Goal: Information Seeking & Learning: Check status

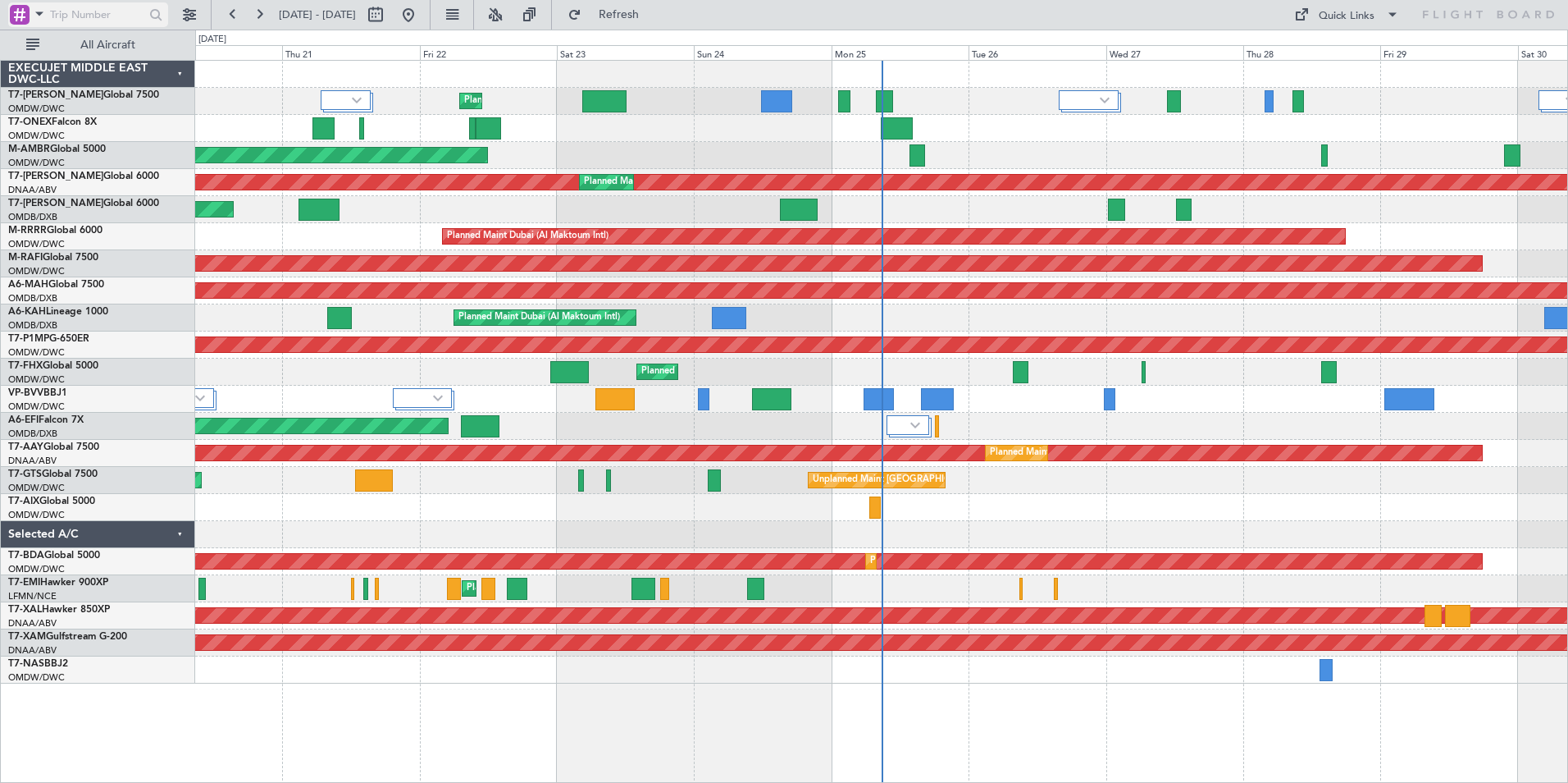
click at [35, 16] on span at bounding box center [39, 14] width 20 height 21
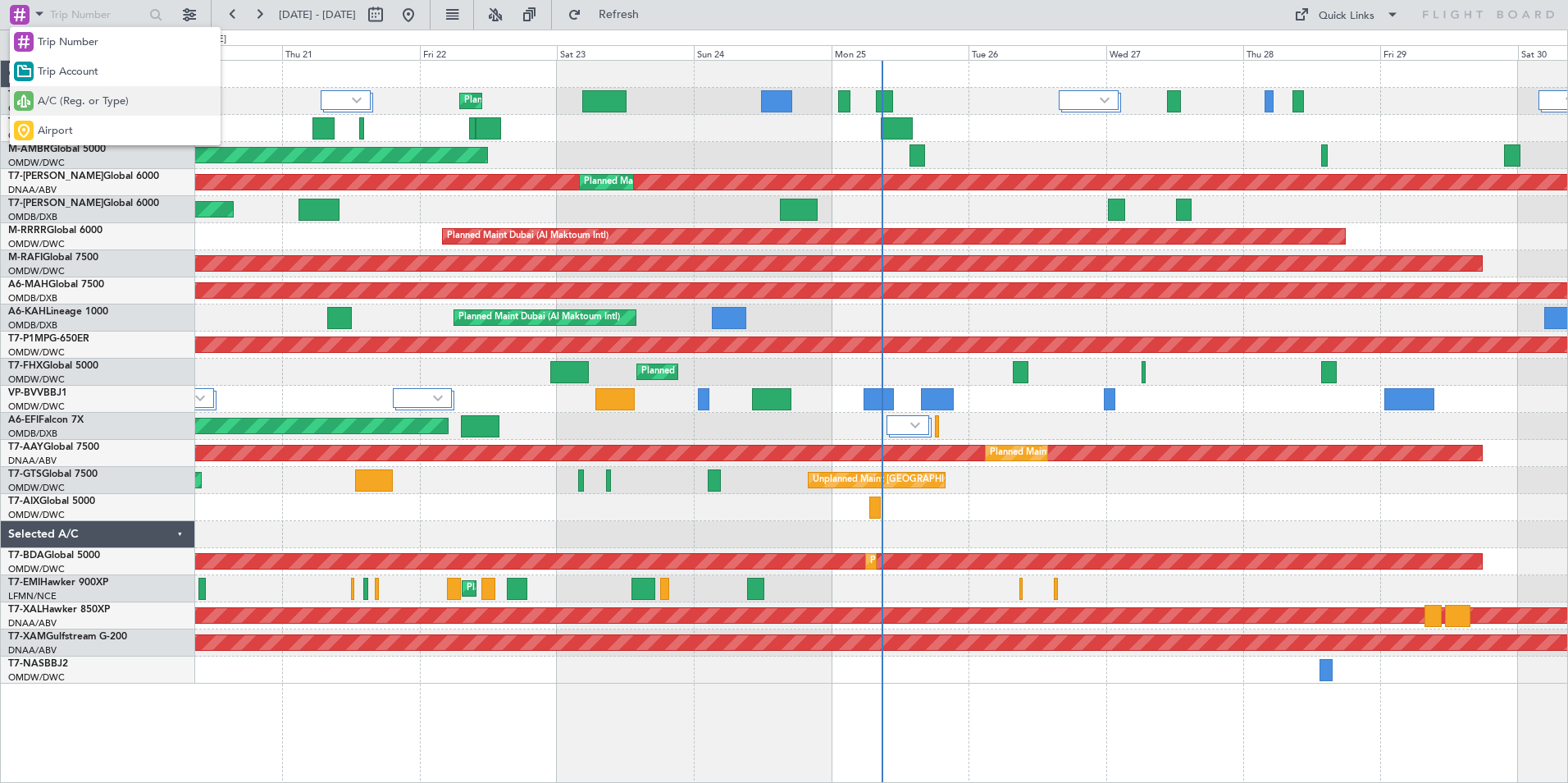
click at [88, 113] on div "A/C (Reg. or Type)" at bounding box center [115, 101] width 211 height 29
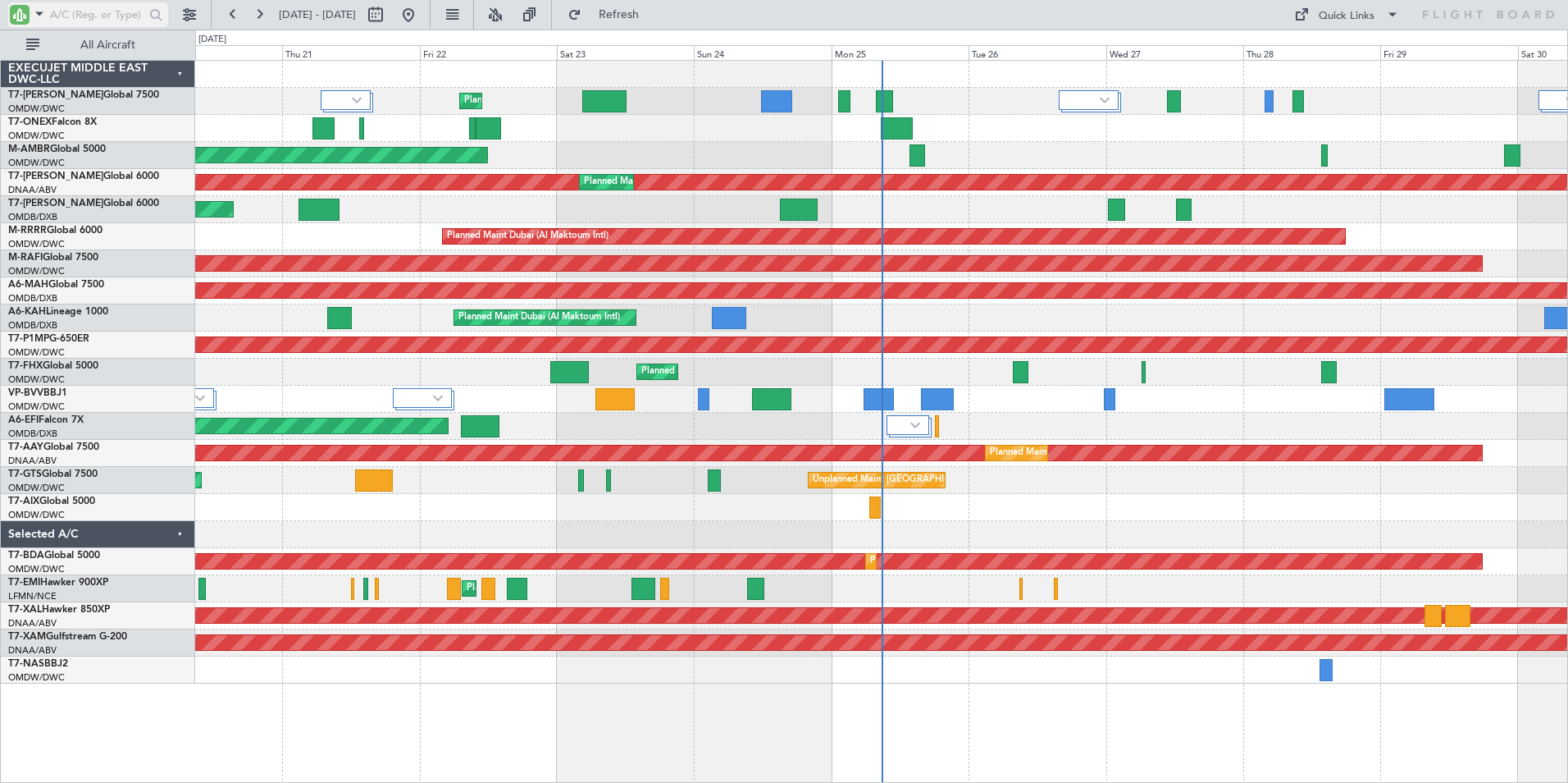
click at [87, 15] on input "text" at bounding box center [97, 15] width 95 height 25
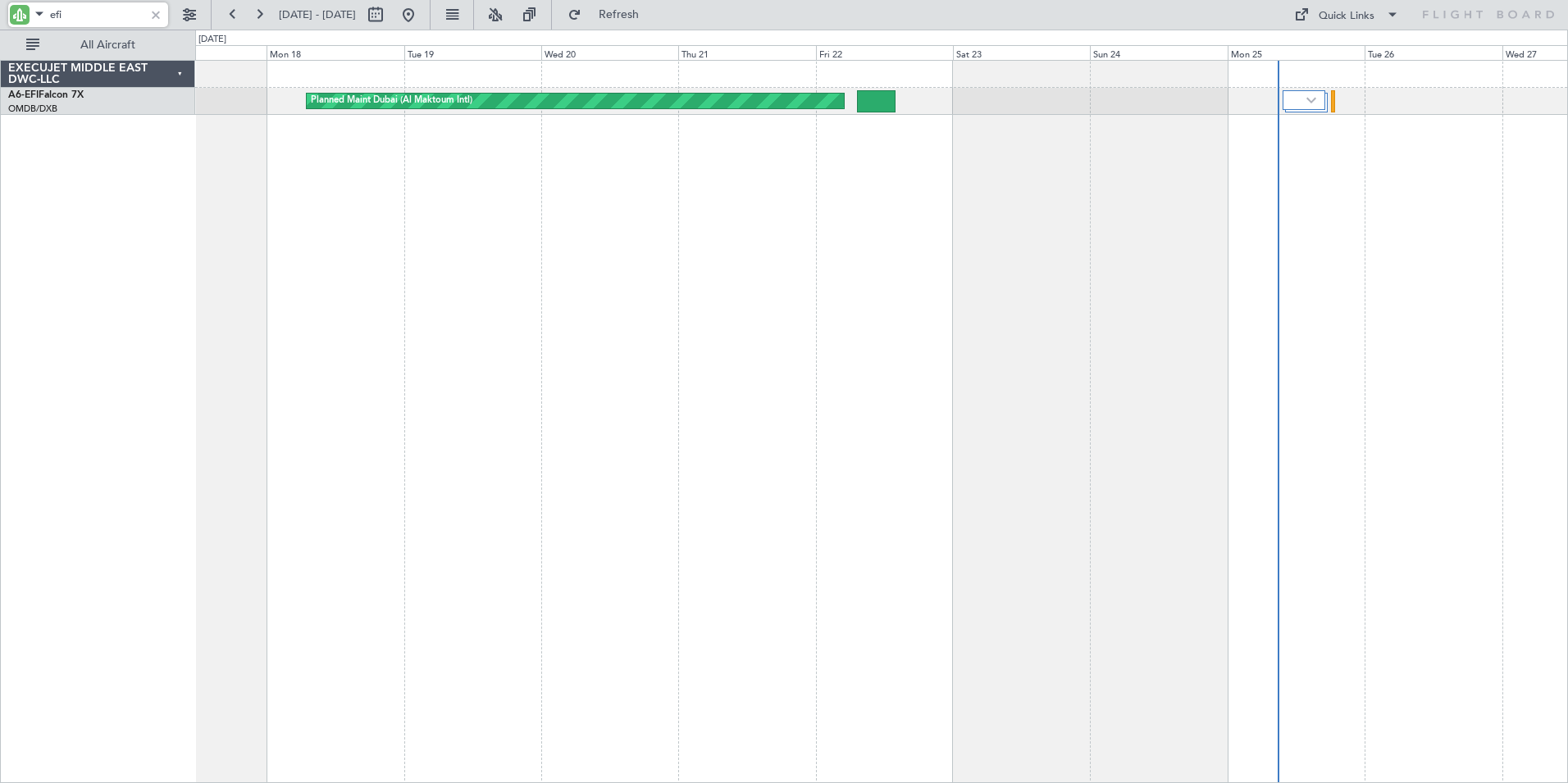
click at [857, 219] on div "Planned Maint Dubai (Al Maktoum Intl)" at bounding box center [882, 421] width 1373 height 723
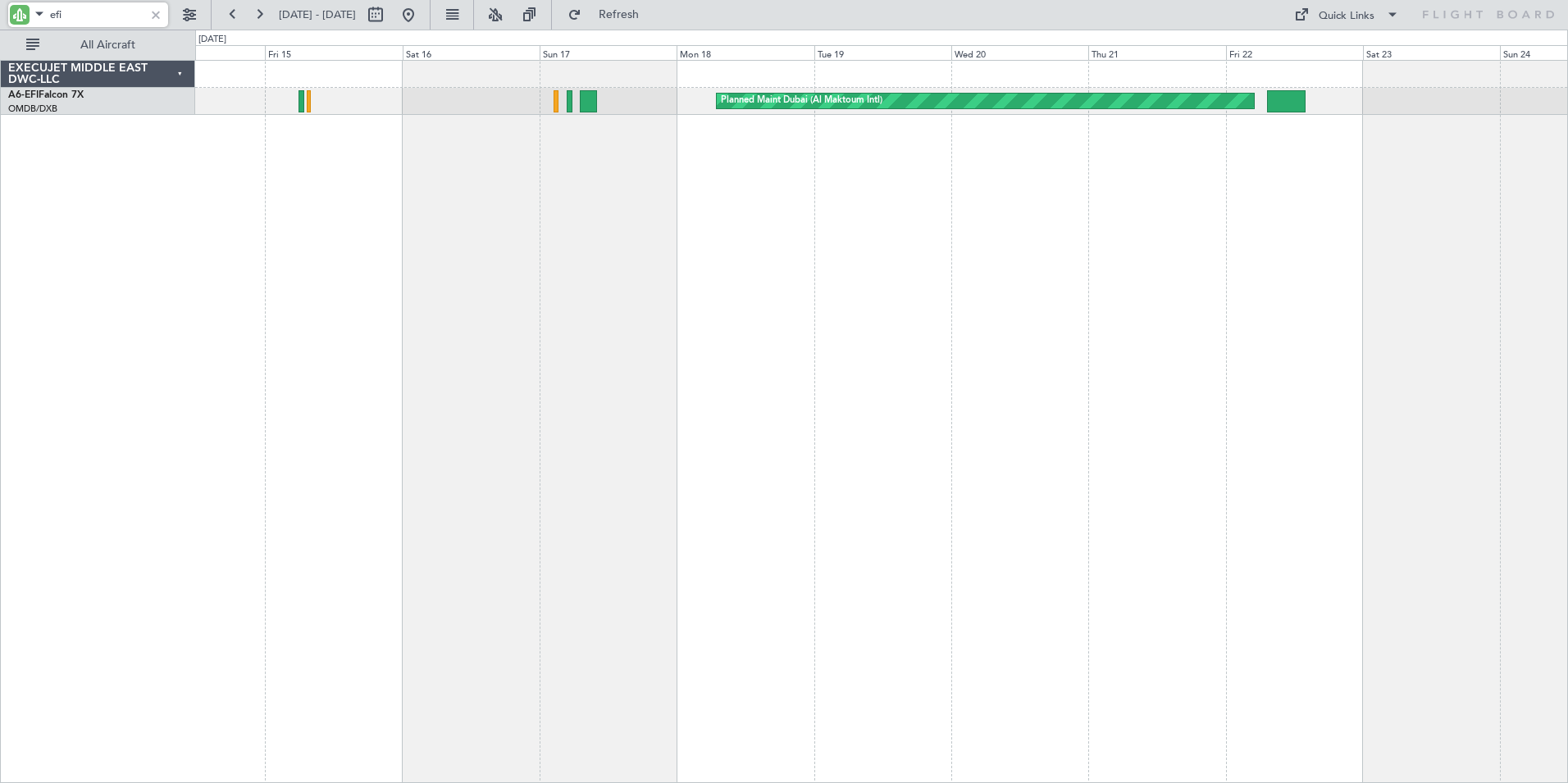
click at [894, 330] on div "Planned Maint Dubai (Al Maktoum Intl)" at bounding box center [882, 421] width 1373 height 723
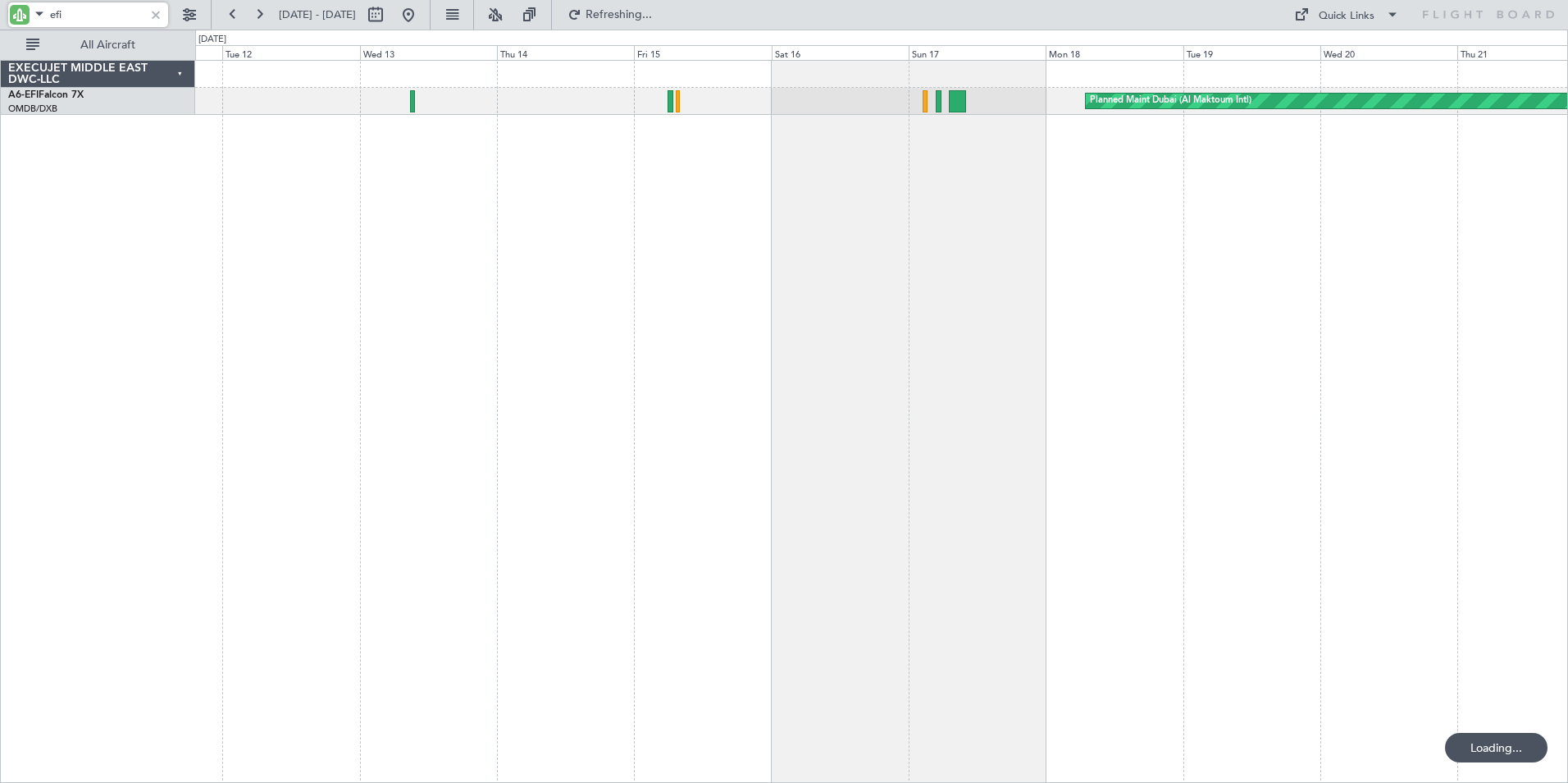
click at [711, 306] on div "Planned Maint Dubai (Al Maktoum Intl)" at bounding box center [882, 421] width 1373 height 723
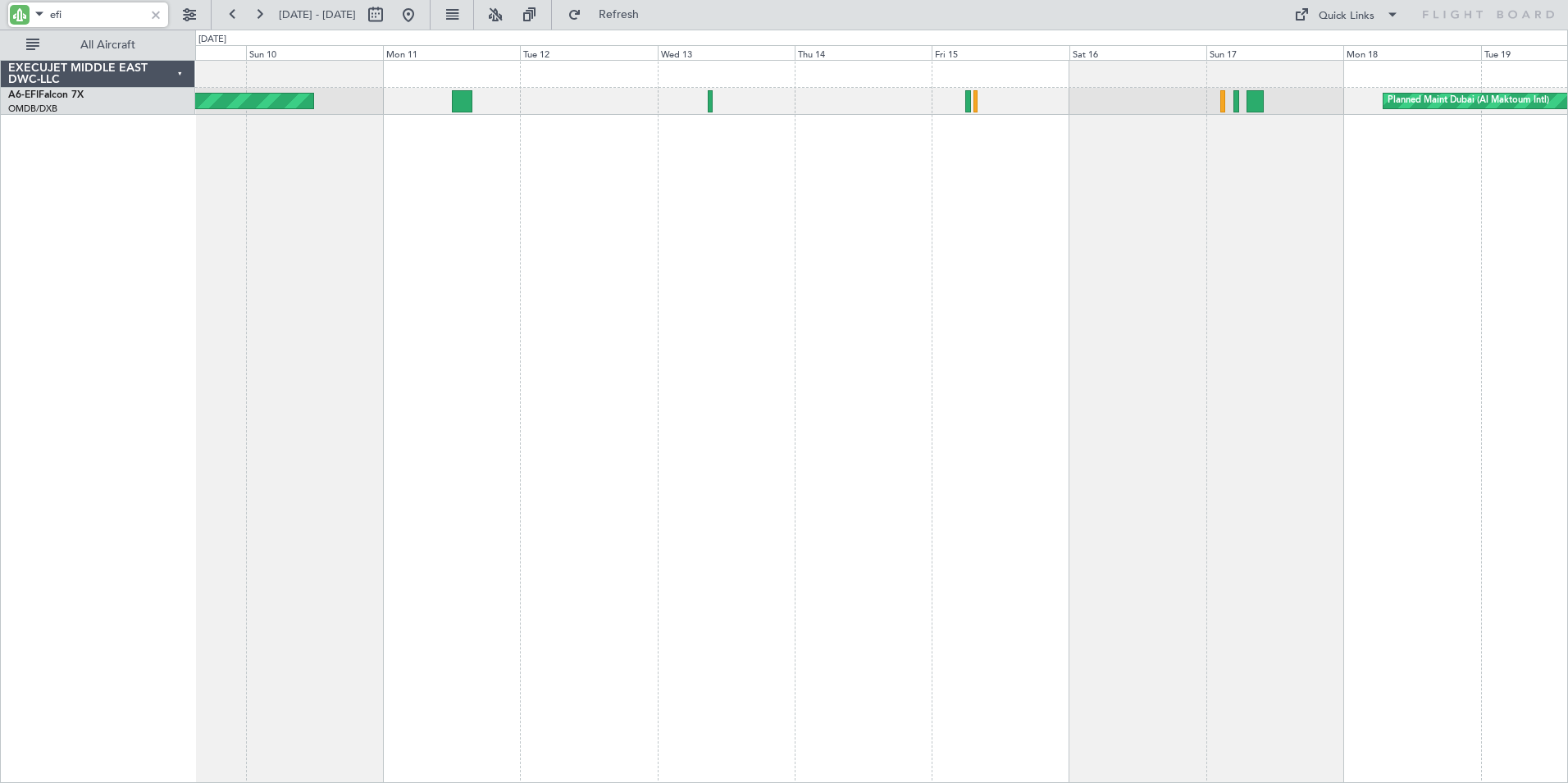
click at [864, 318] on div "Planned Maint Dubai (Al Maktoum Intl) Unplanned Maint [GEOGRAPHIC_DATA] ([GEOGR…" at bounding box center [882, 421] width 1373 height 723
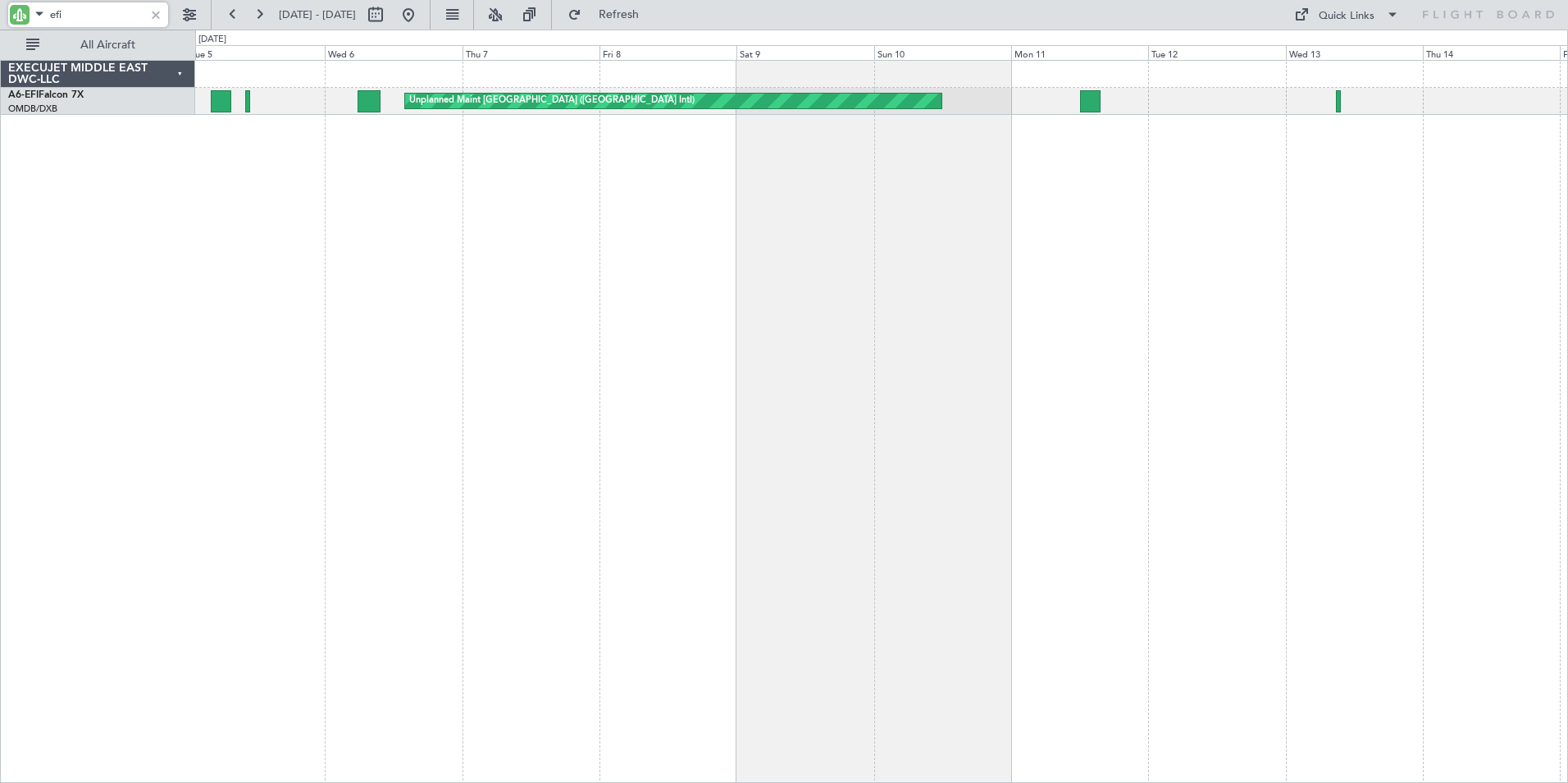
click at [1074, 306] on div "Unplanned Maint [GEOGRAPHIC_DATA] ([GEOGRAPHIC_DATA] Intl)" at bounding box center [882, 421] width 1373 height 723
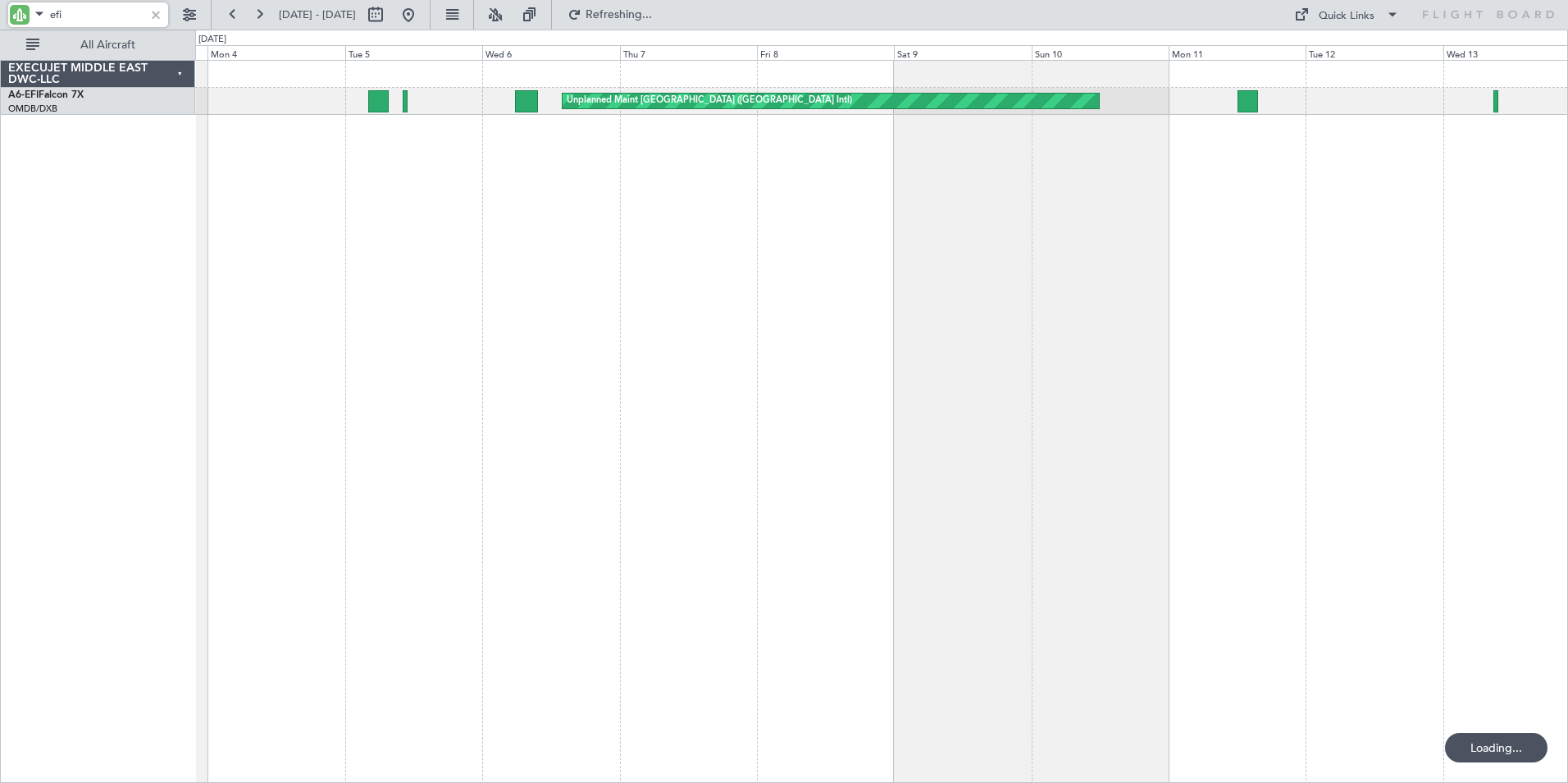
click at [711, 291] on div "Unplanned Maint [GEOGRAPHIC_DATA] ([GEOGRAPHIC_DATA] Intl)" at bounding box center [882, 421] width 1373 height 723
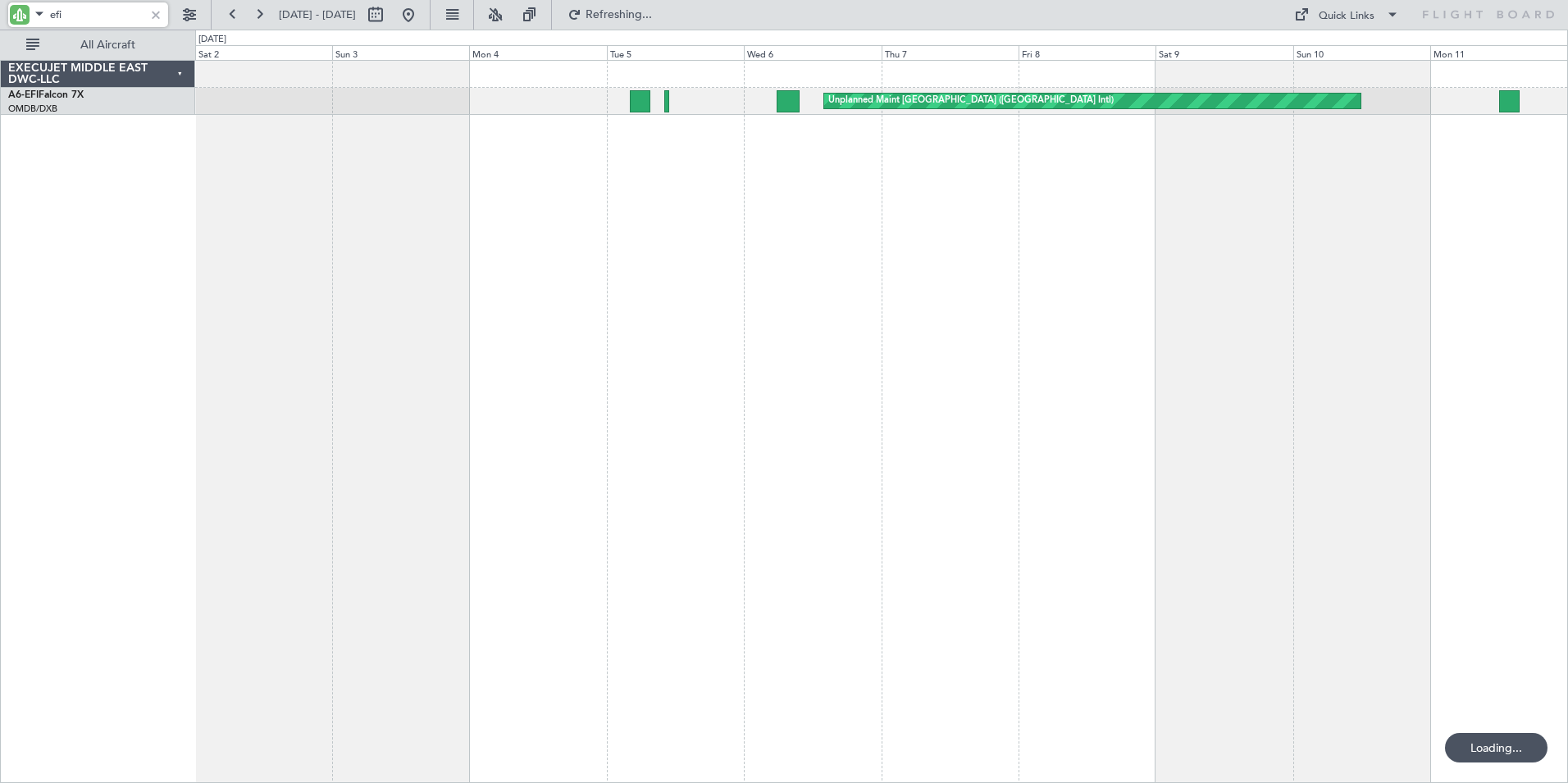
click at [749, 291] on div "Unplanned Maint [GEOGRAPHIC_DATA] ([GEOGRAPHIC_DATA] Intl)" at bounding box center [882, 421] width 1373 height 723
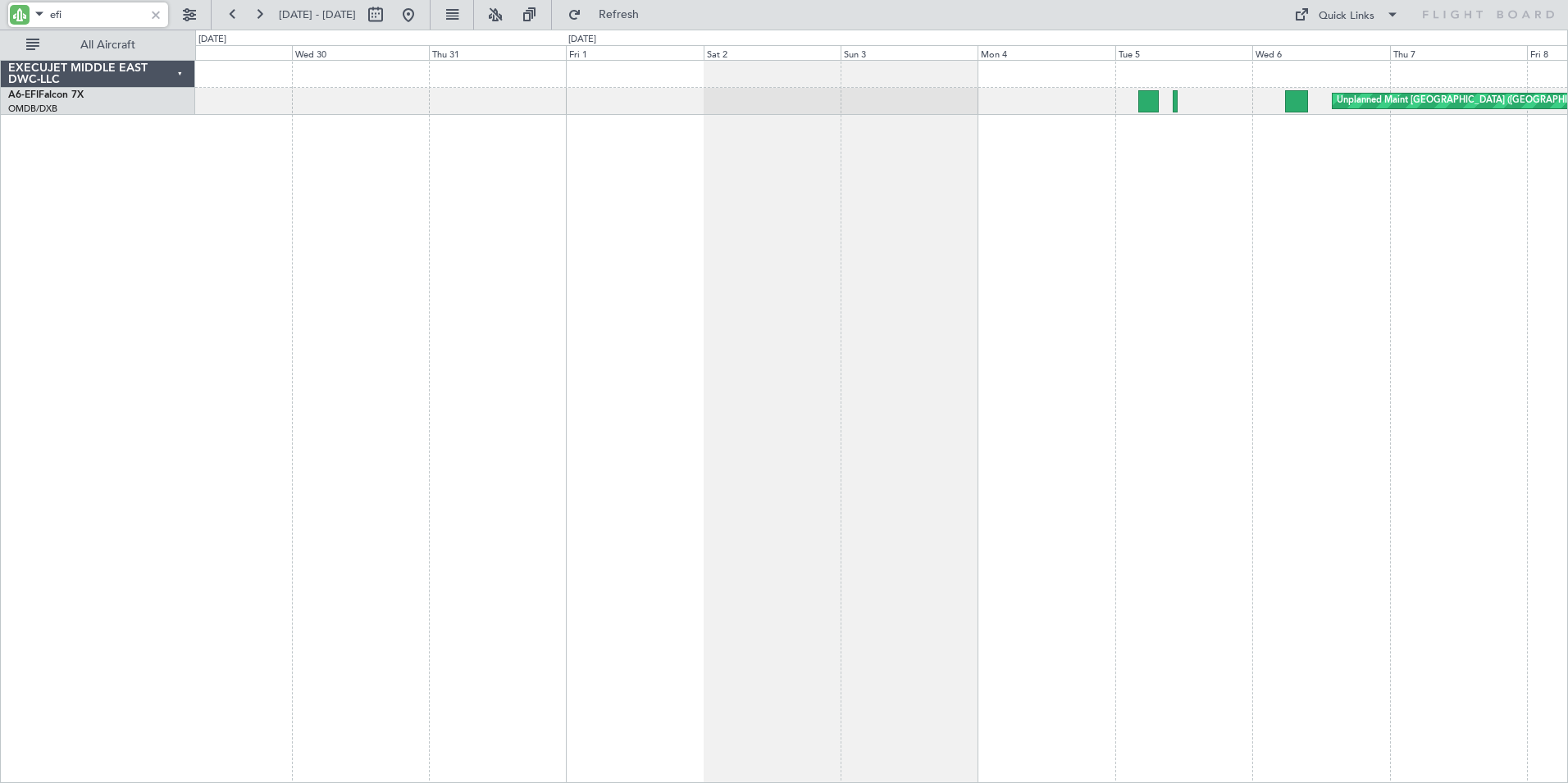
click at [937, 287] on div "Unplanned Maint [GEOGRAPHIC_DATA] ([GEOGRAPHIC_DATA] Intl)" at bounding box center [882, 421] width 1373 height 723
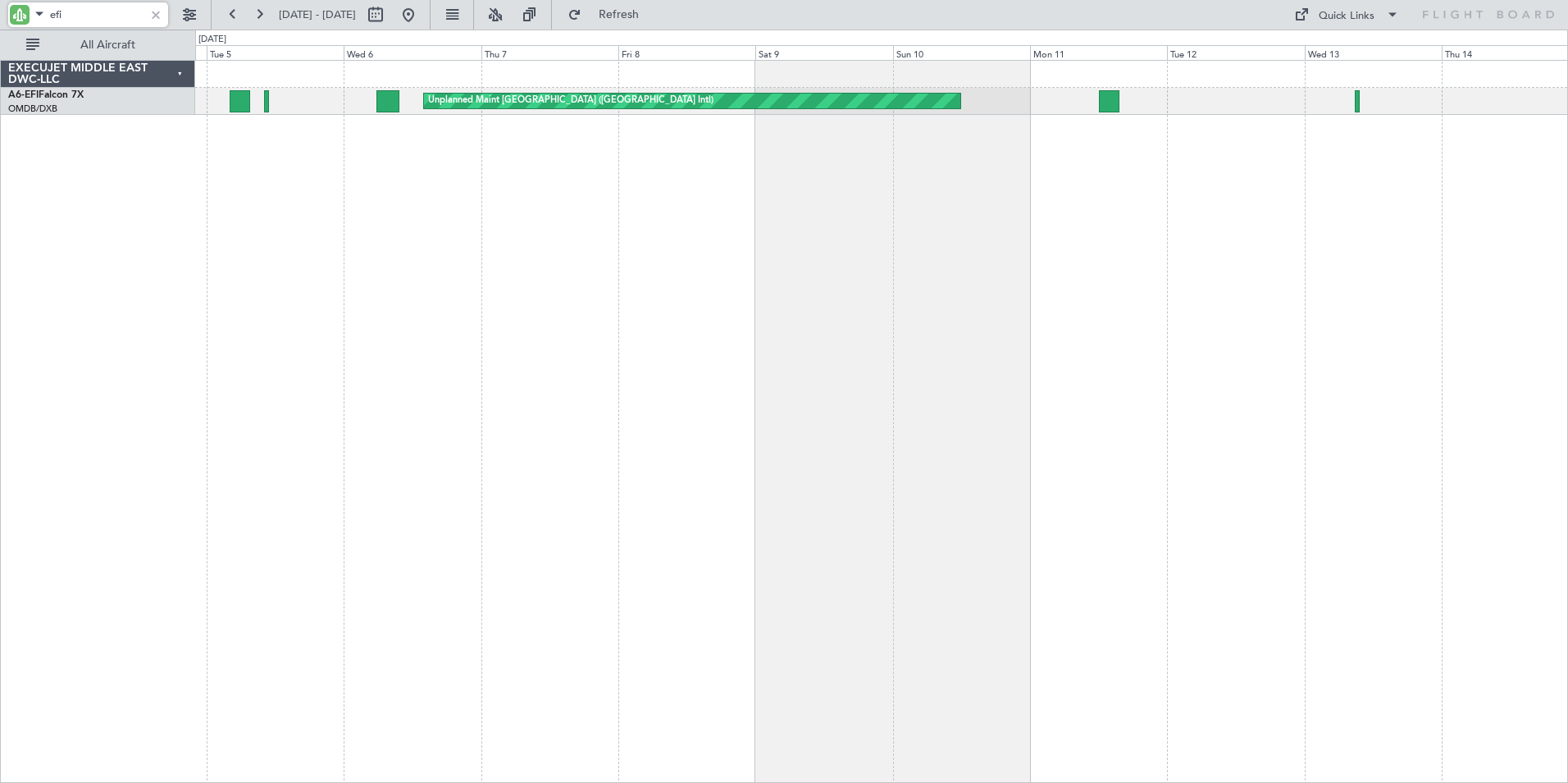
click at [389, 306] on div "Unplanned Maint [GEOGRAPHIC_DATA] ([GEOGRAPHIC_DATA] Intl)" at bounding box center [882, 421] width 1373 height 723
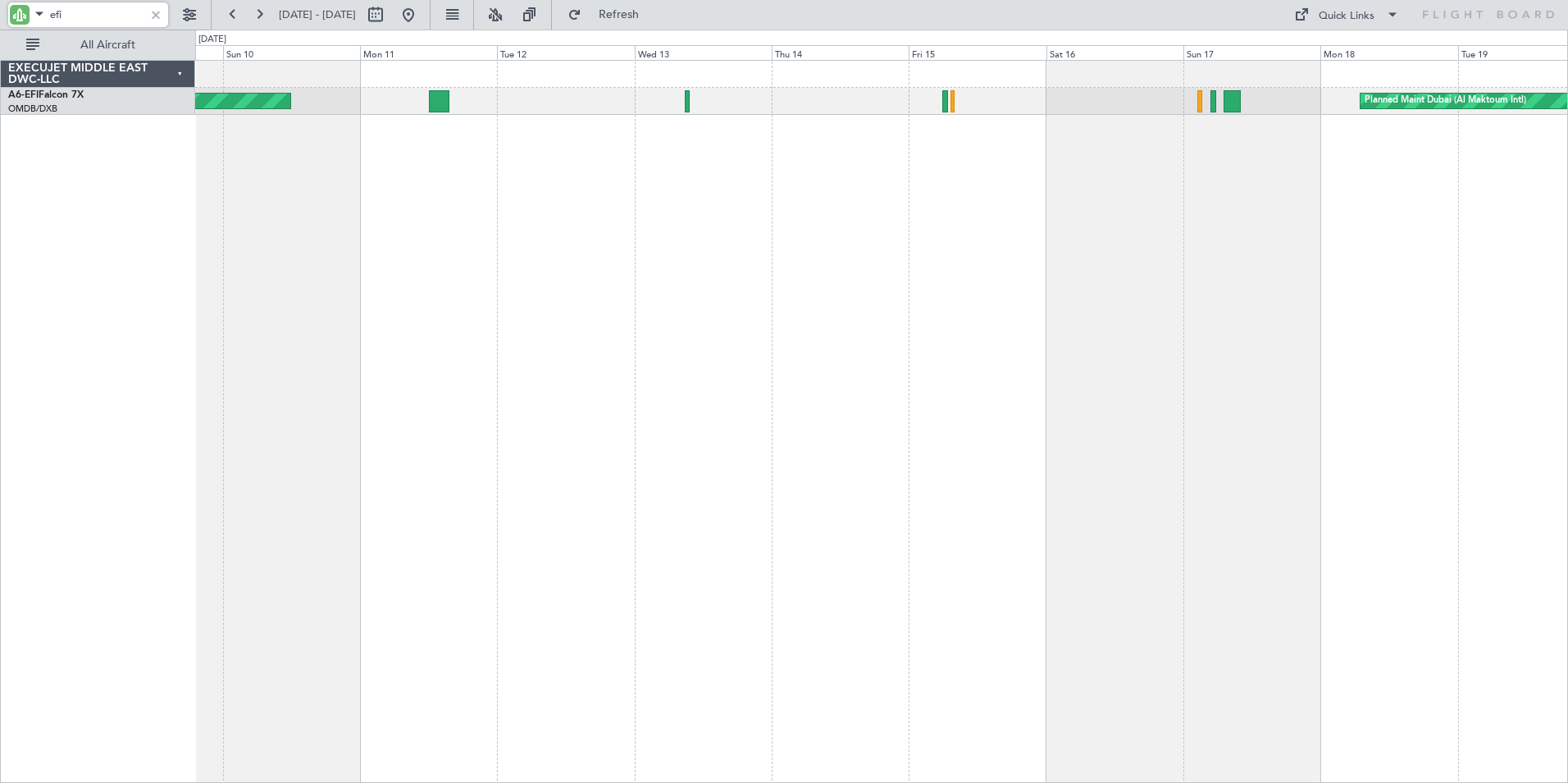
click at [485, 315] on div "Unplanned Maint [GEOGRAPHIC_DATA] ([GEOGRAPHIC_DATA] Intl) Planned Maint [GEOGR…" at bounding box center [882, 421] width 1373 height 723
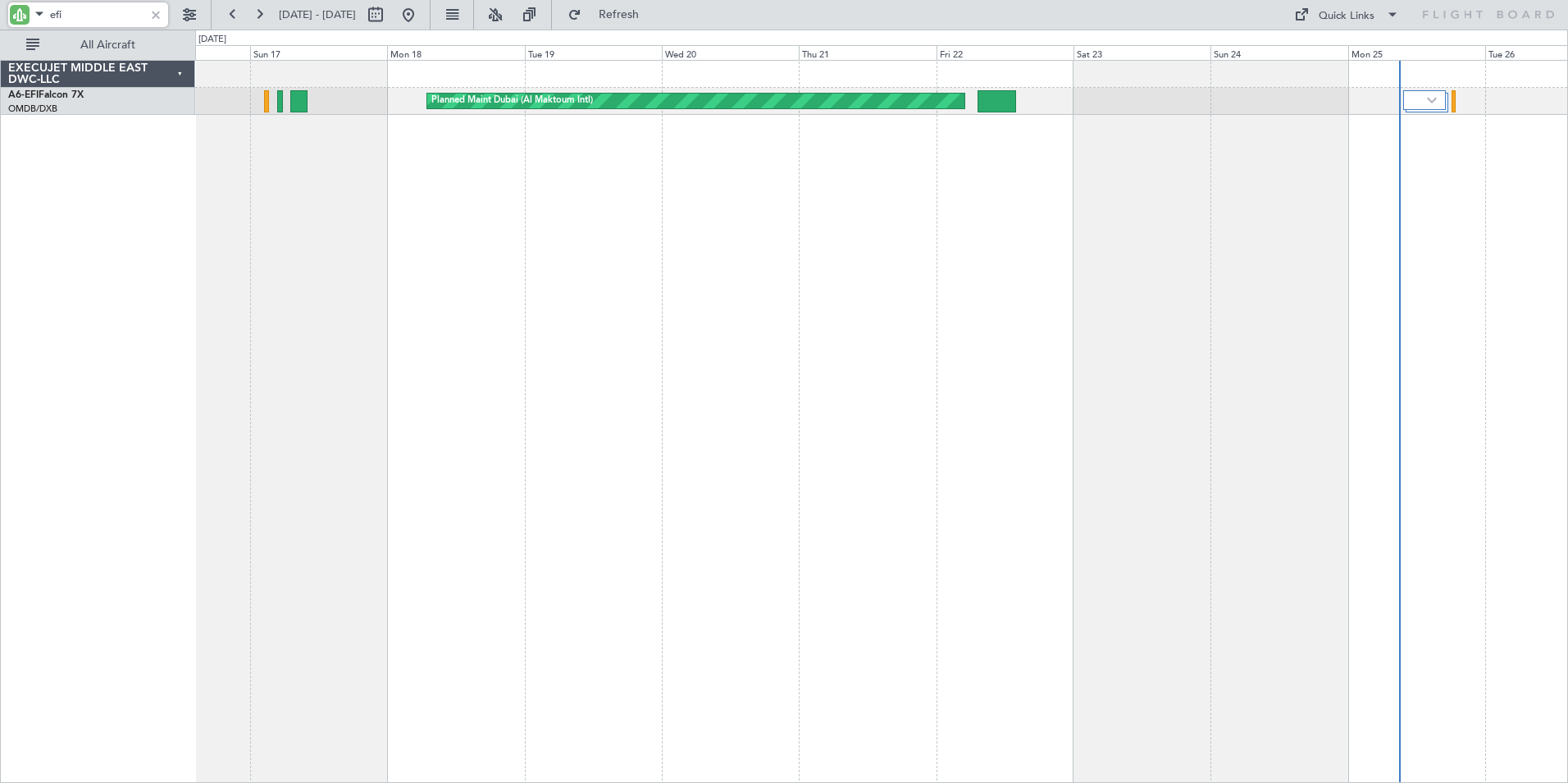
click at [232, 301] on div "Planned Maint Dubai (Al Maktoum Intl)" at bounding box center [882, 421] width 1373 height 723
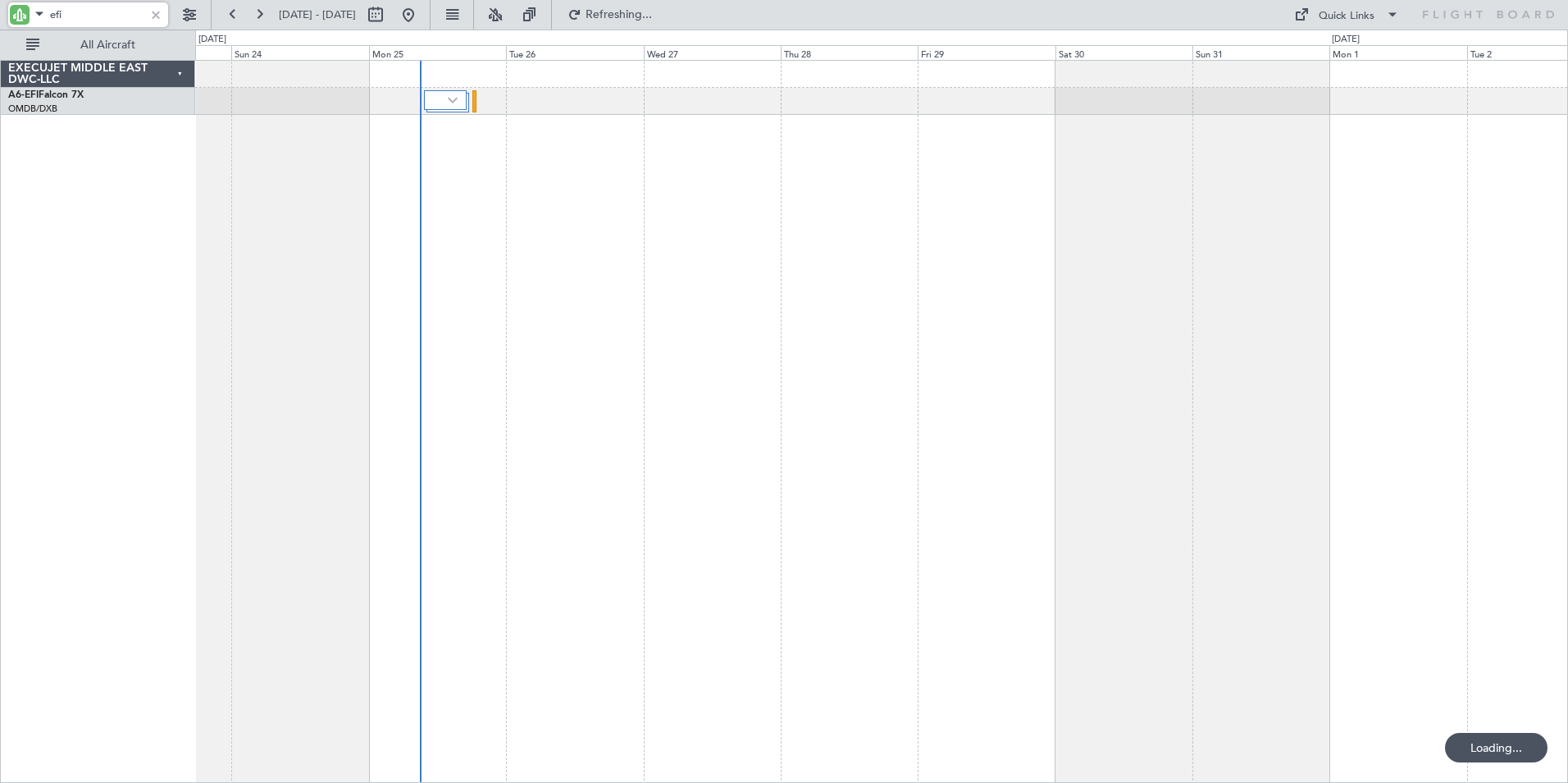
click at [155, 333] on div "Planned Maint Dubai (Al Maktoum Intl) EXECUJET MIDDLE EAST DWC-LLC A6-EFI Falco…" at bounding box center [784, 406] width 1568 height 753
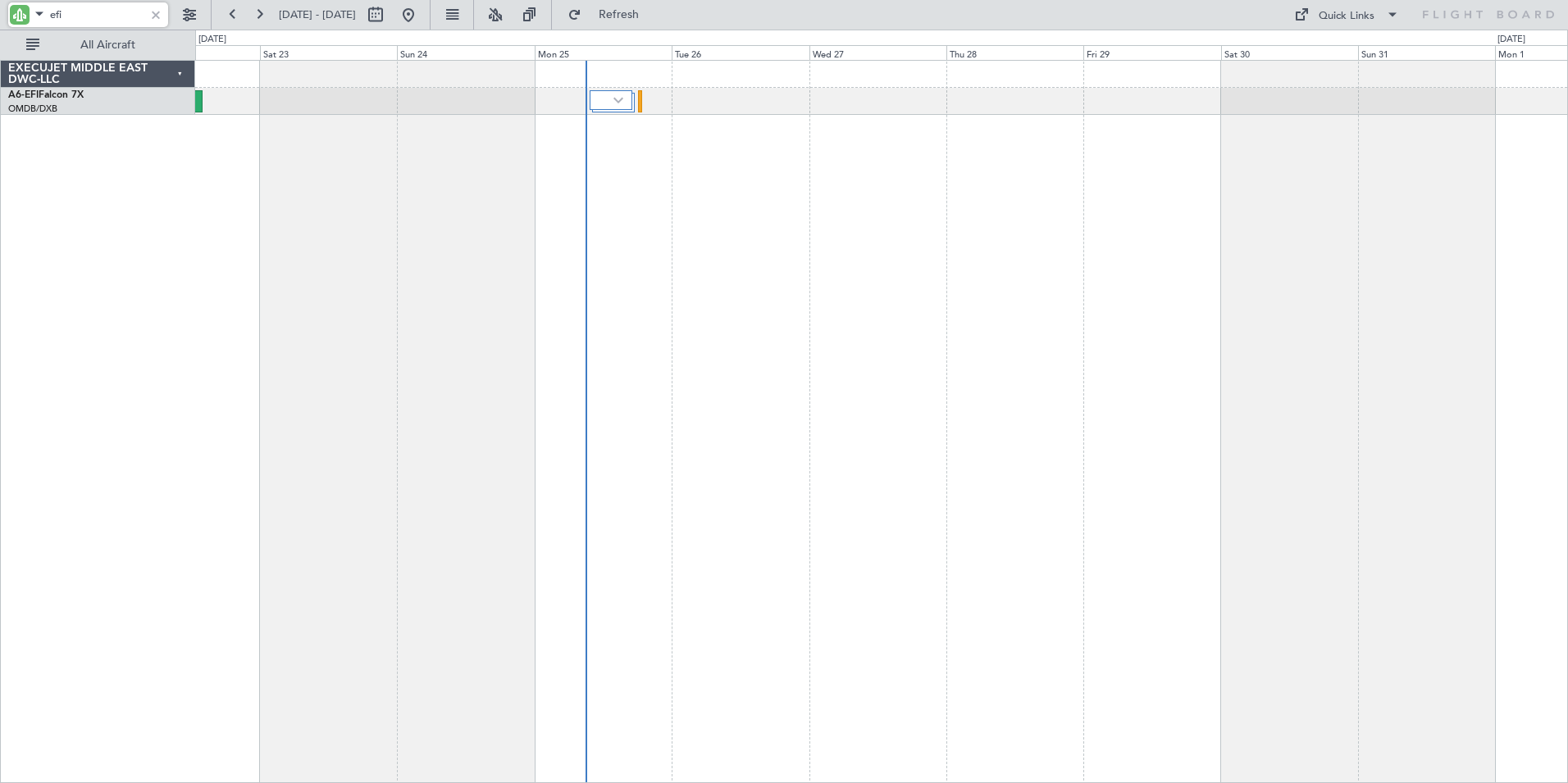
click at [1392, 339] on div "Planned Maint Dubai (Al Maktoum Intl)" at bounding box center [882, 421] width 1373 height 723
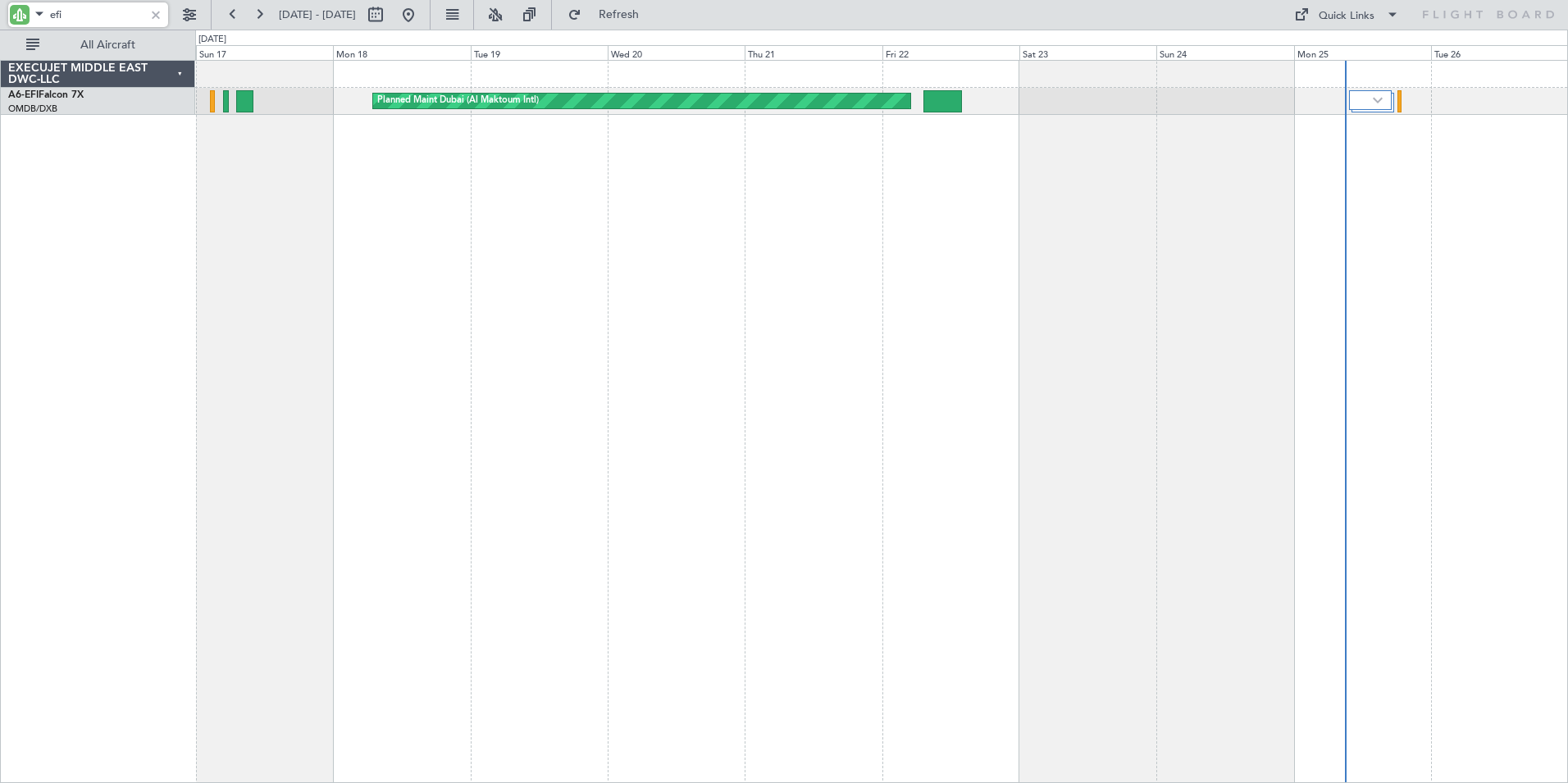
click at [1518, 350] on div "Planned Maint Dubai (Al Maktoum Intl)" at bounding box center [882, 421] width 1373 height 723
drag, startPoint x: 80, startPoint y: 17, endPoint x: -6, endPoint y: 15, distance: 86.0
click at [0, 15] on html "efi [DATE] - [DATE] Refresh Quick Links All Aircraft Planned Maint [GEOGRAPHIC_…" at bounding box center [784, 391] width 1568 height 783
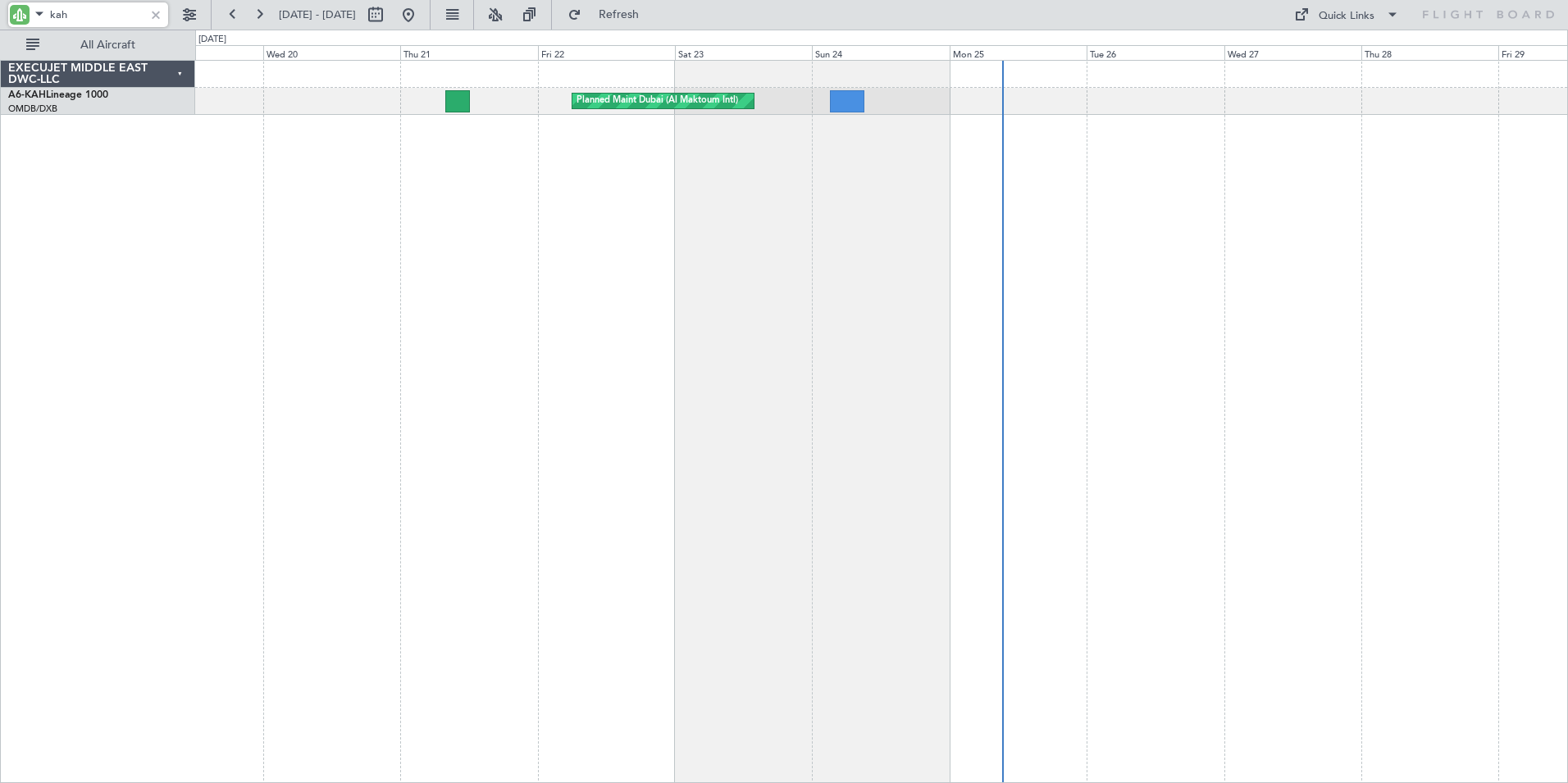
click at [597, 240] on div "Planned Maint Dubai (Al Maktoum Intl)" at bounding box center [882, 421] width 1373 height 723
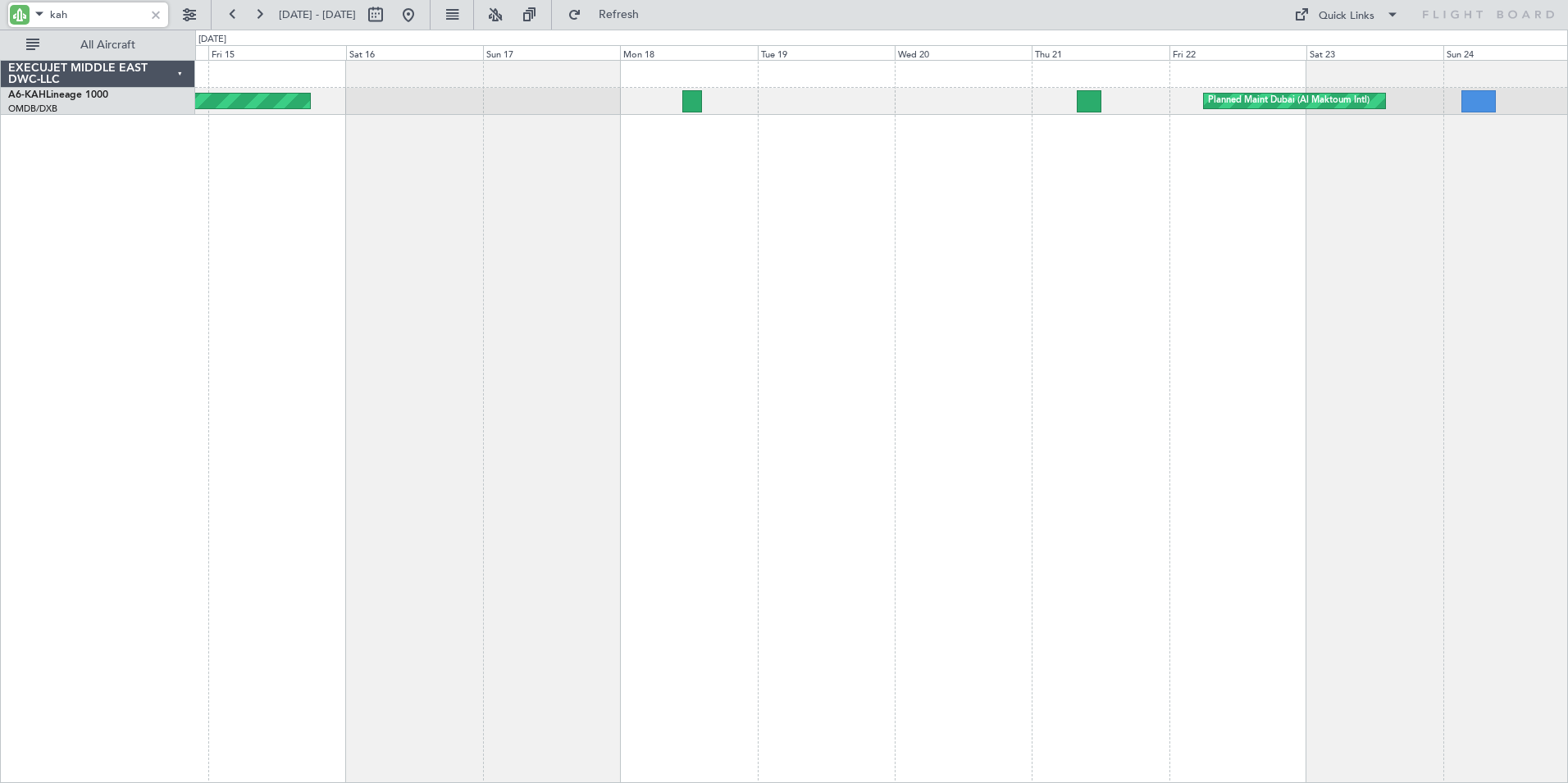
click at [1115, 330] on div "Planned Maint Dubai (Al Maktoum Intl) Unplanned Maint Budapest ([PERSON_NAME] I…" at bounding box center [882, 421] width 1373 height 723
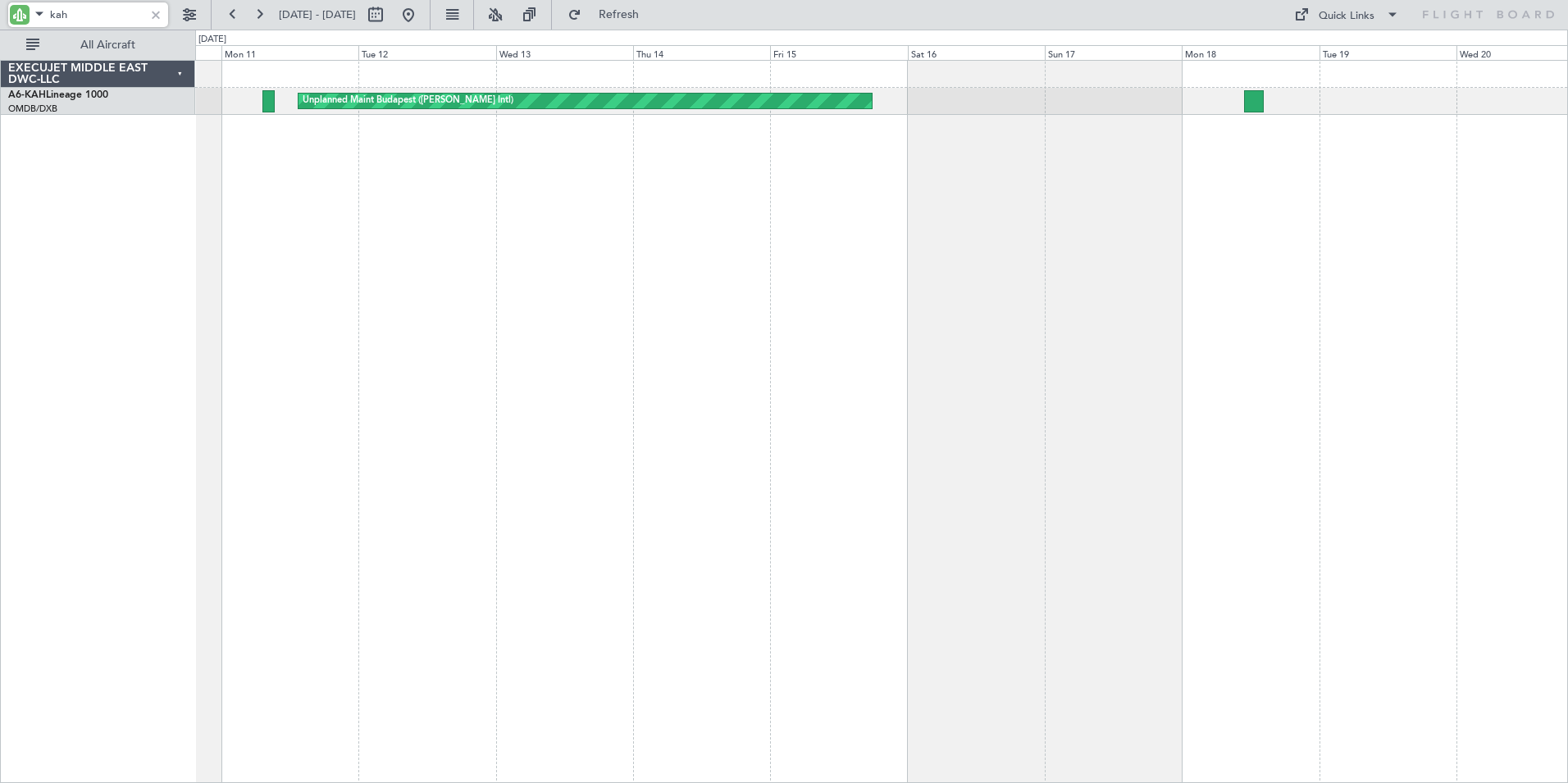
click at [919, 373] on div "Unplanned Maint Budapest ([PERSON_NAME] Intl) Planned Maint [GEOGRAPHIC_DATA] (…" at bounding box center [882, 421] width 1373 height 723
drag, startPoint x: 78, startPoint y: 20, endPoint x: -25, endPoint y: 15, distance: 103.1
click at [0, 15] on html "kah [DATE] - [DATE] Refresh Quick Links All Aircraft Unplanned Maint Budapest (…" at bounding box center [784, 391] width 1568 height 783
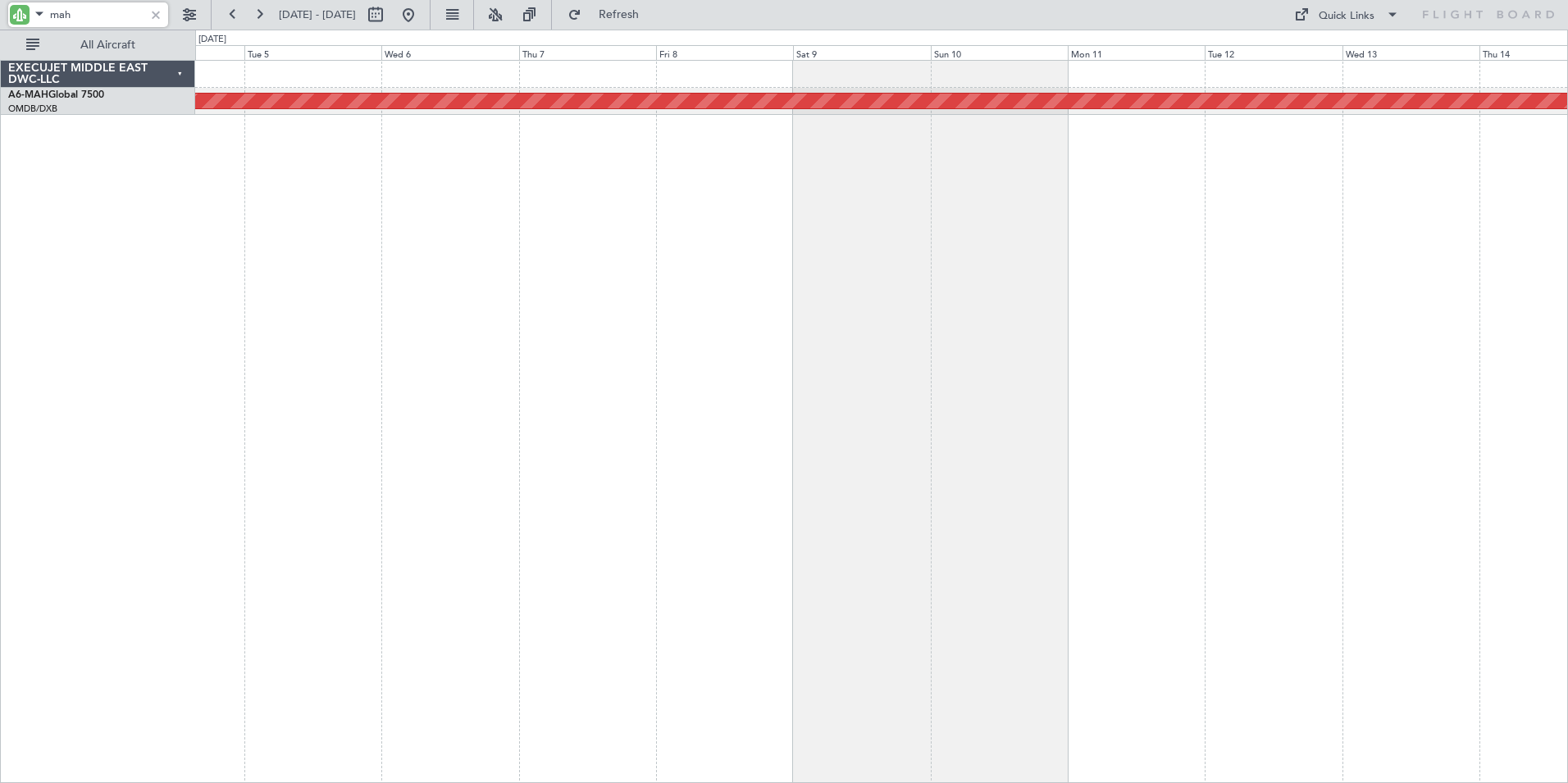
click at [1375, 331] on div "Planned Maint [GEOGRAPHIC_DATA] ([GEOGRAPHIC_DATA] Intl)" at bounding box center [882, 421] width 1373 height 723
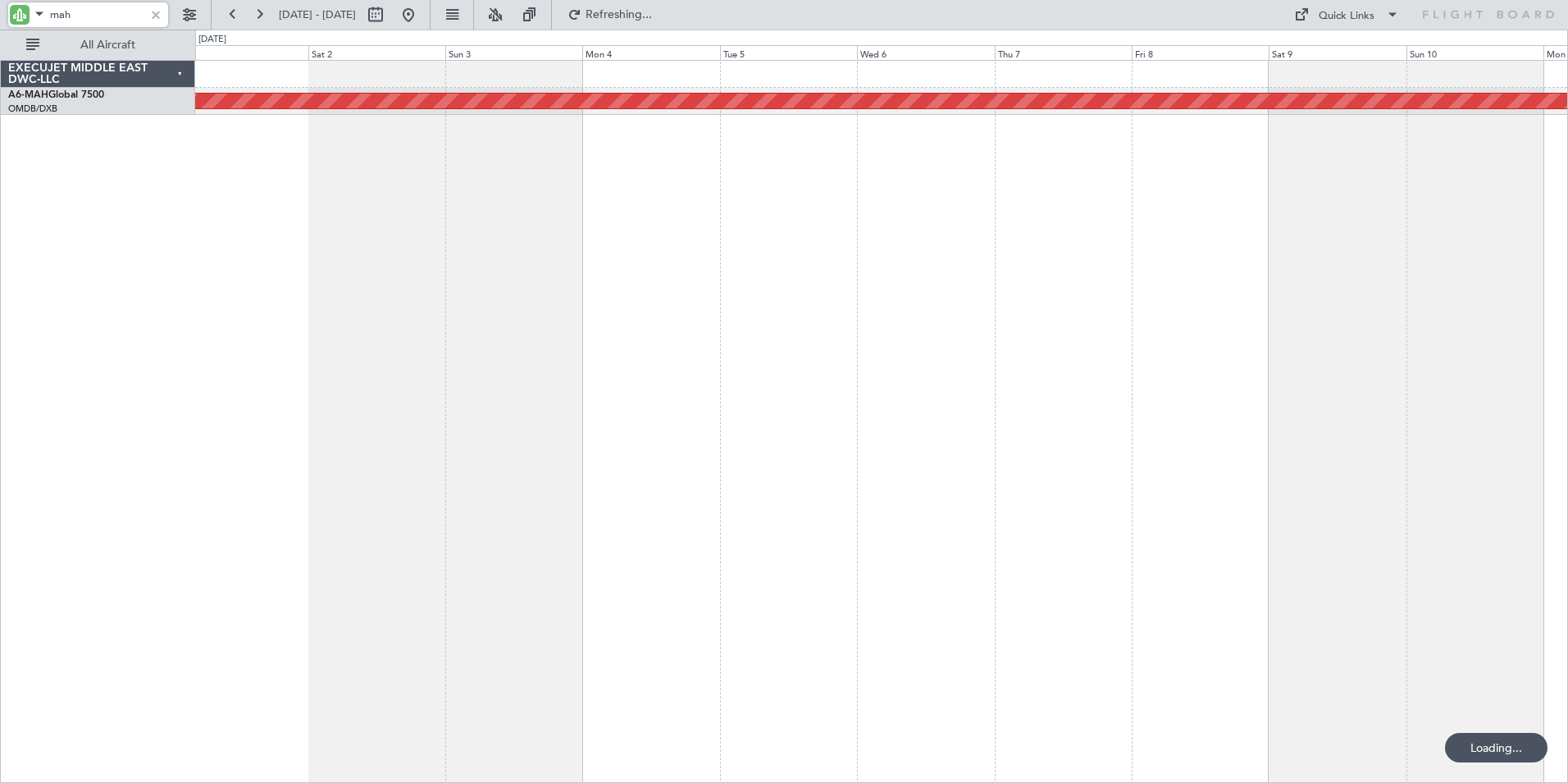
click at [891, 348] on div "Planned Maint [GEOGRAPHIC_DATA] ([GEOGRAPHIC_DATA] Intl)" at bounding box center [882, 421] width 1373 height 723
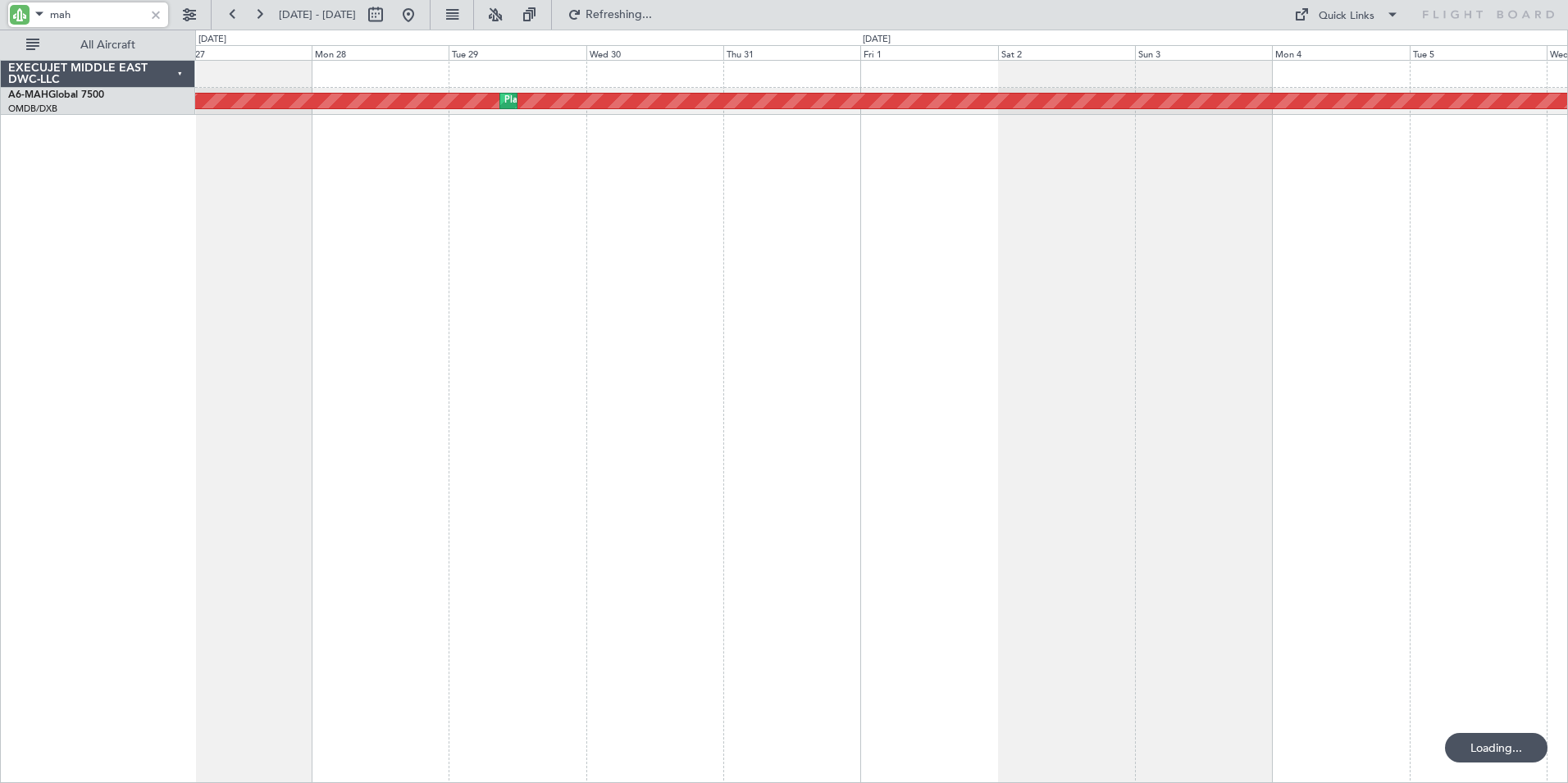
click at [1160, 319] on div "Planned Maint [GEOGRAPHIC_DATA] ([GEOGRAPHIC_DATA] Intl) Planned Maint [GEOGRAP…" at bounding box center [882, 421] width 1373 height 723
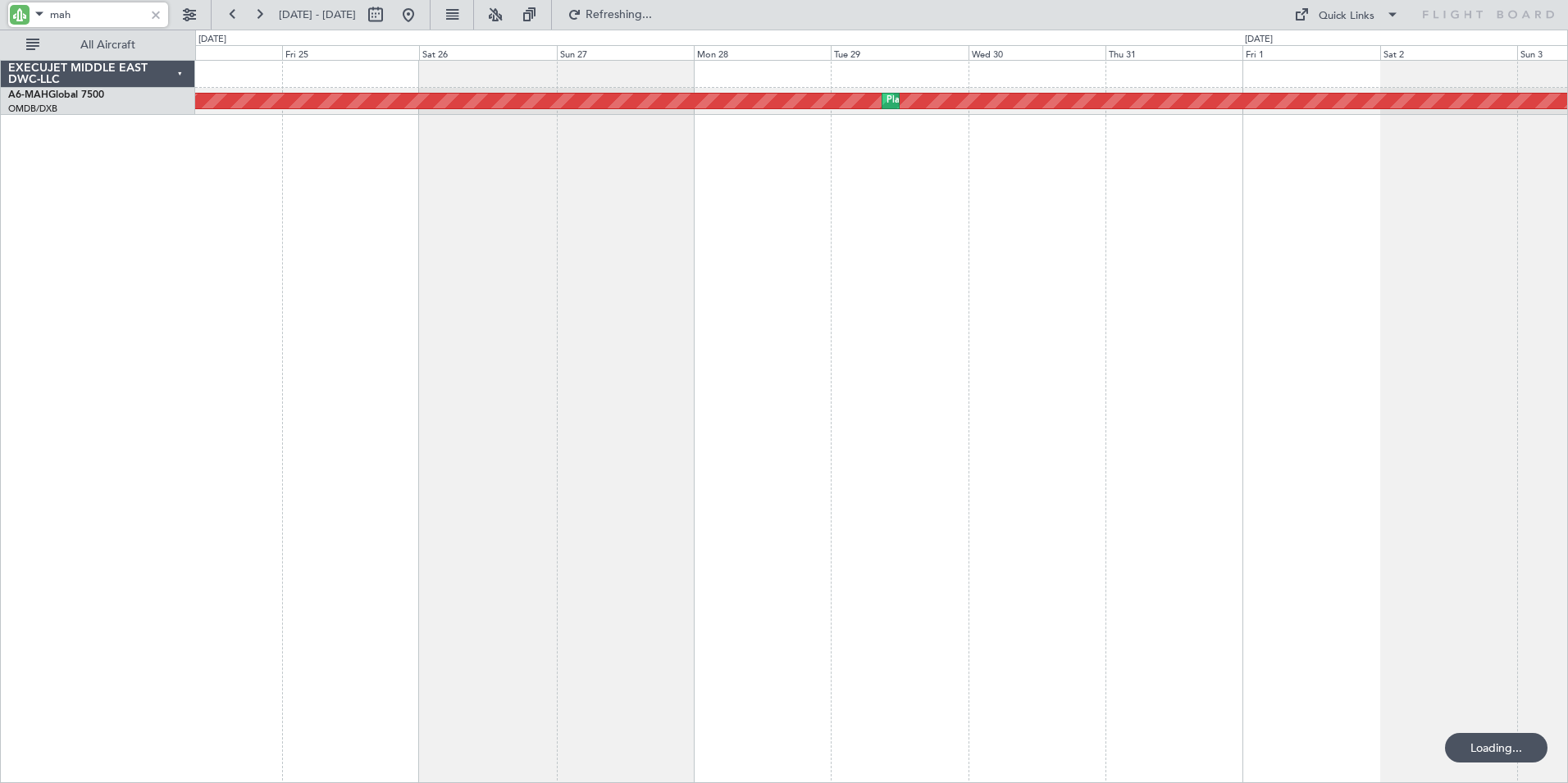
click at [869, 296] on div "Planned Maint [GEOGRAPHIC_DATA] ([GEOGRAPHIC_DATA] Intl) Planned Maint [GEOGRAP…" at bounding box center [882, 421] width 1373 height 723
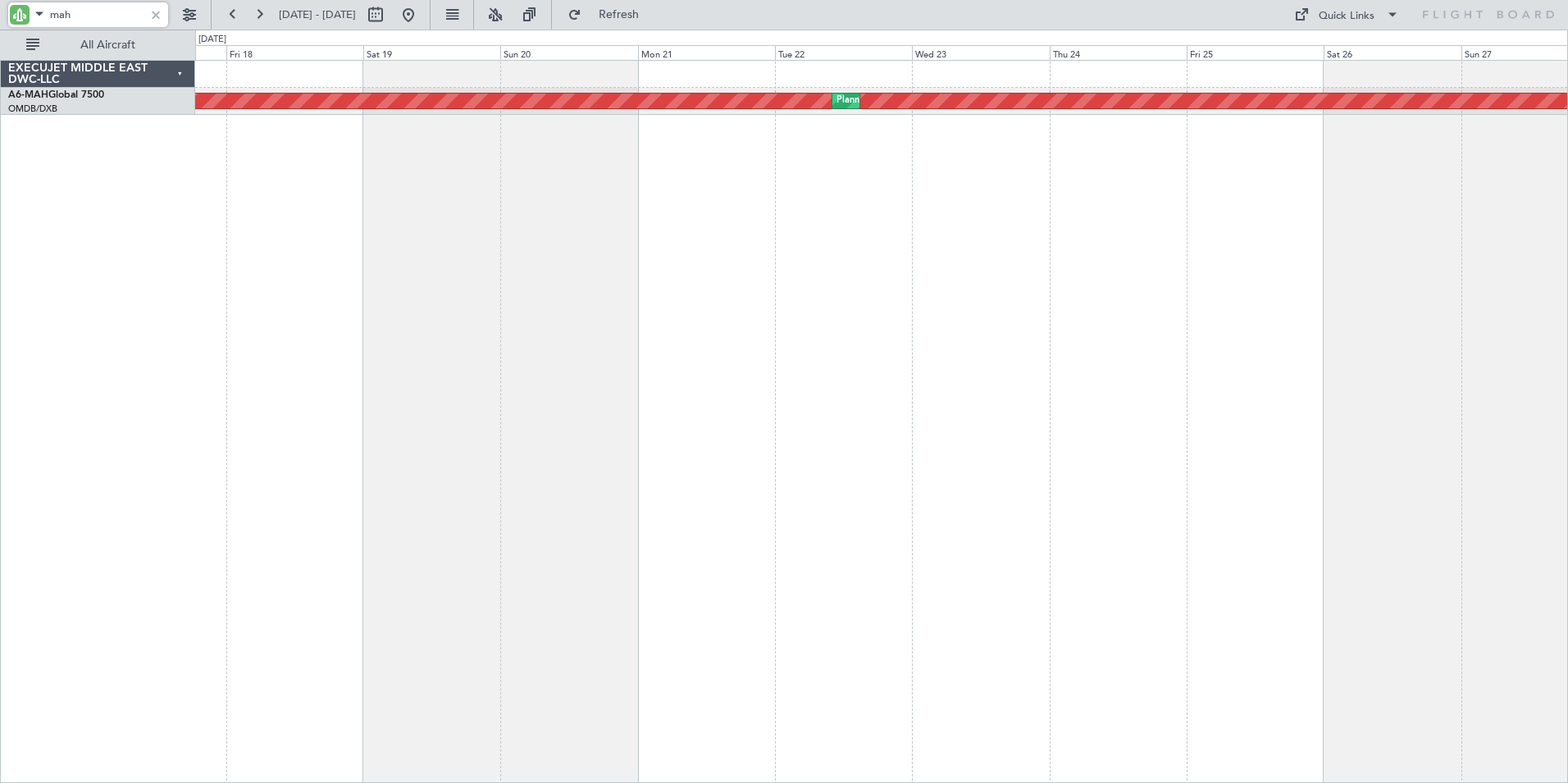
click at [1278, 327] on div "Planned Maint [GEOGRAPHIC_DATA] ([GEOGRAPHIC_DATA] Intl) Planned Maint [GEOGRAP…" at bounding box center [882, 421] width 1373 height 723
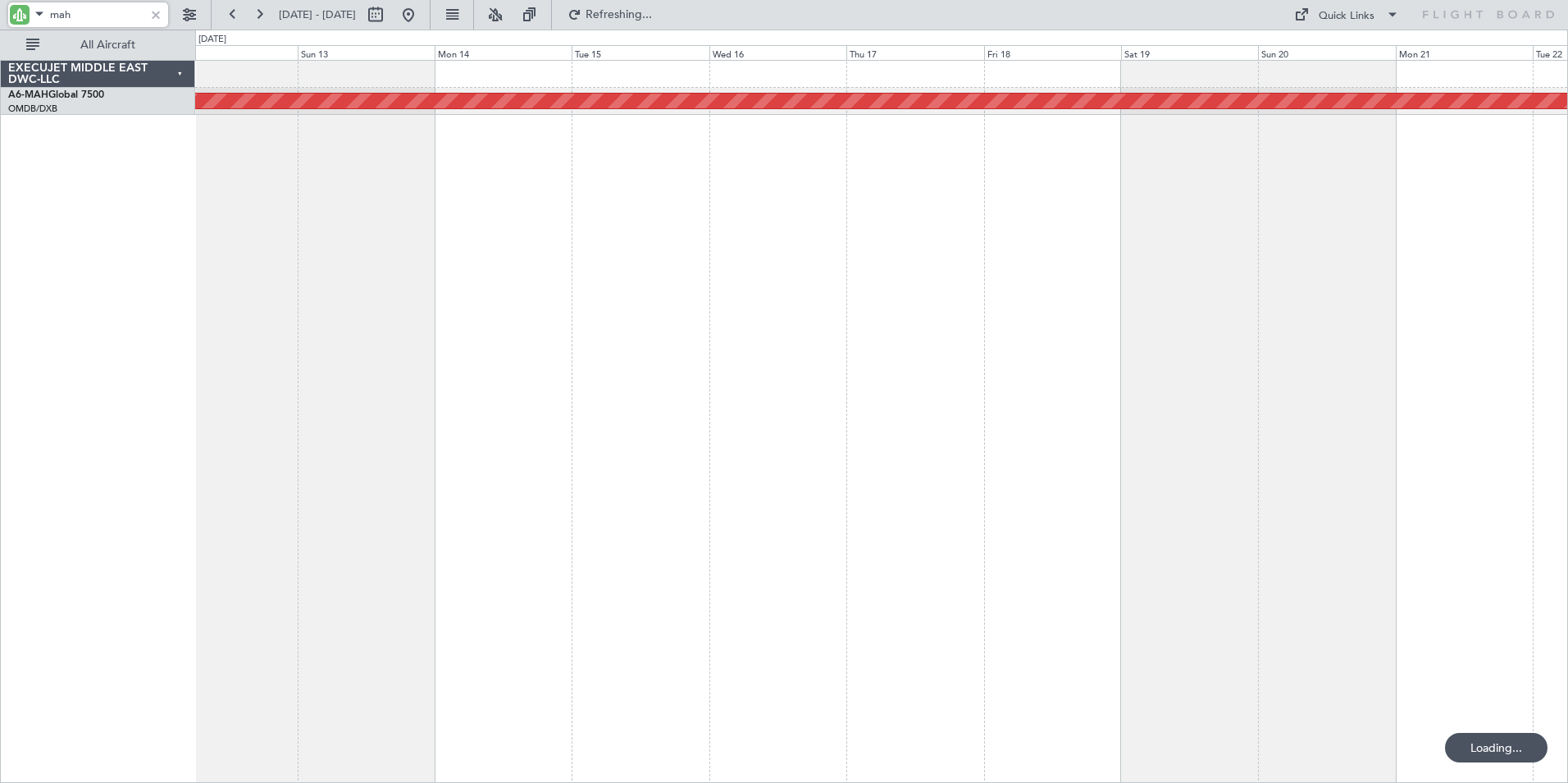
click at [1258, 291] on div "Planned Maint [GEOGRAPHIC_DATA] ([GEOGRAPHIC_DATA] Intl) Planned Maint [GEOGRAP…" at bounding box center [882, 421] width 1373 height 723
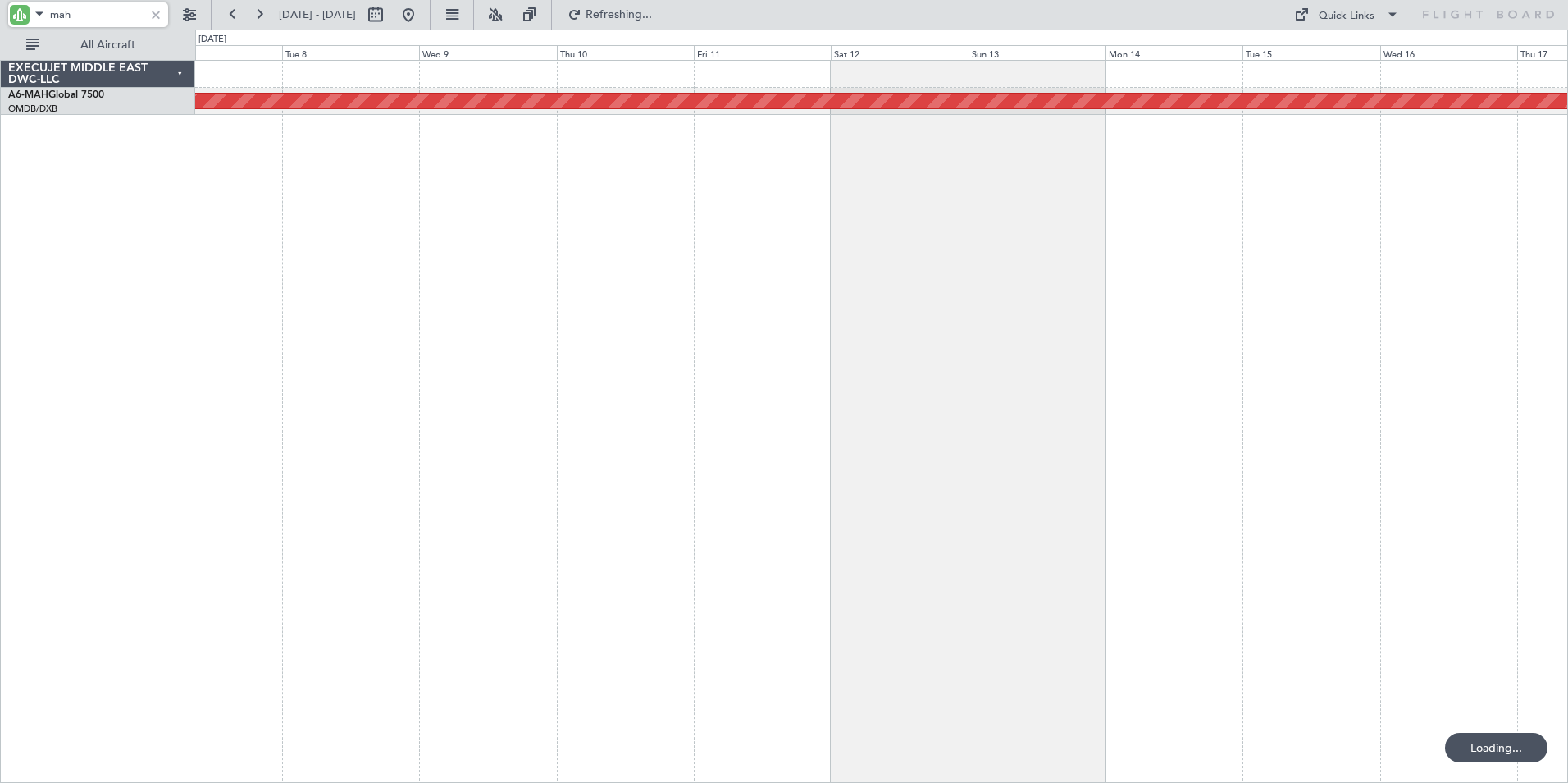
click at [1153, 280] on div "Planned Maint [GEOGRAPHIC_DATA] ([GEOGRAPHIC_DATA] Intl)" at bounding box center [882, 421] width 1373 height 723
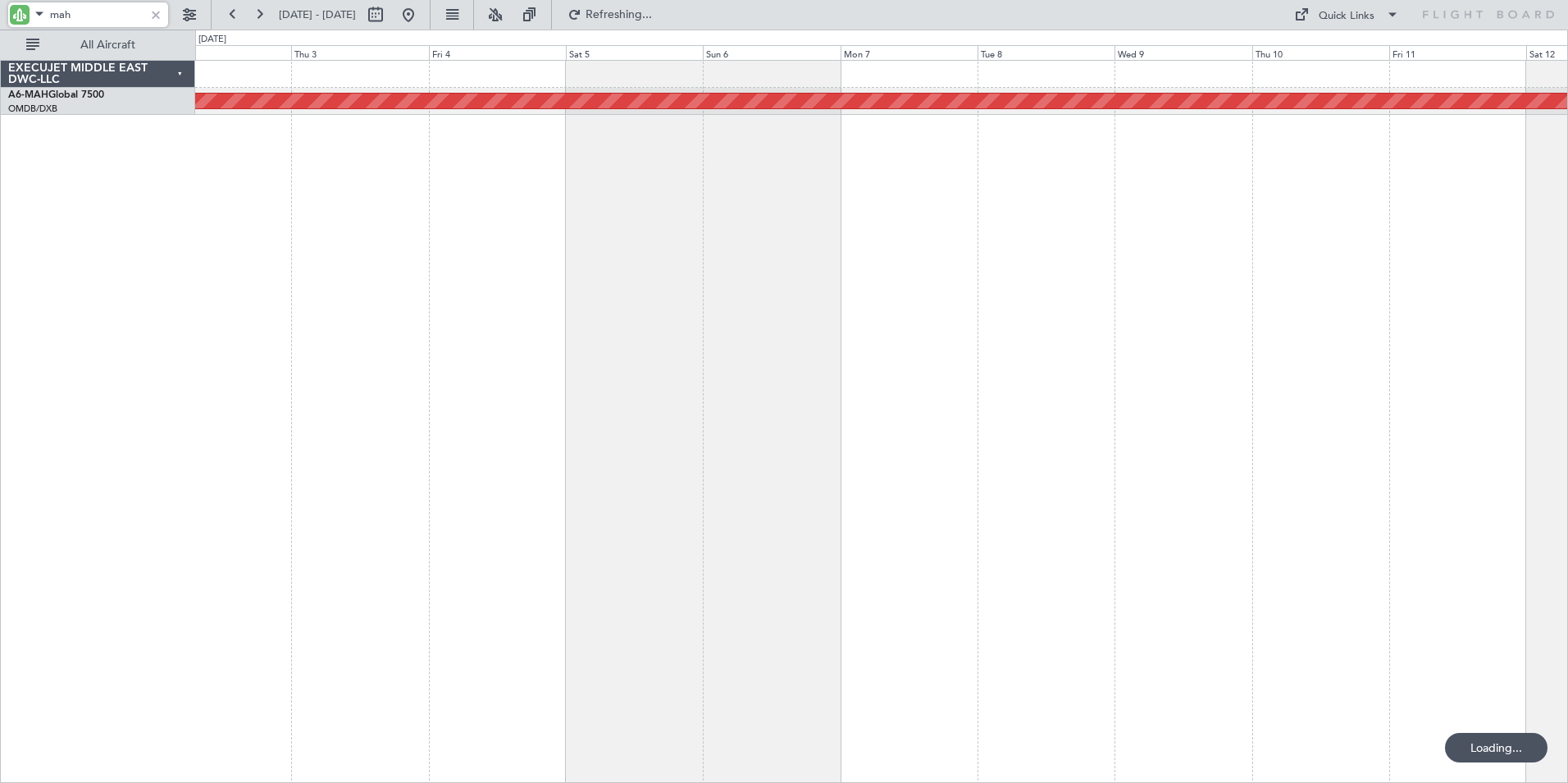
click at [996, 279] on div "Planned Maint [GEOGRAPHIC_DATA] ([GEOGRAPHIC_DATA] Intl)" at bounding box center [882, 421] width 1373 height 723
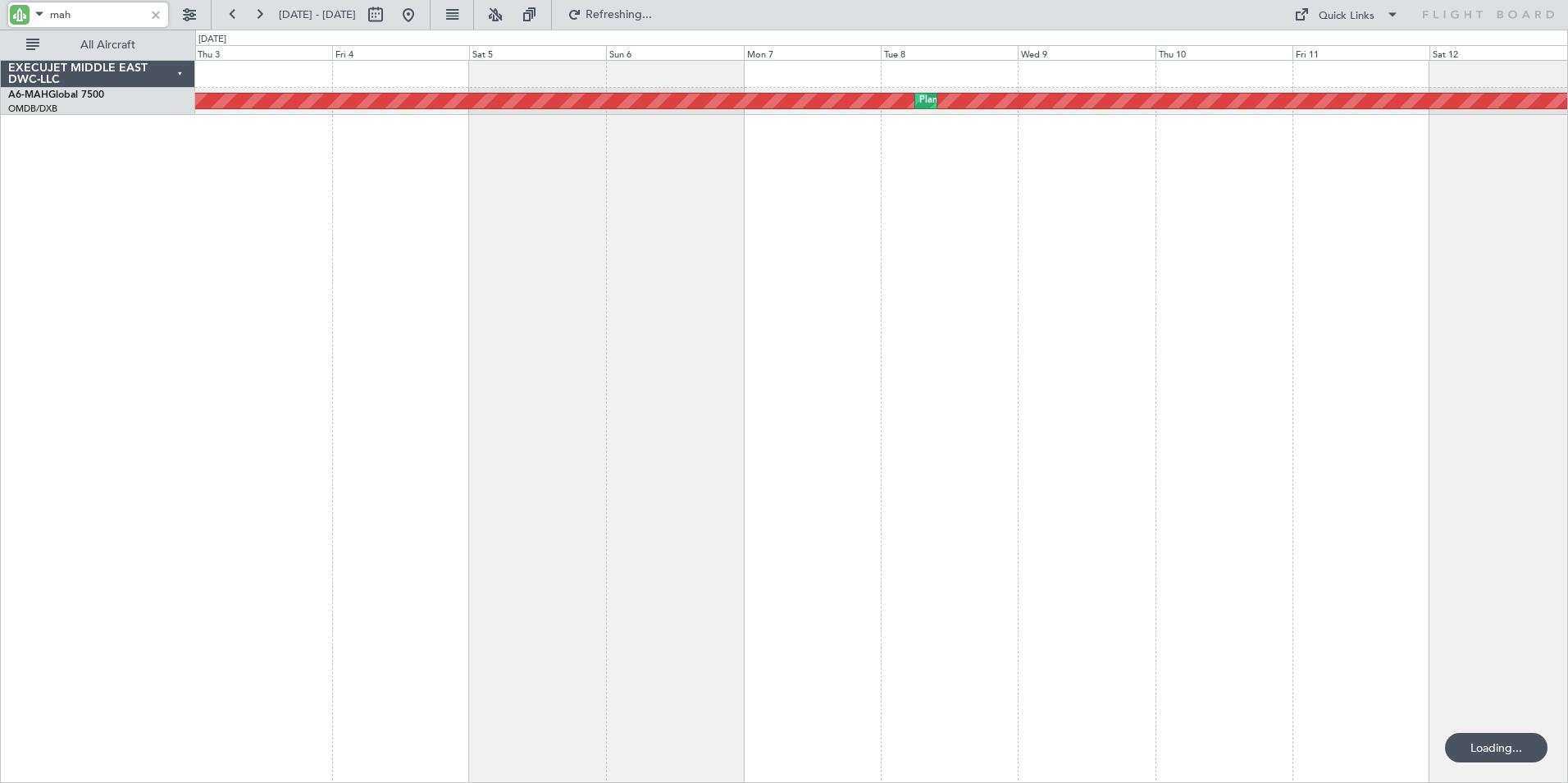
click at [315, 304] on div "Planned Maint [GEOGRAPHIC_DATA] ([GEOGRAPHIC_DATA] Intl) Planned Maint [GEOGRAP…" at bounding box center [882, 421] width 1373 height 723
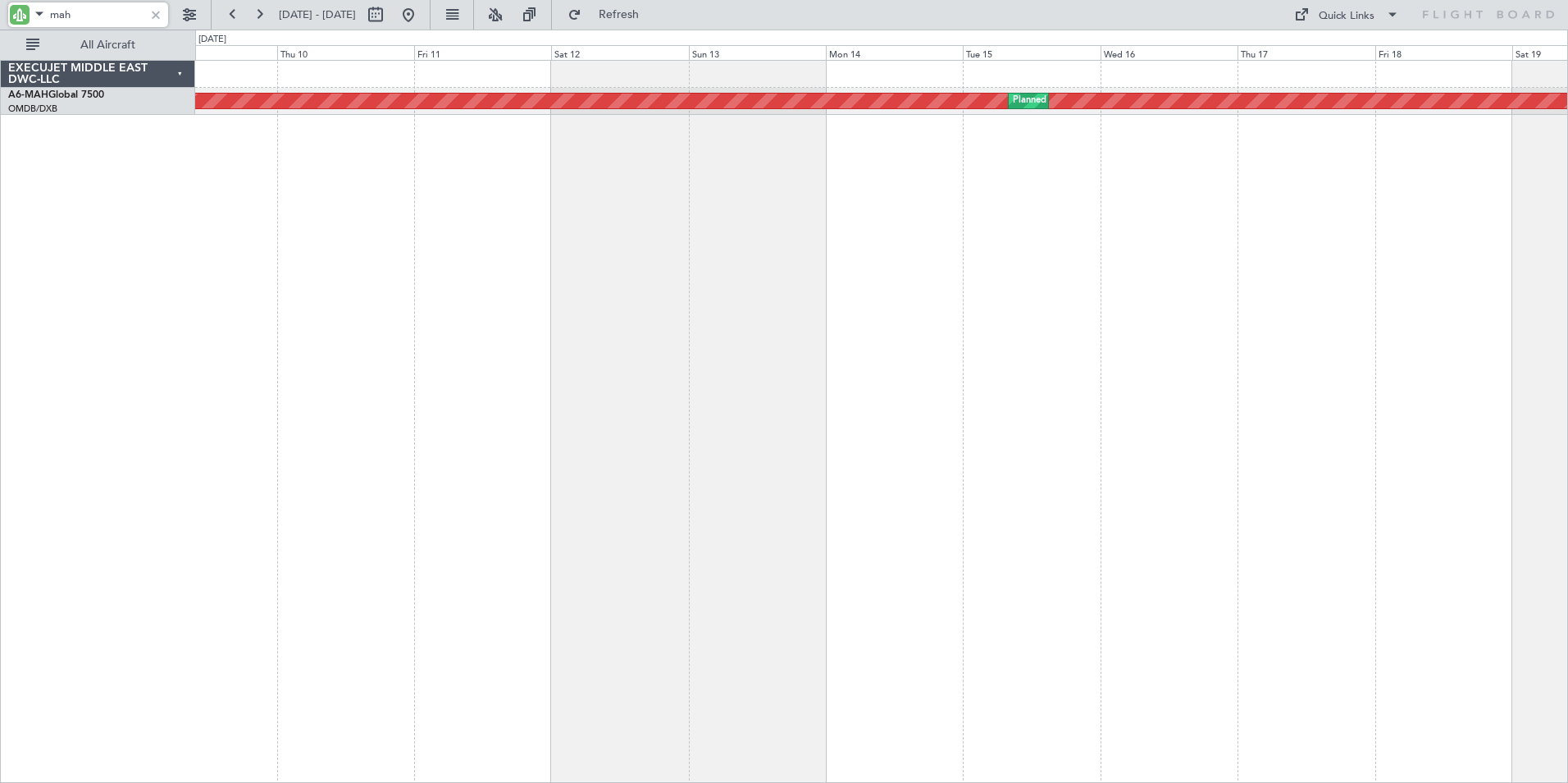
click at [537, 403] on div "Planned Maint [GEOGRAPHIC_DATA] ([GEOGRAPHIC_DATA] Intl) Planned Maint [GEOGRAP…" at bounding box center [882, 421] width 1373 height 723
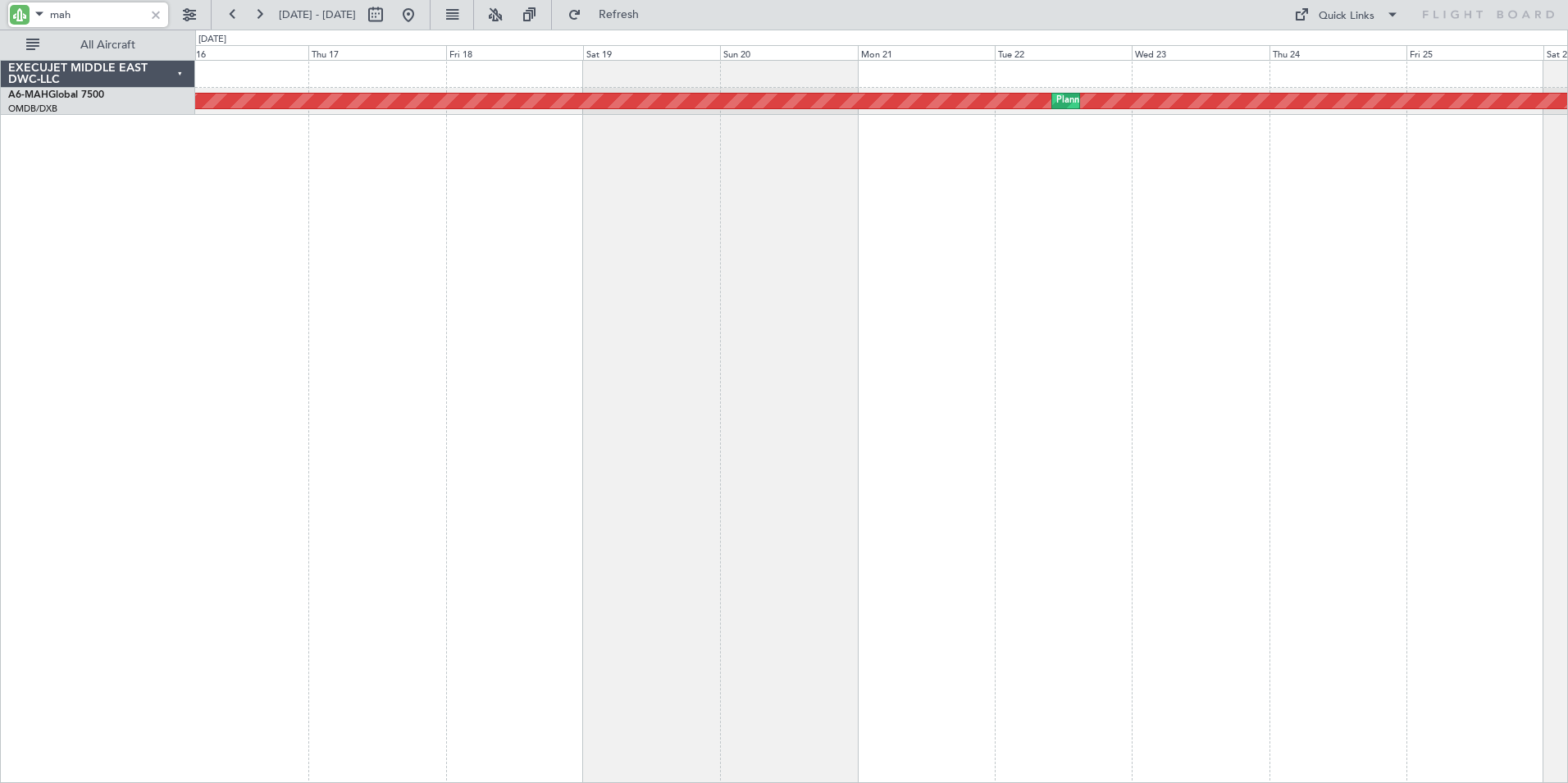
click at [467, 399] on div "Planned Maint [GEOGRAPHIC_DATA] ([GEOGRAPHIC_DATA] Intl) Planned Maint [GEOGRAP…" at bounding box center [882, 421] width 1373 height 723
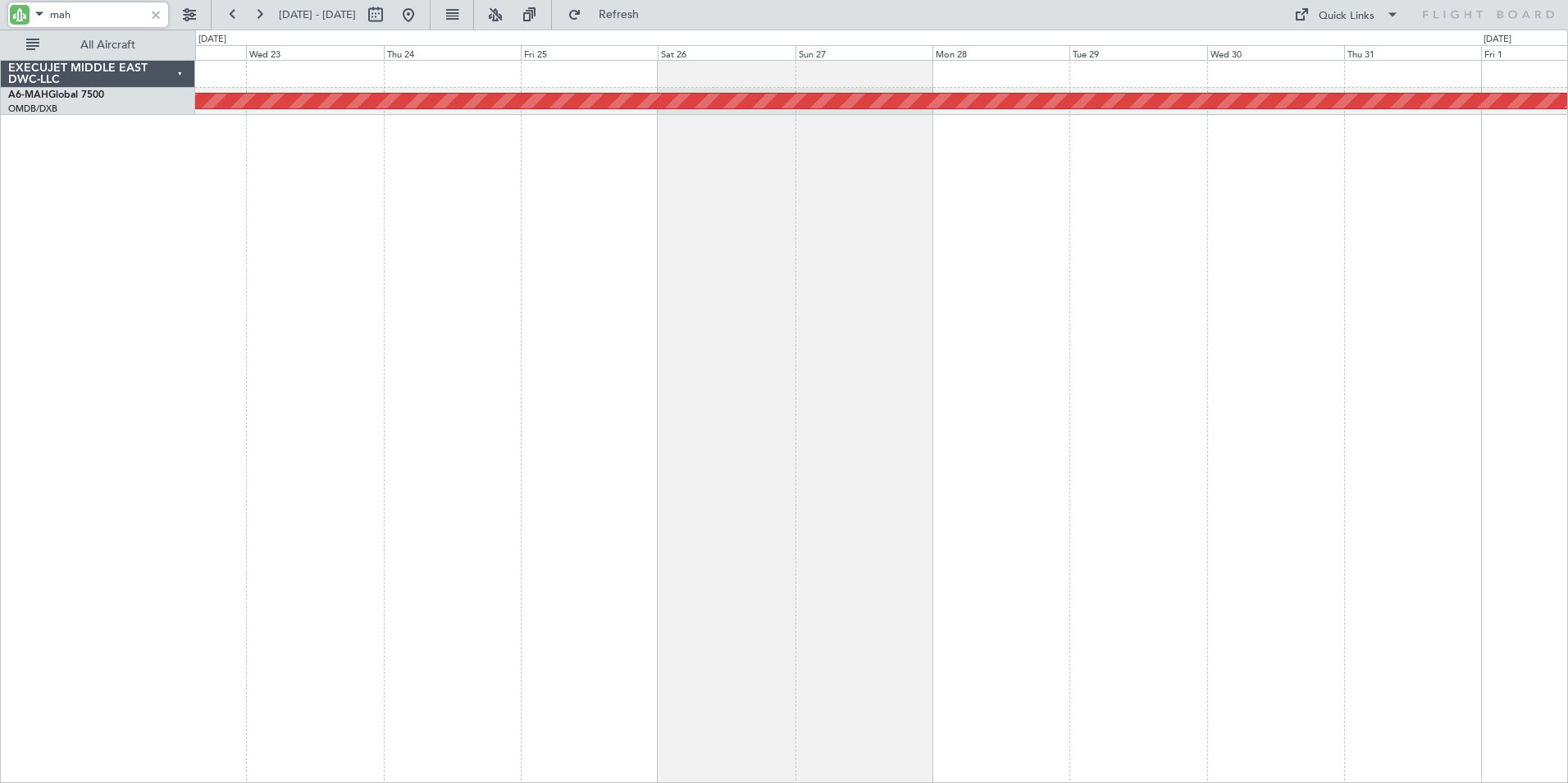
click at [441, 388] on div "Planned Maint [GEOGRAPHIC_DATA] ([GEOGRAPHIC_DATA] Intl) Planned Maint [GEOGRAP…" at bounding box center [882, 421] width 1373 height 723
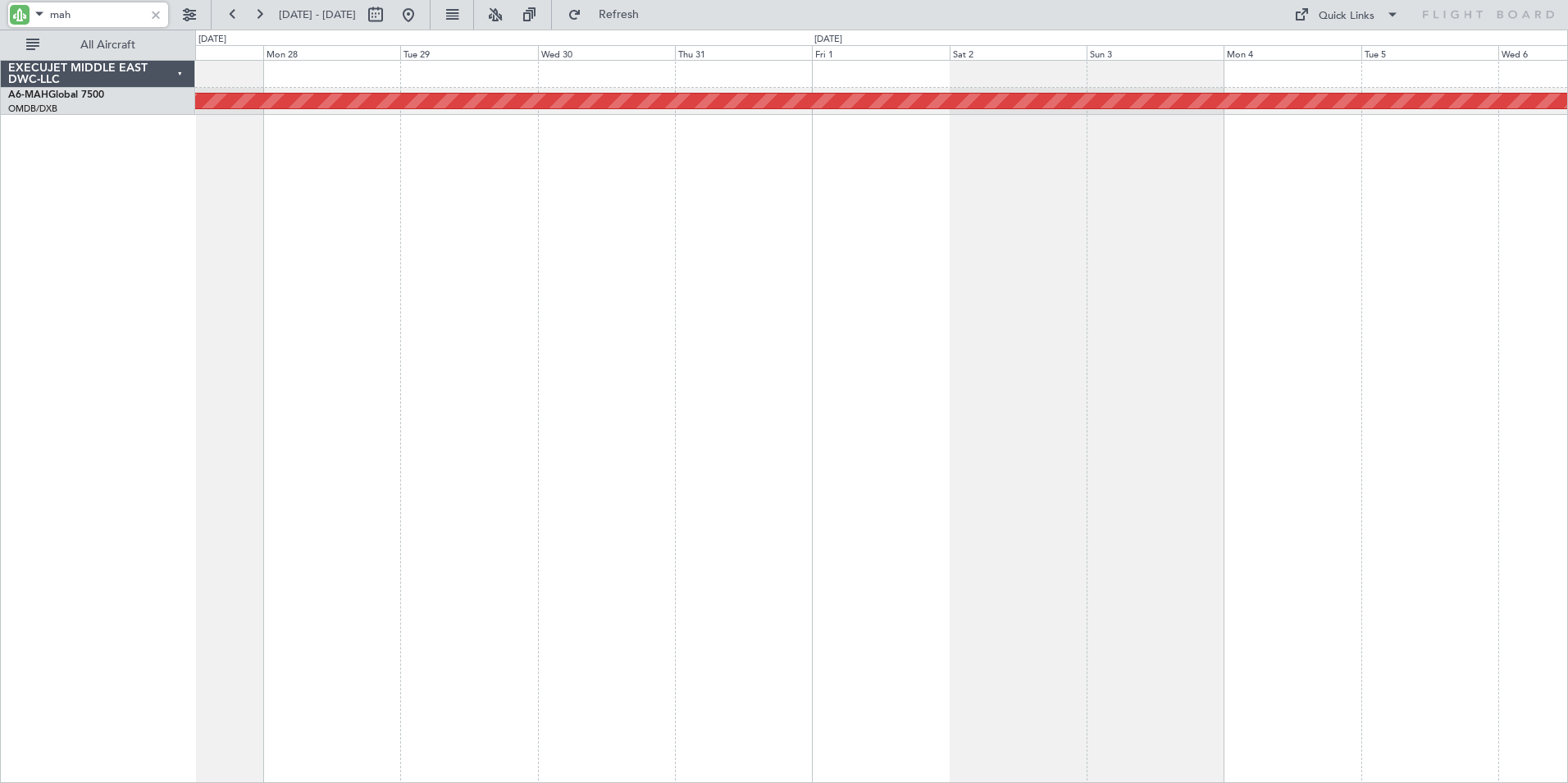
click at [445, 399] on div "Planned Maint [GEOGRAPHIC_DATA] ([GEOGRAPHIC_DATA] Intl)" at bounding box center [882, 421] width 1373 height 723
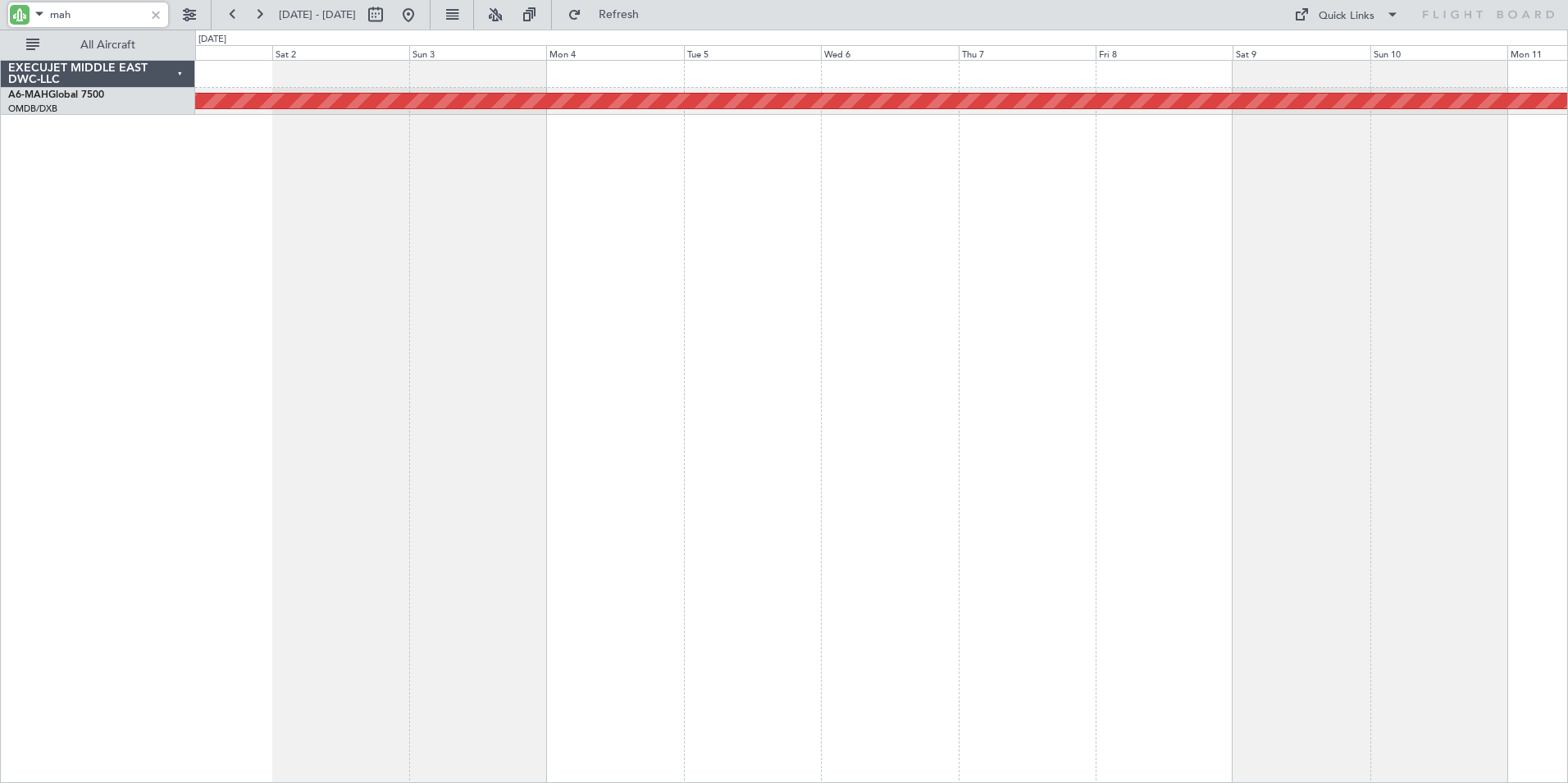
click at [464, 401] on div "Planned Maint [GEOGRAPHIC_DATA] ([GEOGRAPHIC_DATA] Intl)" at bounding box center [882, 421] width 1373 height 723
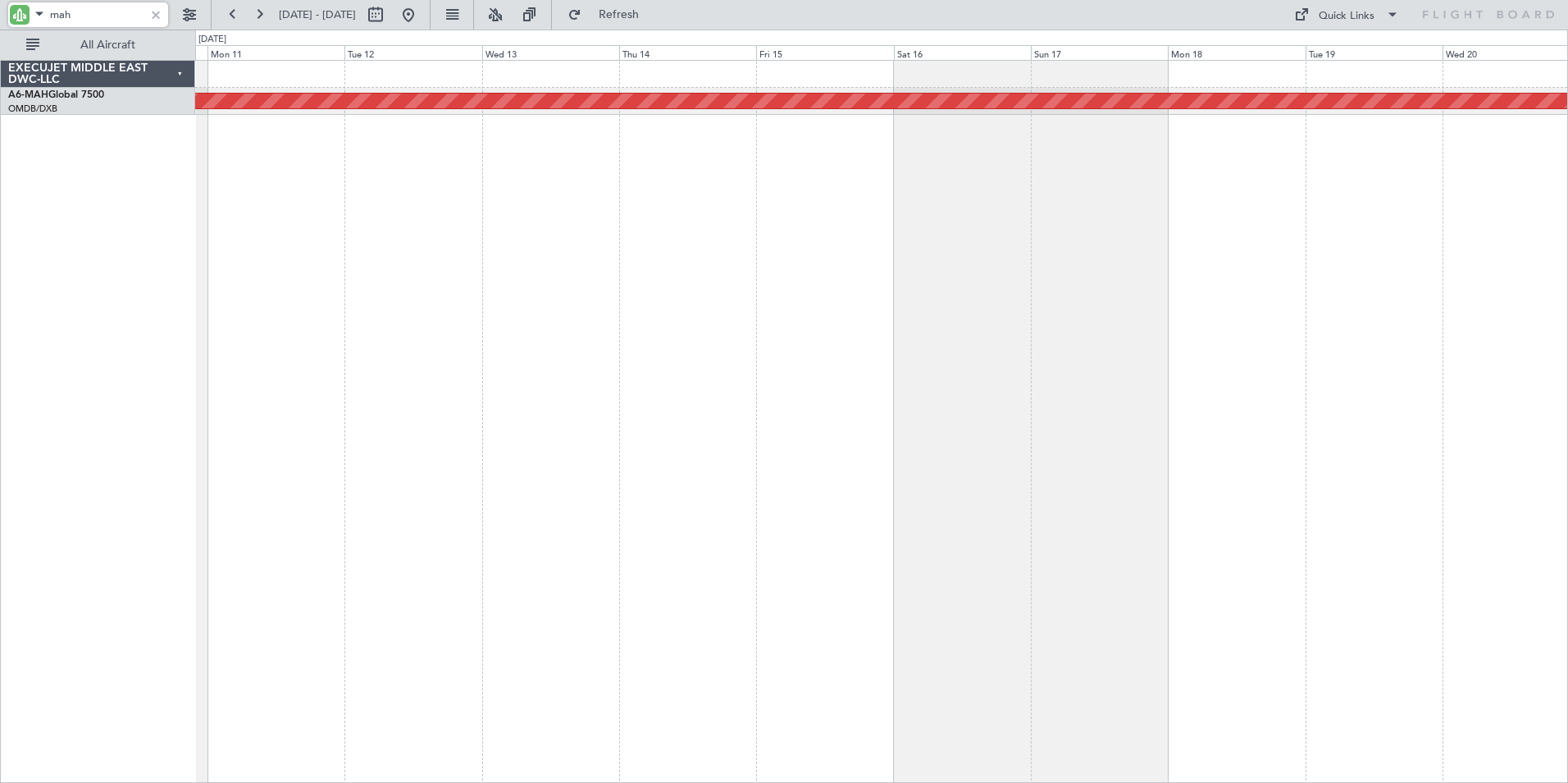
click at [551, 464] on div "Planned Maint [GEOGRAPHIC_DATA] ([GEOGRAPHIC_DATA] Intl)" at bounding box center [882, 421] width 1373 height 723
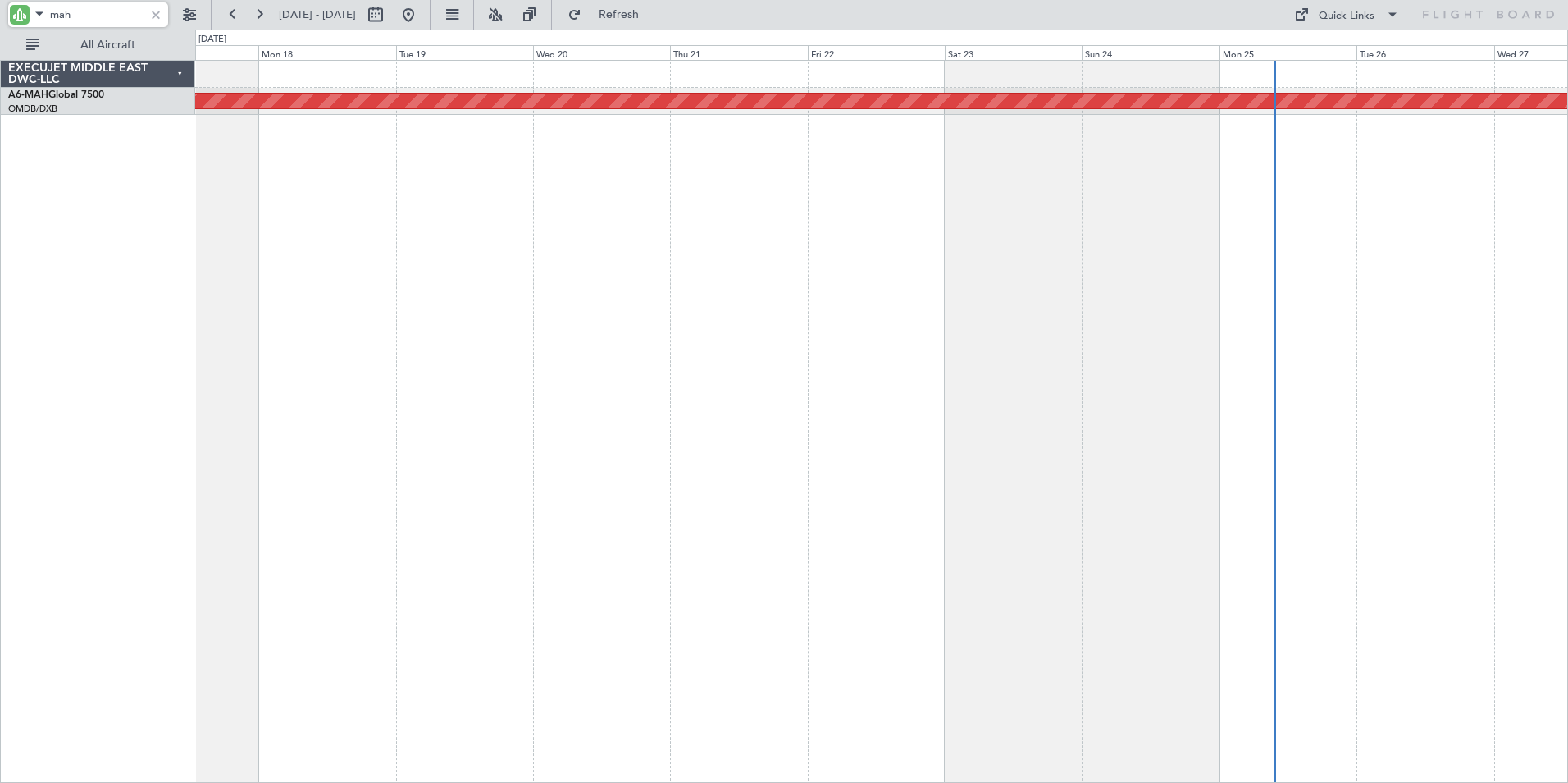
click at [494, 450] on div "Planned Maint [GEOGRAPHIC_DATA] ([GEOGRAPHIC_DATA] Intl)" at bounding box center [882, 421] width 1373 height 723
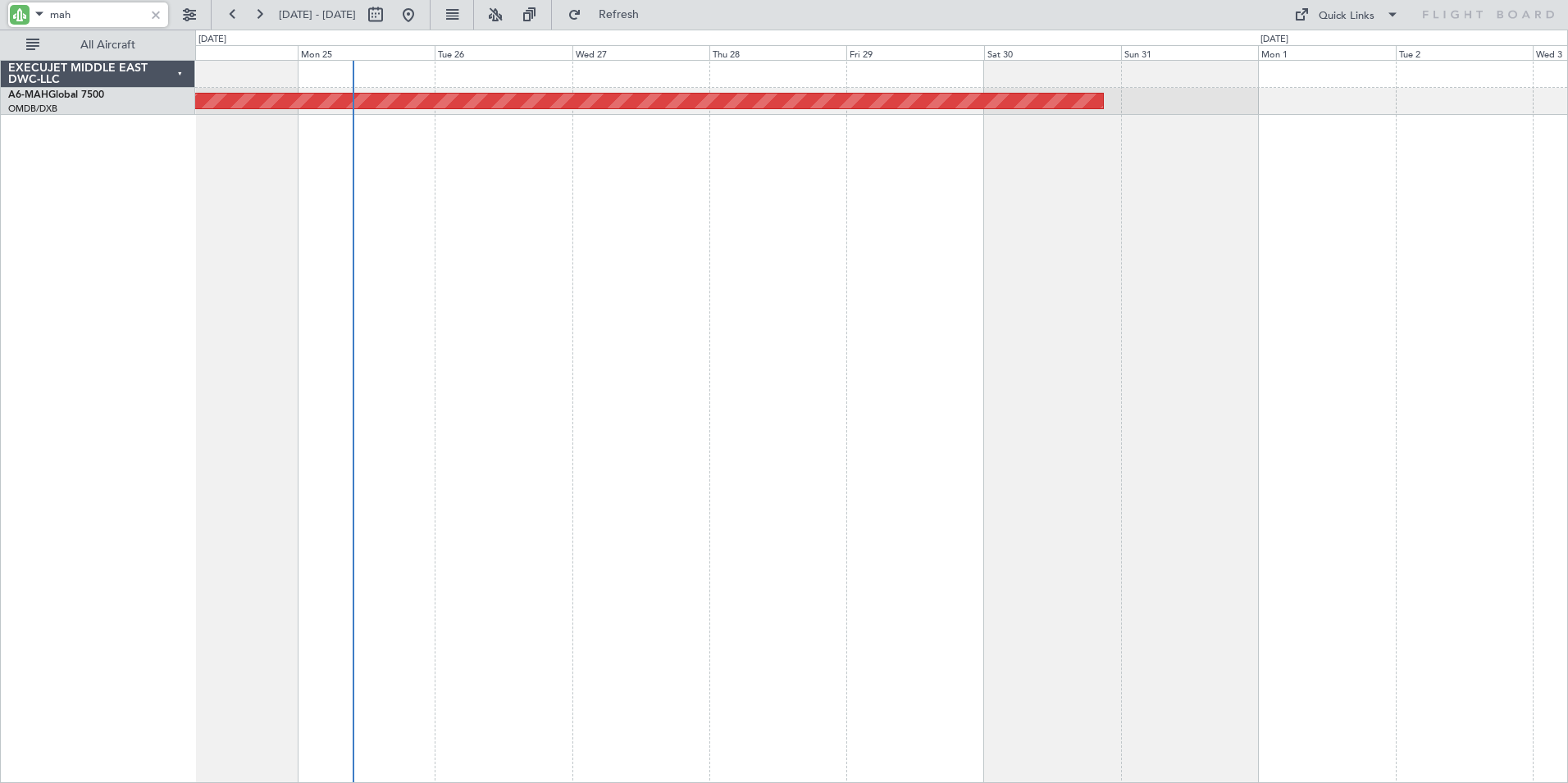
click at [568, 466] on div "Planned Maint [GEOGRAPHIC_DATA] ([GEOGRAPHIC_DATA] Intl)" at bounding box center [882, 421] width 1373 height 723
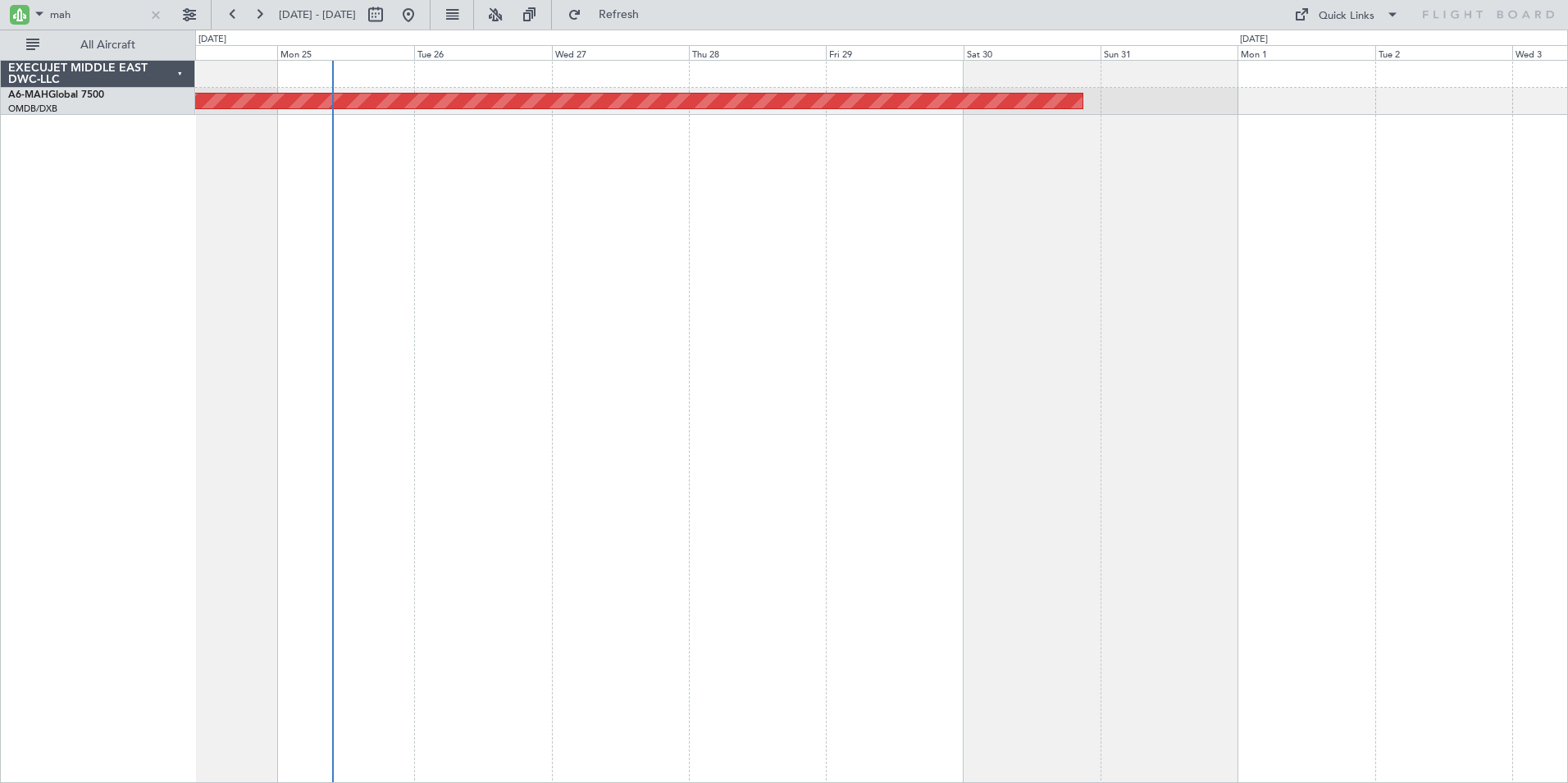
drag, startPoint x: 114, startPoint y: 19, endPoint x: -11, endPoint y: 25, distance: 125.1
click at [0, 25] on html "mah [DATE] - [DATE] Refresh Quick Links All Aircraft Planned Maint [GEOGRAPHIC_…" at bounding box center [784, 391] width 1568 height 783
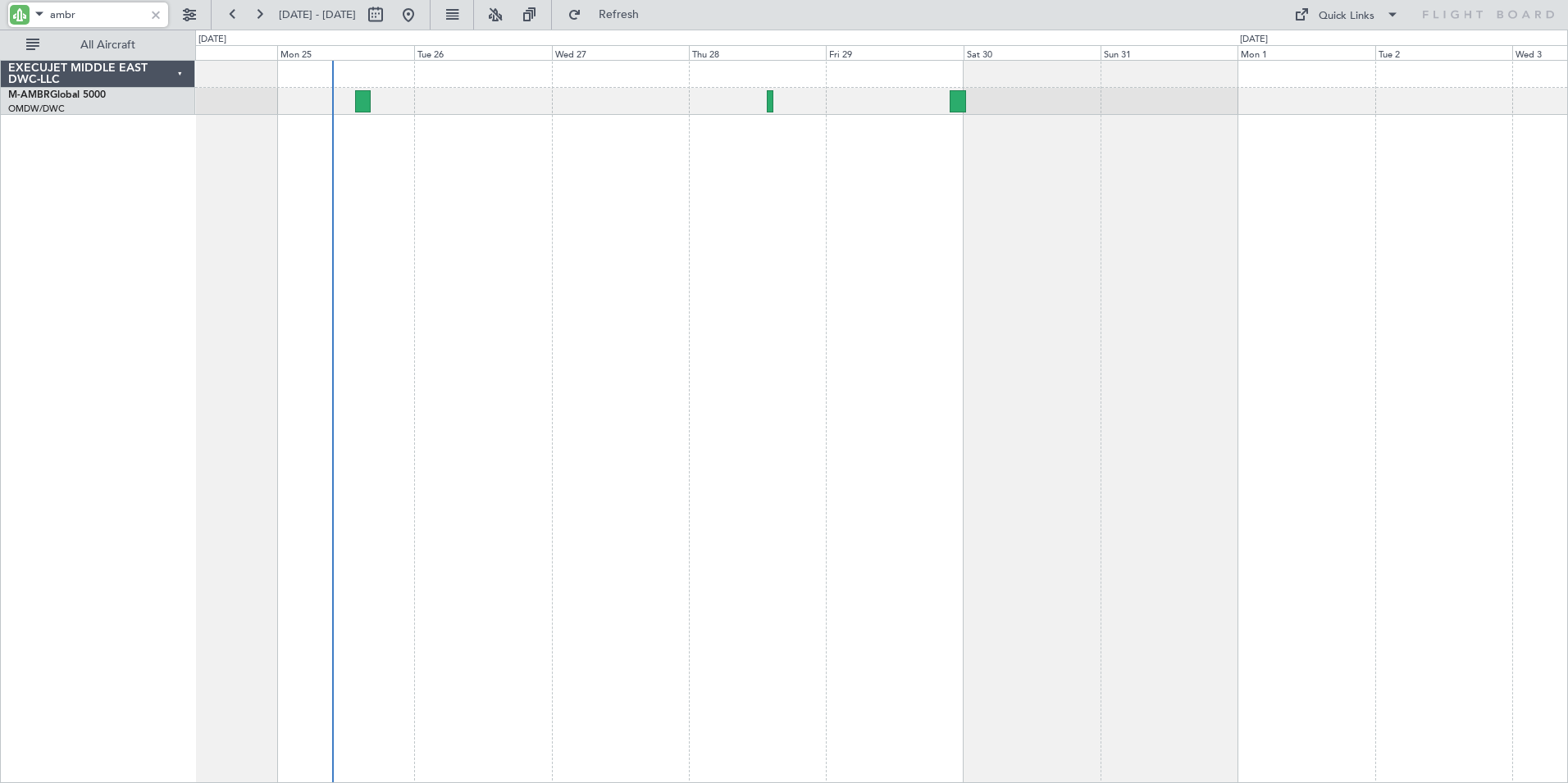
drag, startPoint x: 119, startPoint y: 19, endPoint x: -79, endPoint y: 15, distance: 198.0
click at [0, 15] on html "ambr [DATE] - [DATE] Refresh Quick Links All Aircraft Planned Maint [GEOGRAPHIC…" at bounding box center [784, 391] width 1568 height 783
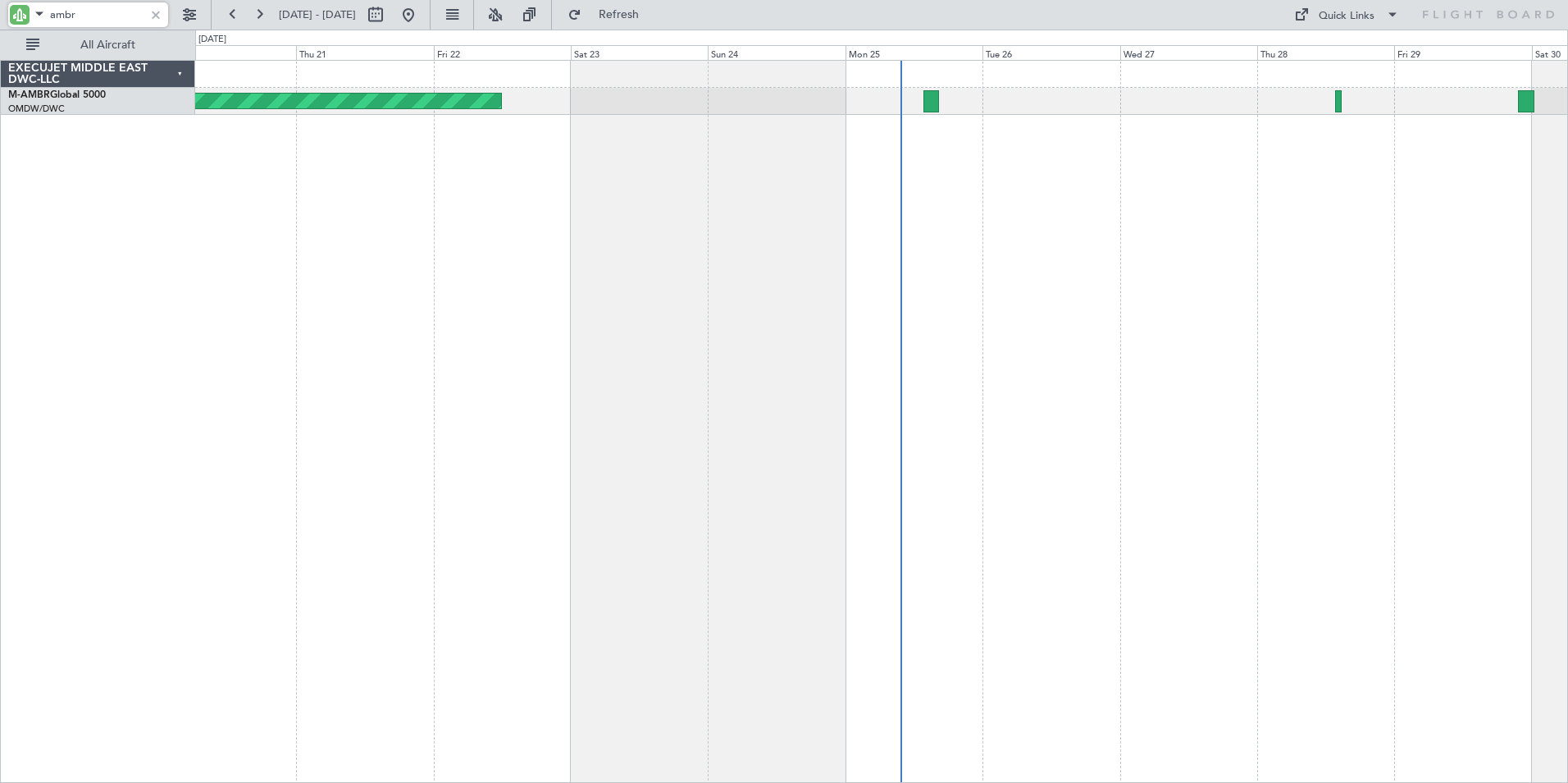
click at [1049, 321] on div "Planned Maint Dubai (Al Maktoum Intl) Planned Maint [GEOGRAPHIC_DATA] (Al Makto…" at bounding box center [882, 421] width 1373 height 723
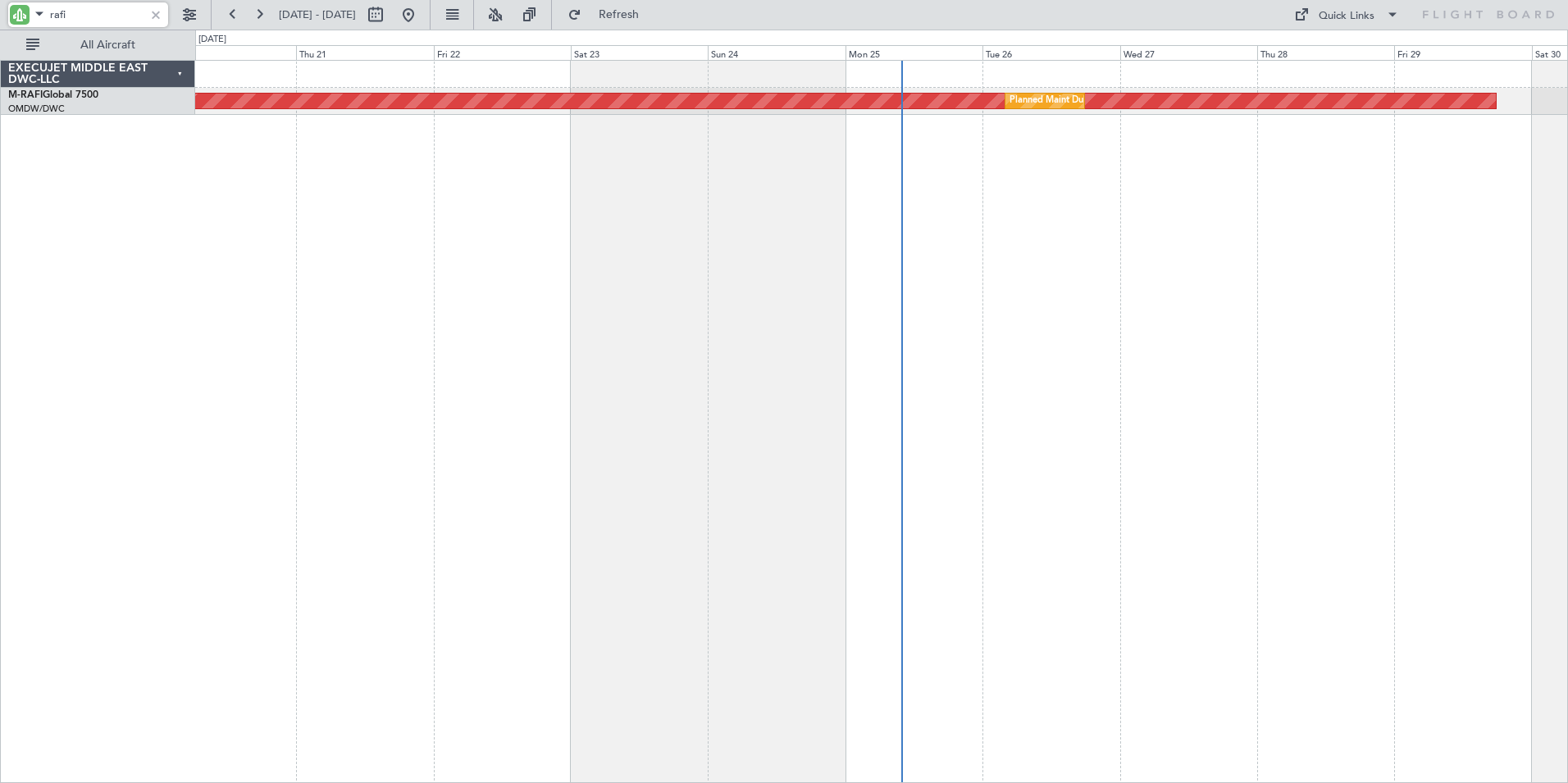
click at [404, 246] on div "Planned Maint Dubai (Al Maktoum Intl) Planned Maint [GEOGRAPHIC_DATA] (Al Makto…" at bounding box center [882, 421] width 1373 height 723
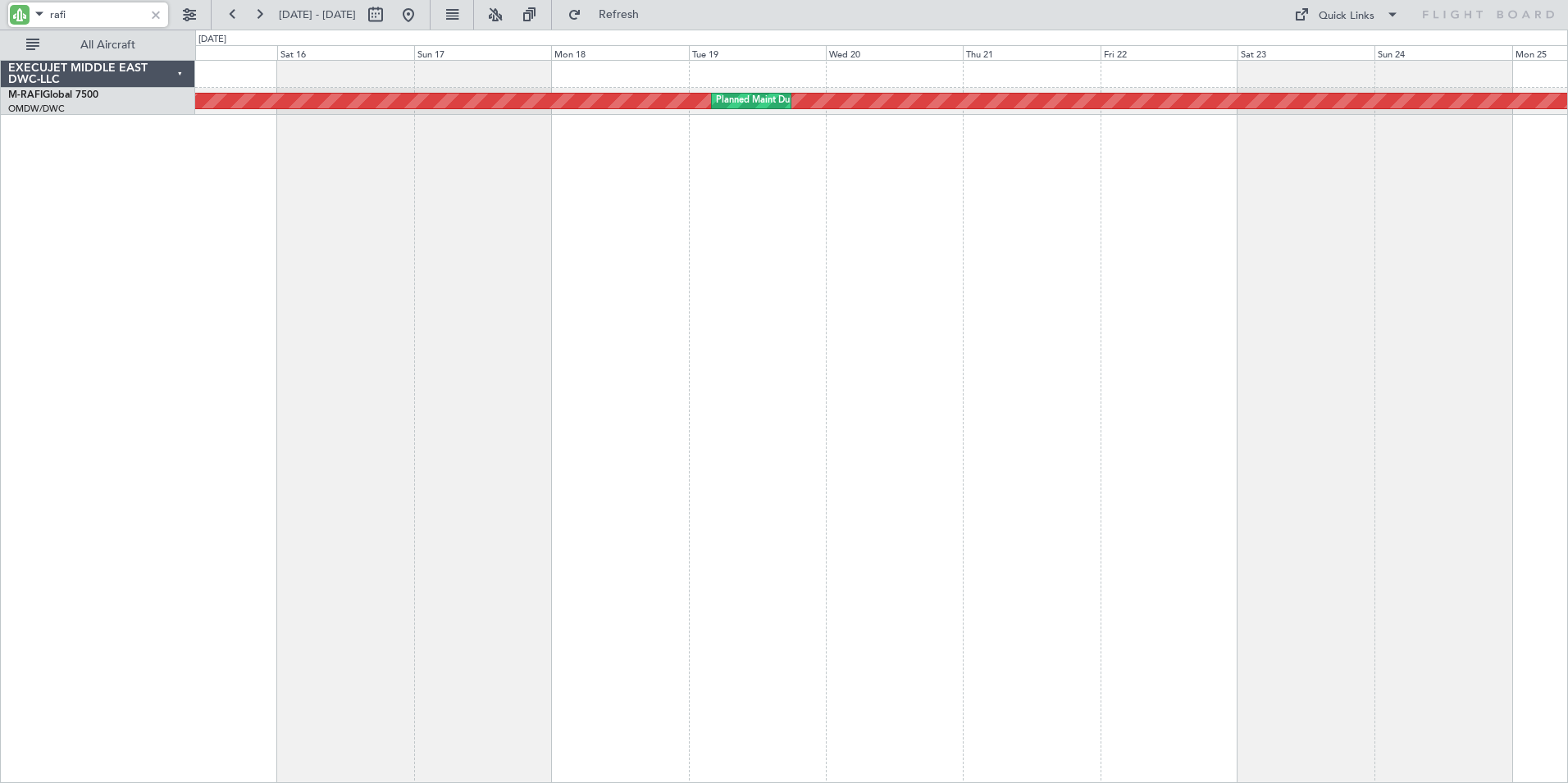
click at [1026, 348] on div "Planned Maint Dubai (Al Maktoum Intl) Planned Maint [GEOGRAPHIC_DATA] (Al Makto…" at bounding box center [882, 421] width 1373 height 723
drag, startPoint x: 75, startPoint y: 15, endPoint x: -31, endPoint y: 21, distance: 106.2
click at [0, 21] on html "rafi [DATE] - [DATE] Refresh Quick Links All Aircraft Planned Maint [GEOGRAPHIC…" at bounding box center [784, 391] width 1568 height 783
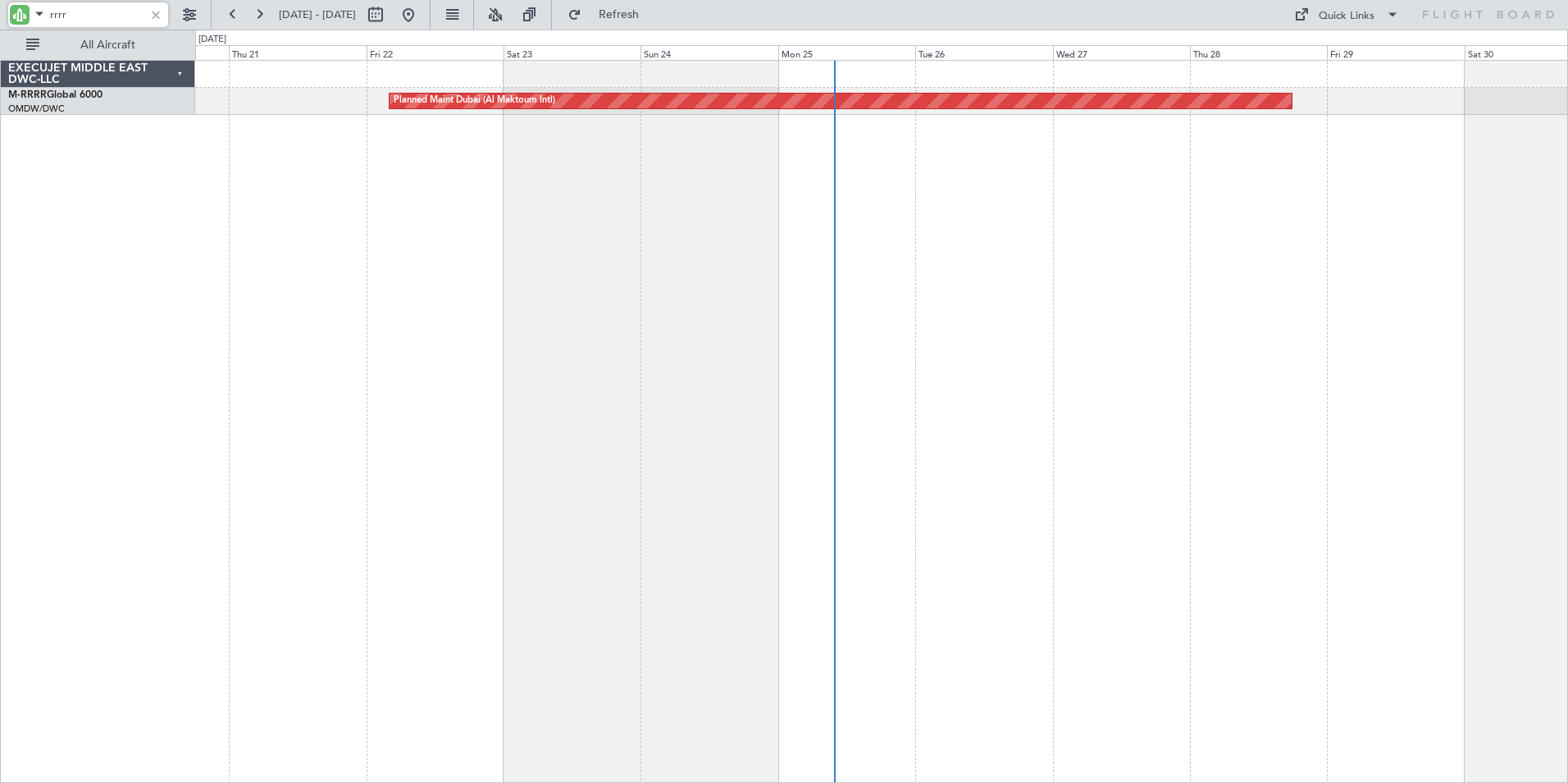
click at [282, 315] on div "Planned Maint Dubai (Al Maktoum Intl)" at bounding box center [882, 421] width 1373 height 723
drag, startPoint x: 73, startPoint y: 17, endPoint x: 82, endPoint y: 19, distance: 9.2
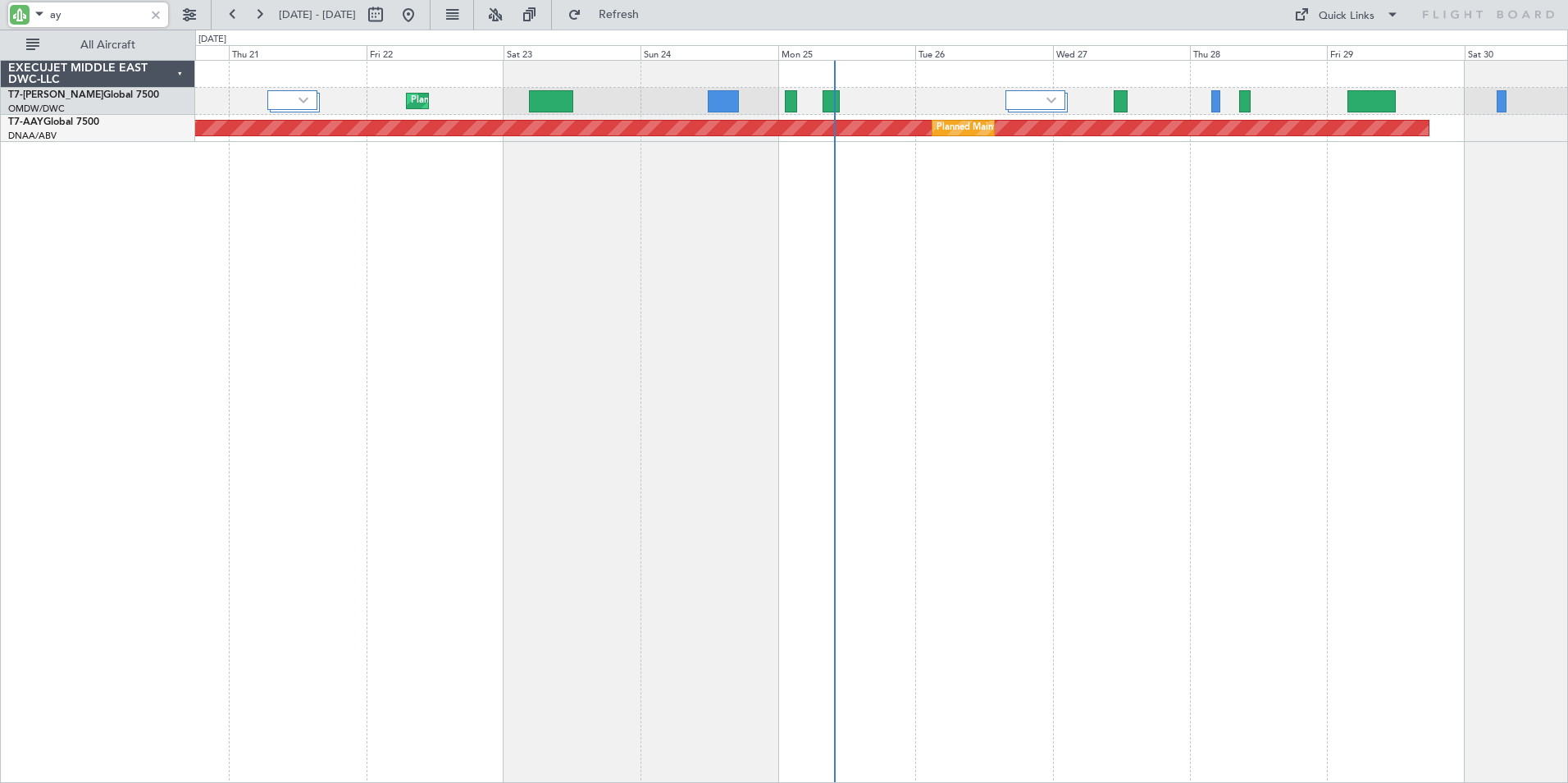
click at [89, 12] on input "ay" at bounding box center [97, 15] width 95 height 25
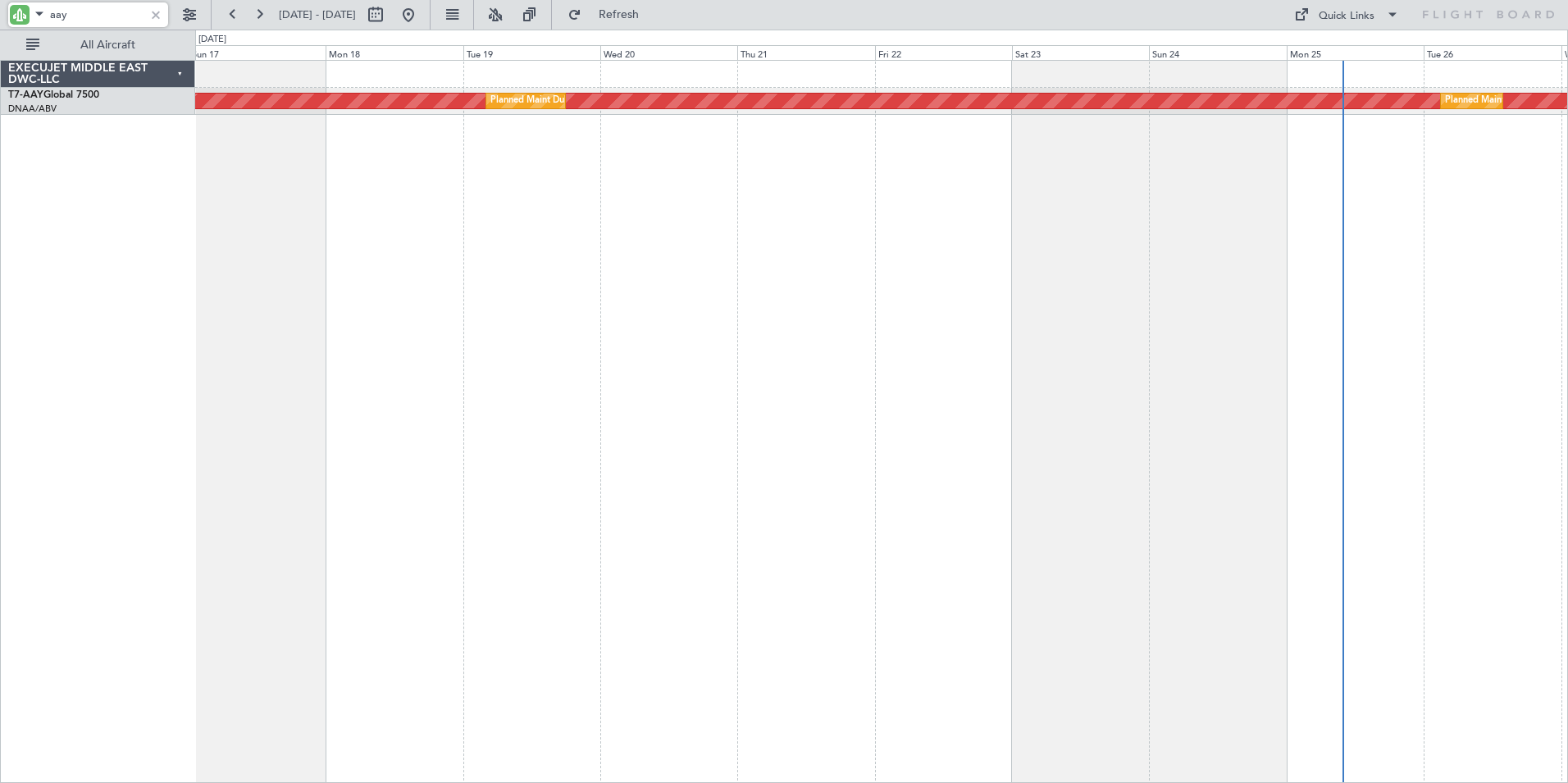
click at [948, 307] on div "Unplanned Maint [GEOGRAPHIC_DATA] (Al Maktoum Intl) Planned Maint [GEOGRAPHIC_D…" at bounding box center [882, 421] width 1373 height 723
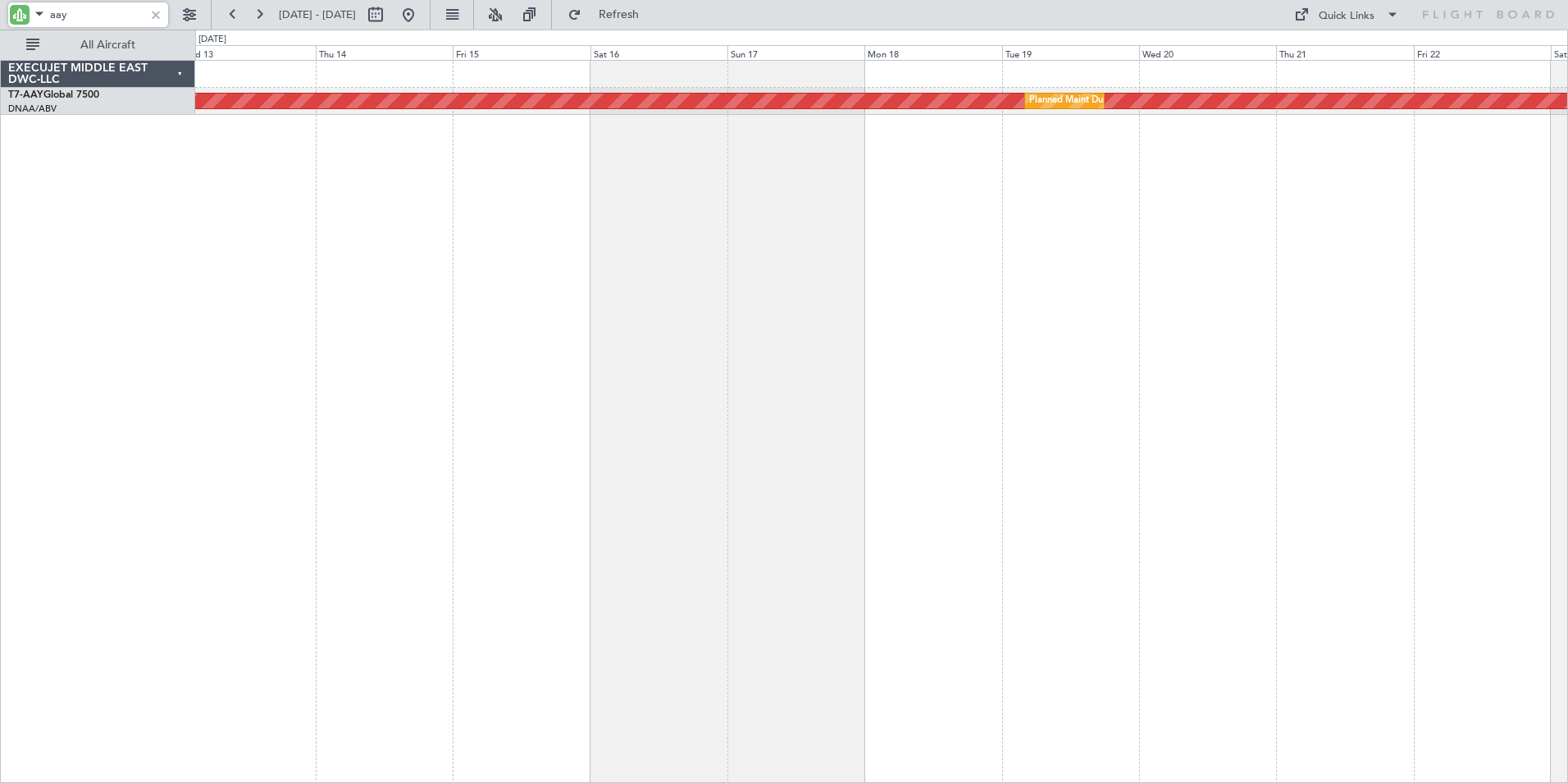
click at [1014, 297] on div "Unplanned Maint [GEOGRAPHIC_DATA] (Al Maktoum Intl) Planned Maint [GEOGRAPHIC_D…" at bounding box center [882, 421] width 1373 height 723
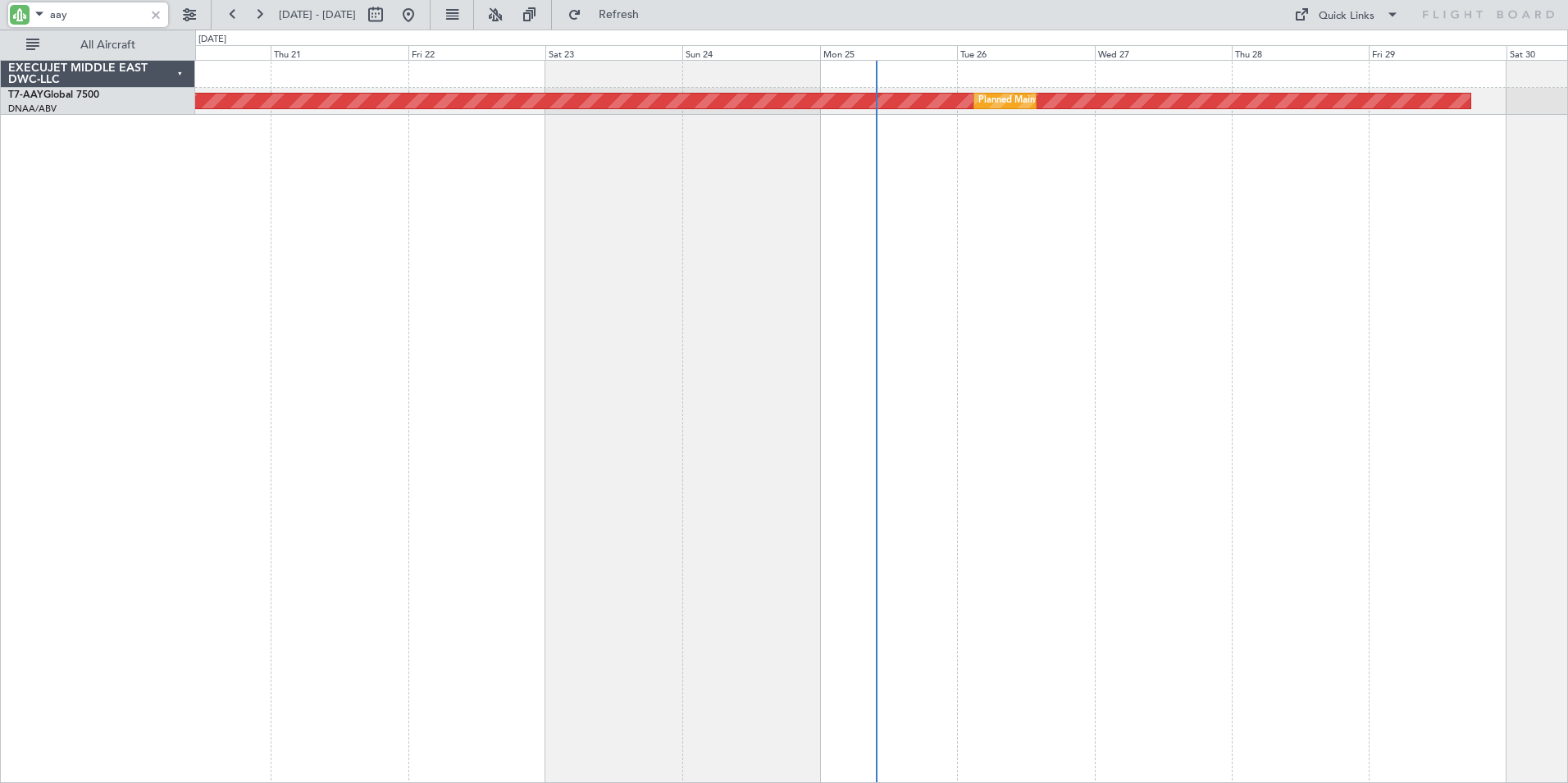
click at [0, 286] on html "aay [DATE] - [DATE] Refresh Quick Links All Aircraft Unplanned Maint [GEOGRAPHI…" at bounding box center [784, 391] width 1568 height 783
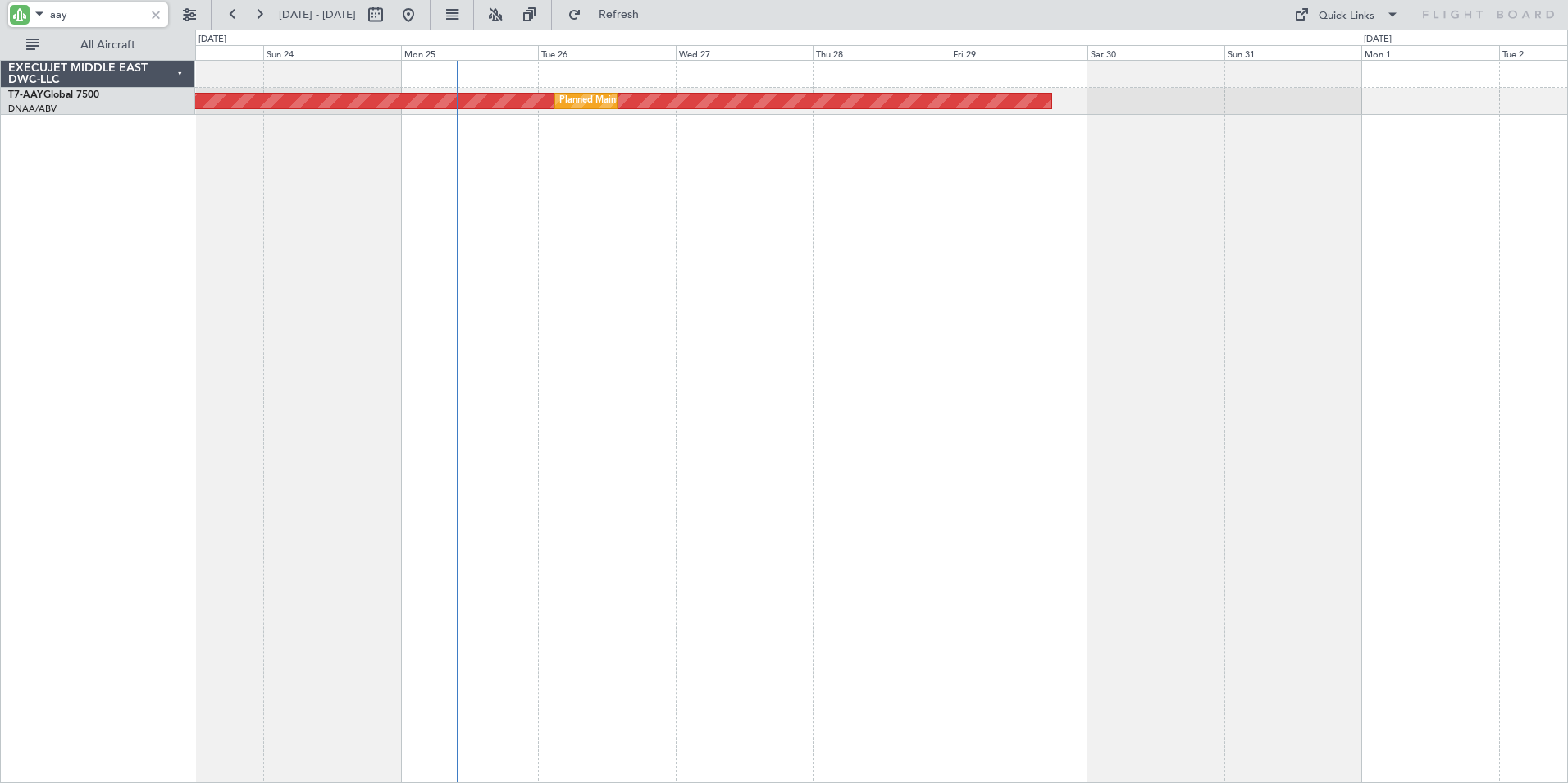
click at [534, 318] on div "Unplanned Maint [GEOGRAPHIC_DATA] (Al Maktoum Intl) Planned Maint [GEOGRAPHIC_D…" at bounding box center [882, 421] width 1373 height 723
drag, startPoint x: 92, startPoint y: 21, endPoint x: -52, endPoint y: 16, distance: 144.1
click at [0, 16] on html "aay [DATE] - [DATE] Refresh Quick Links All Aircraft Unplanned Maint [GEOGRAPHI…" at bounding box center [784, 391] width 1568 height 783
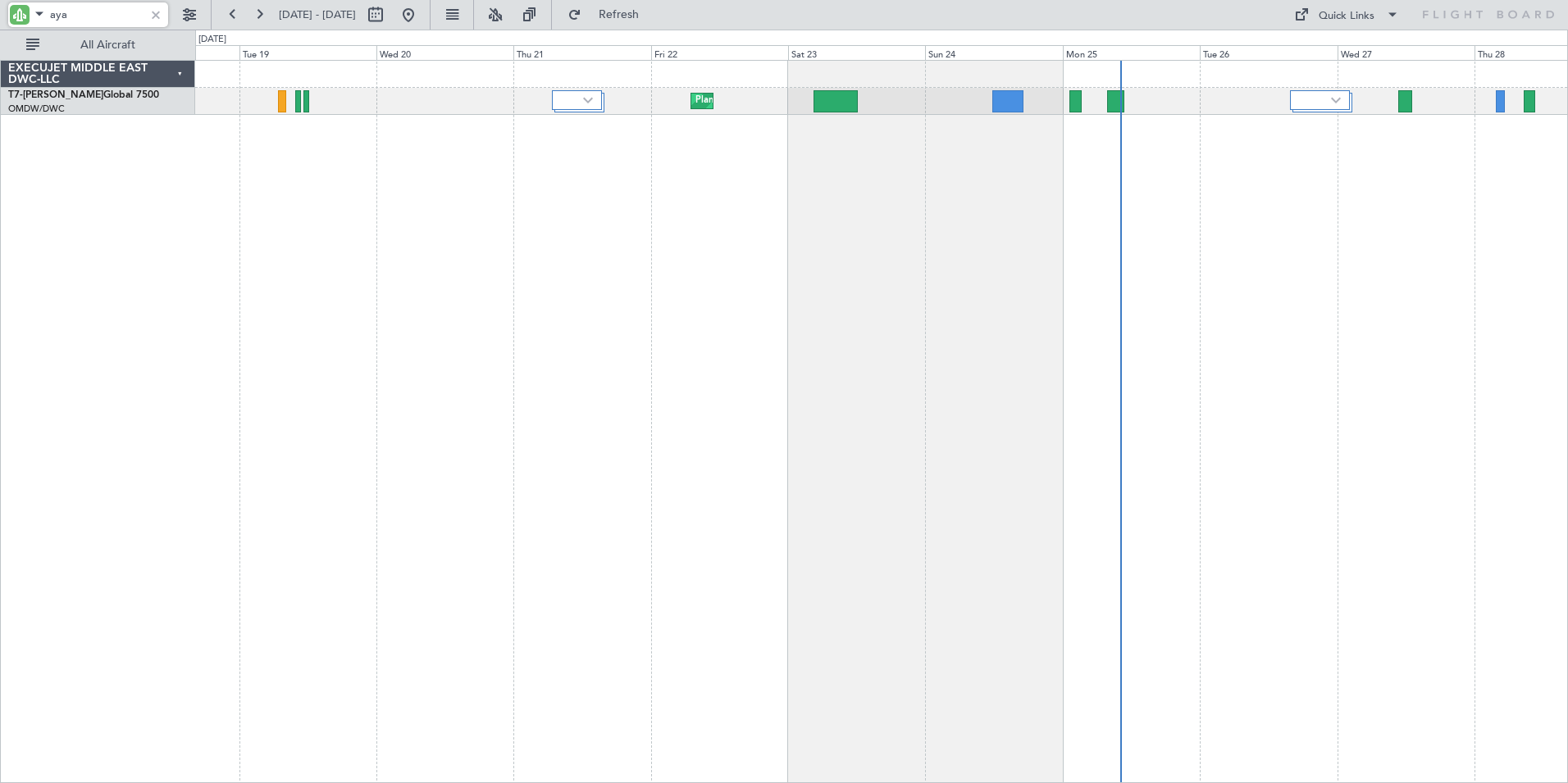
click at [1083, 388] on div "Planned Maint Dubai (Al Maktoum Intl)" at bounding box center [882, 421] width 1373 height 723
drag, startPoint x: 80, startPoint y: 16, endPoint x: -27, endPoint y: 16, distance: 107.0
click at [0, 16] on html "aya [DATE] - [DATE] Refresh Quick Links All Aircraft Planned Maint [GEOGRAPHIC_…" at bounding box center [784, 391] width 1568 height 783
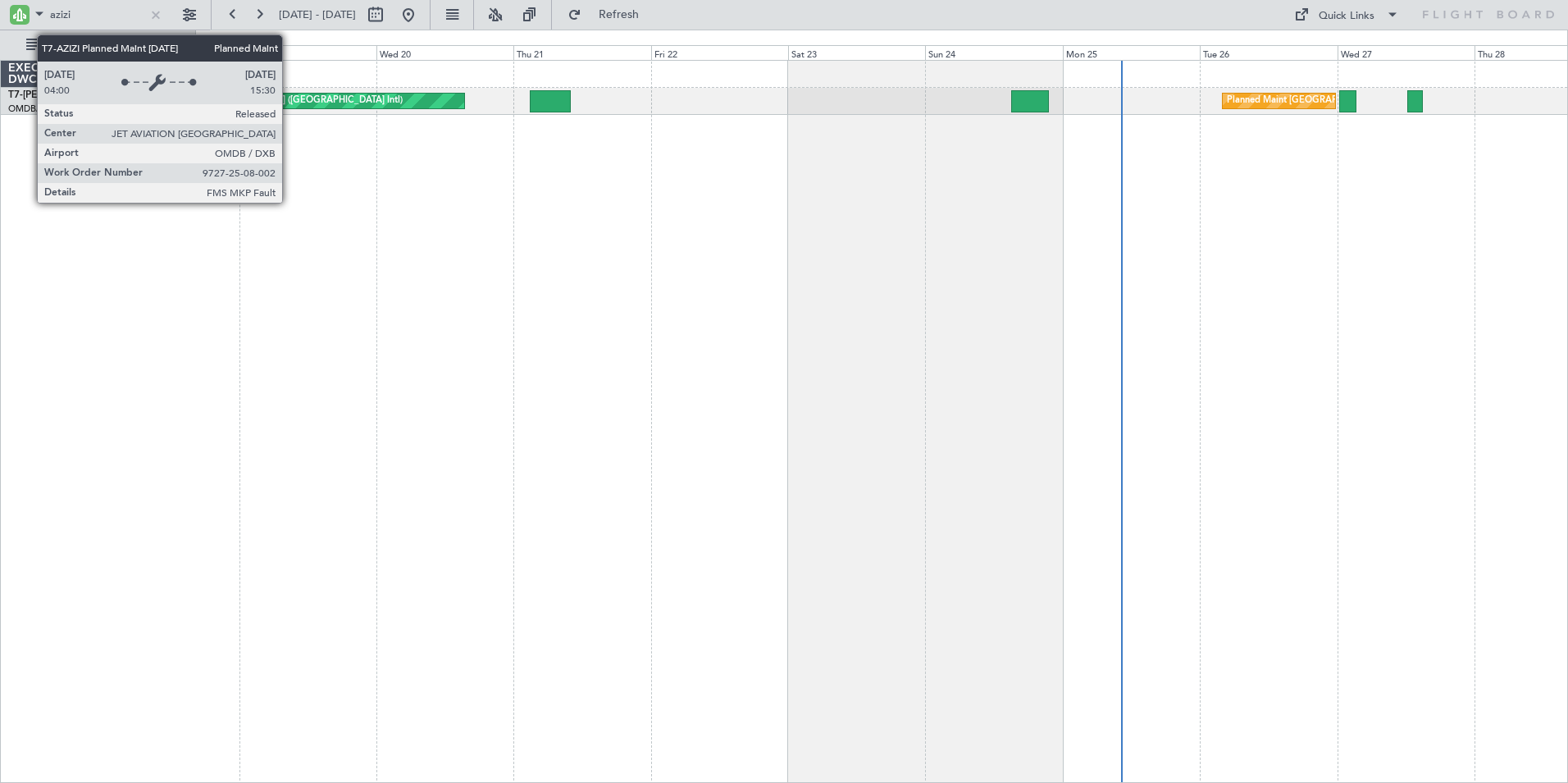
click at [289, 105] on div "Planned Maint [GEOGRAPHIC_DATA] ([GEOGRAPHIC_DATA] Intl)" at bounding box center [294, 101] width 339 height 15
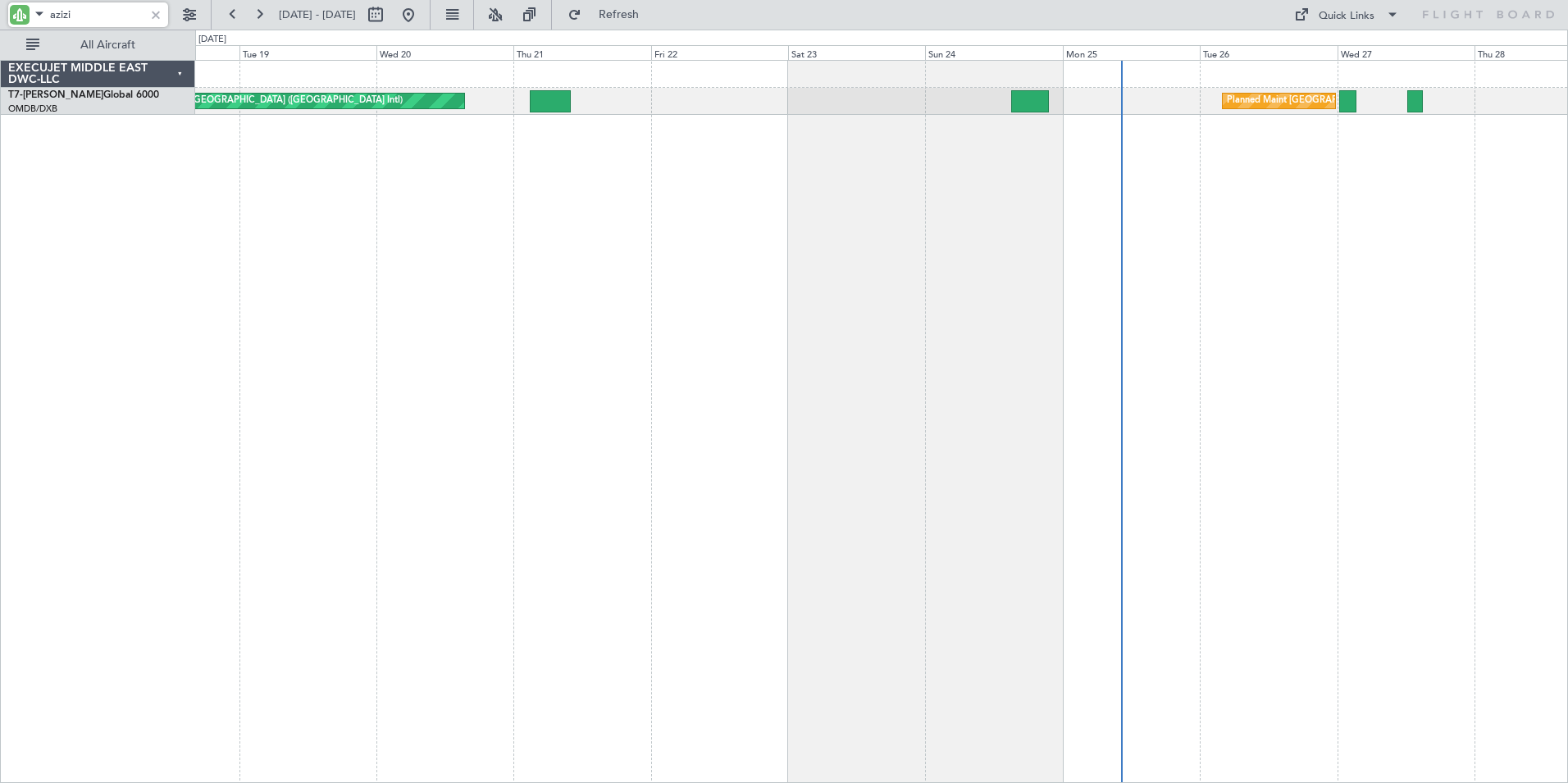
drag, startPoint x: 94, startPoint y: 14, endPoint x: -5, endPoint y: 25, distance: 99.6
click at [0, 25] on html "azizi [DATE] - [DATE] Refresh Quick Links All Aircraft Planned Maint [GEOGRAPHI…" at bounding box center [784, 391] width 1568 height 783
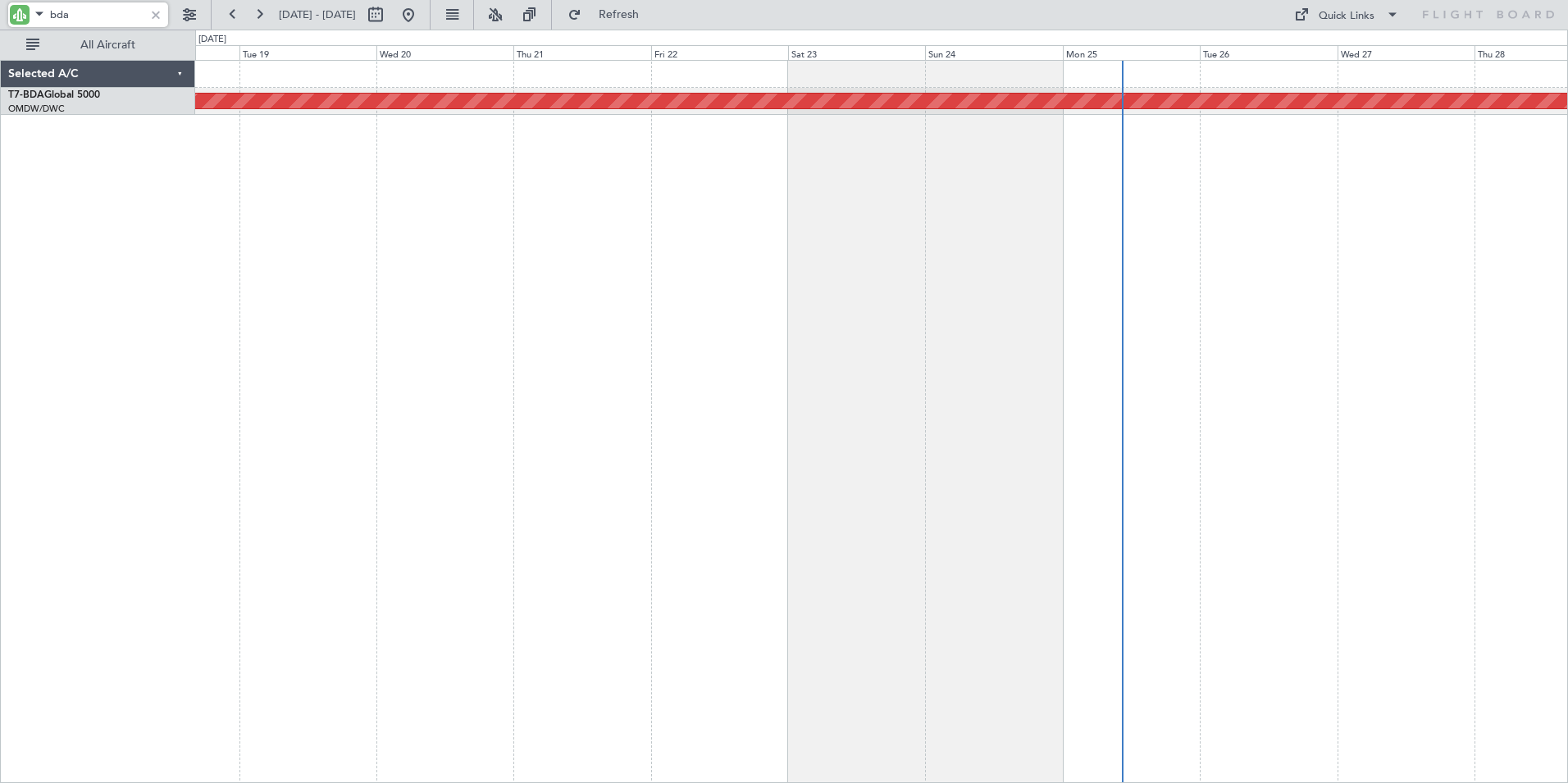
drag, startPoint x: -128, startPoint y: 38, endPoint x: -157, endPoint y: 45, distance: 29.8
click at [0, 45] on html "bda [DATE] - [DATE] Refresh Quick Links All Aircraft Planned Maint [GEOGRAPHIC_…" at bounding box center [784, 391] width 1568 height 783
type input "h"
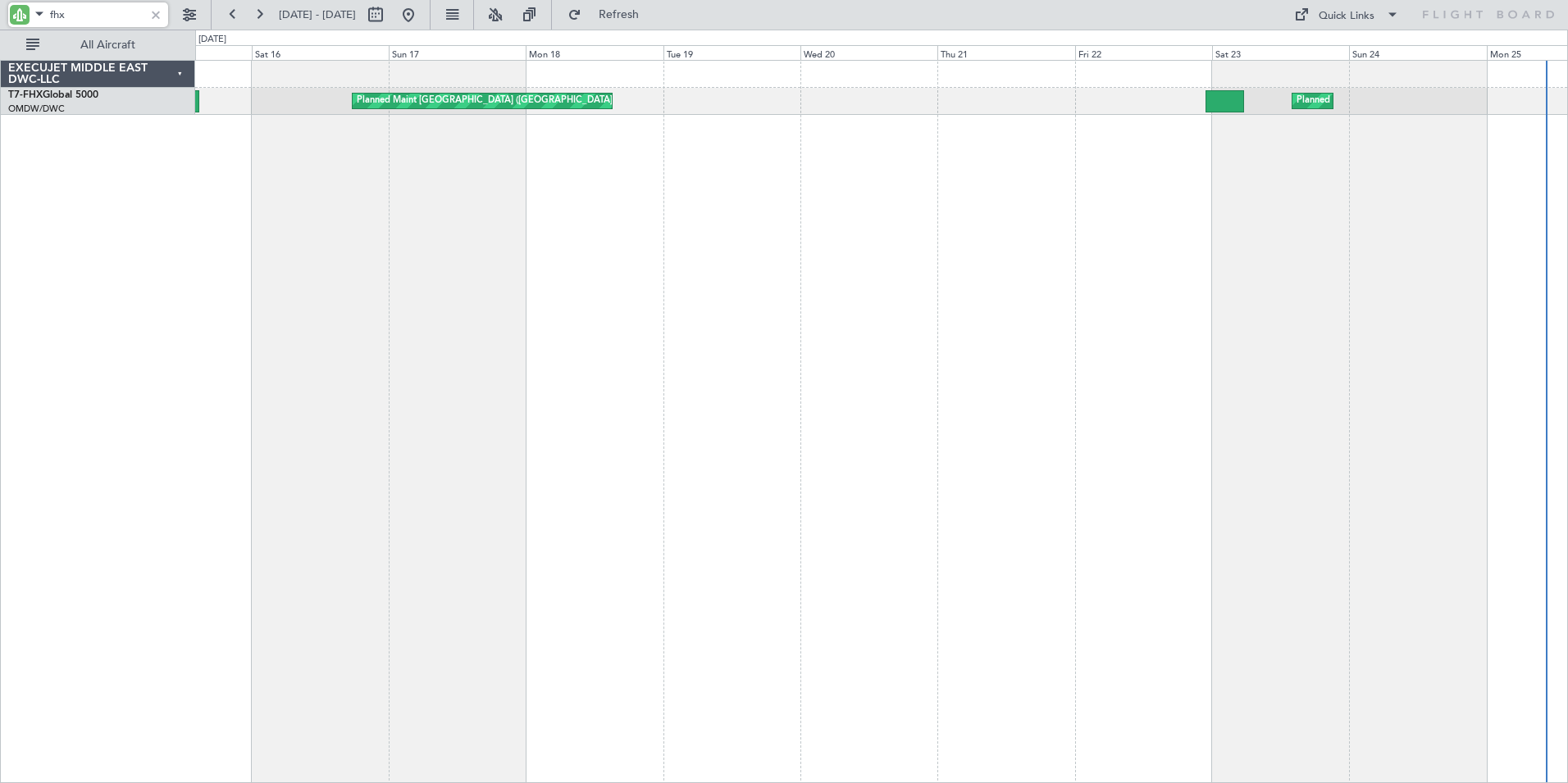
click at [753, 195] on div "Planned Maint [GEOGRAPHIC_DATA] ([GEOGRAPHIC_DATA]) Planned Maint [GEOGRAPHIC_D…" at bounding box center [882, 421] width 1373 height 723
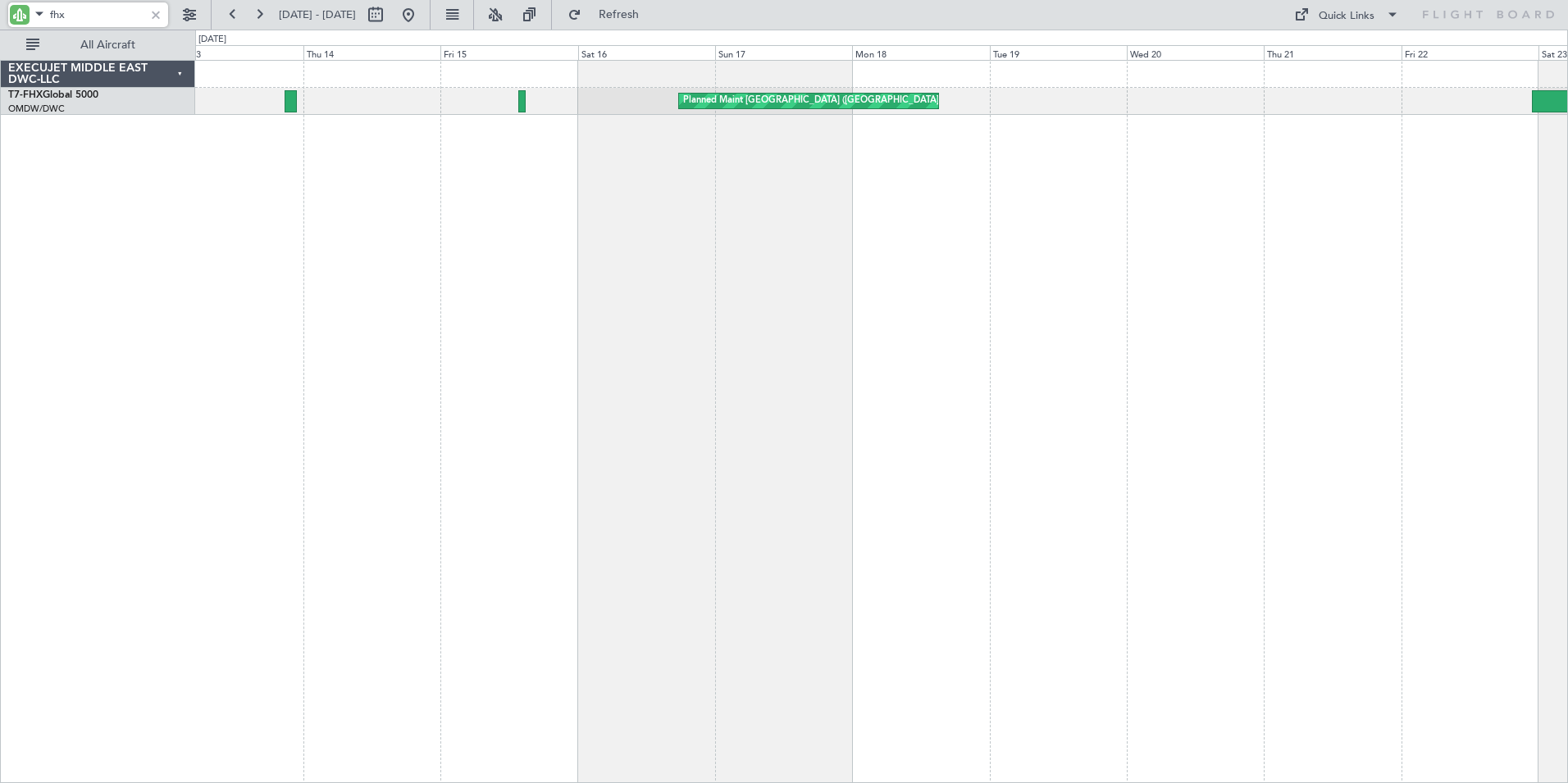
click at [789, 309] on div "Planned Maint [GEOGRAPHIC_DATA] ([GEOGRAPHIC_DATA][PERSON_NAME]) Planned Maint …" at bounding box center [882, 421] width 1373 height 723
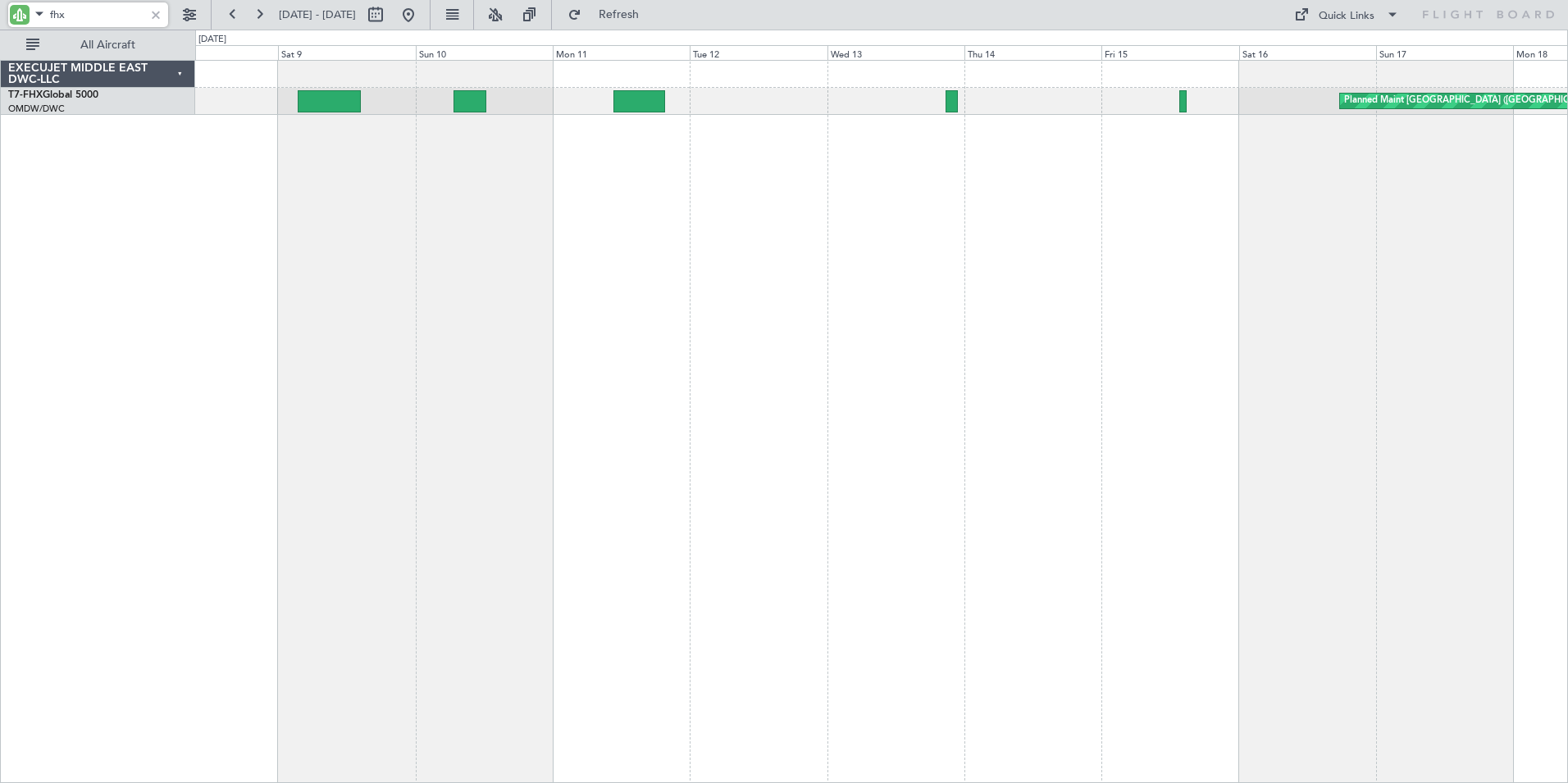
click at [969, 324] on div "Planned Maint [GEOGRAPHIC_DATA] ([GEOGRAPHIC_DATA][PERSON_NAME])" at bounding box center [882, 421] width 1373 height 723
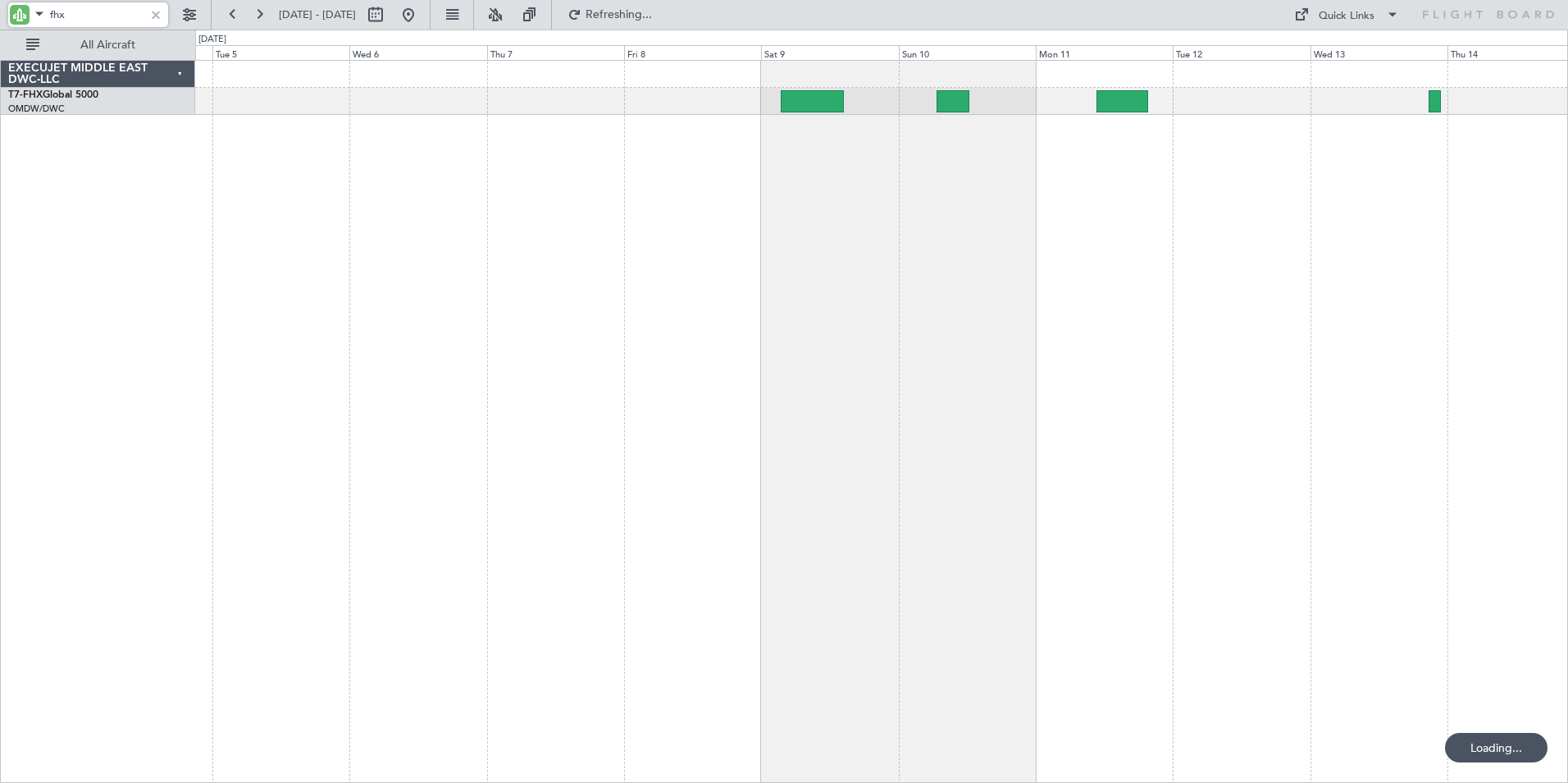
click at [931, 257] on div "Planned Maint [GEOGRAPHIC_DATA] ([GEOGRAPHIC_DATA][PERSON_NAME])" at bounding box center [882, 421] width 1373 height 723
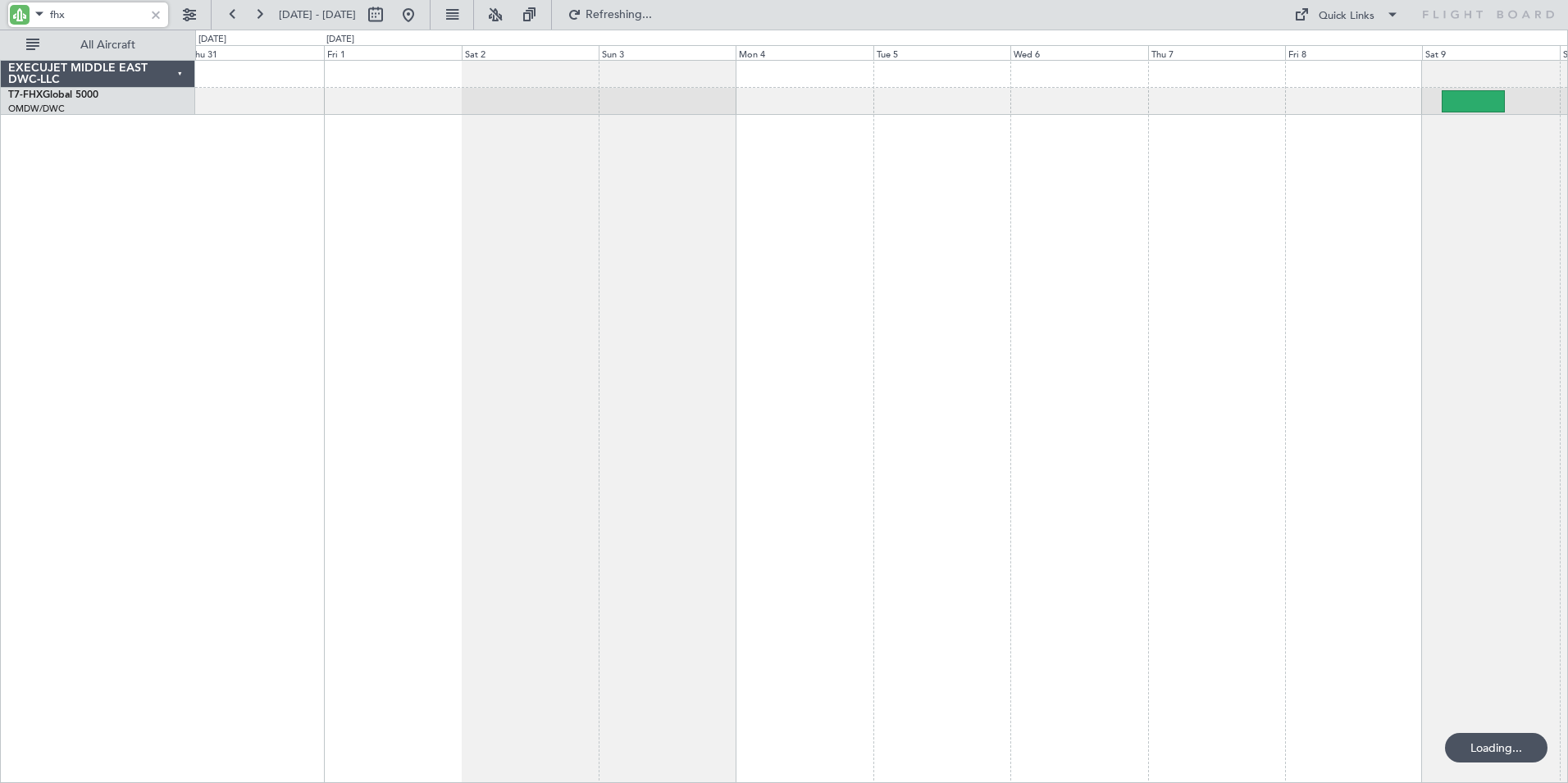
click at [1053, 262] on div at bounding box center [882, 421] width 1373 height 723
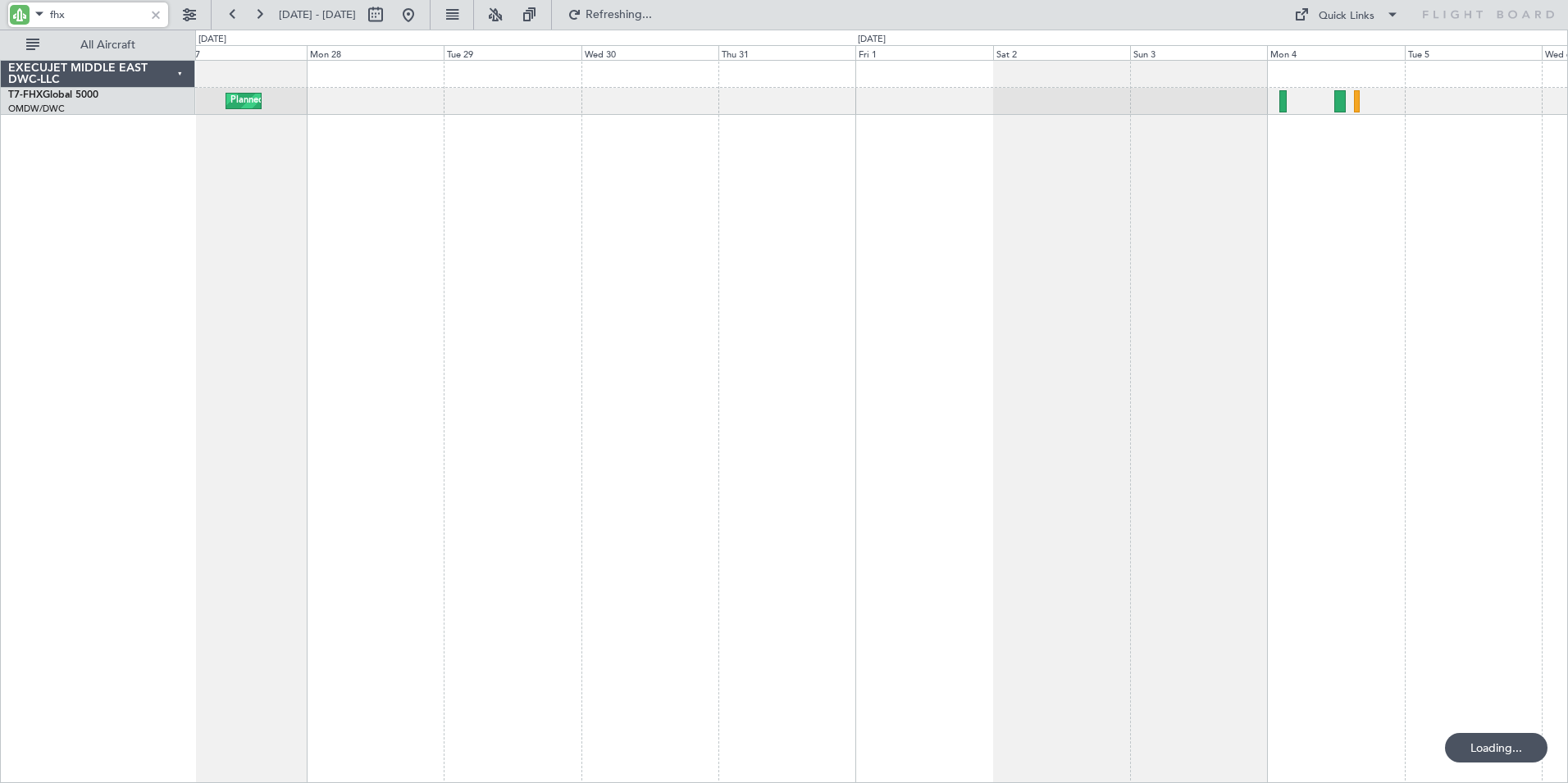
click at [999, 260] on div "Planned Maint [GEOGRAPHIC_DATA] ([GEOGRAPHIC_DATA])" at bounding box center [882, 421] width 1373 height 723
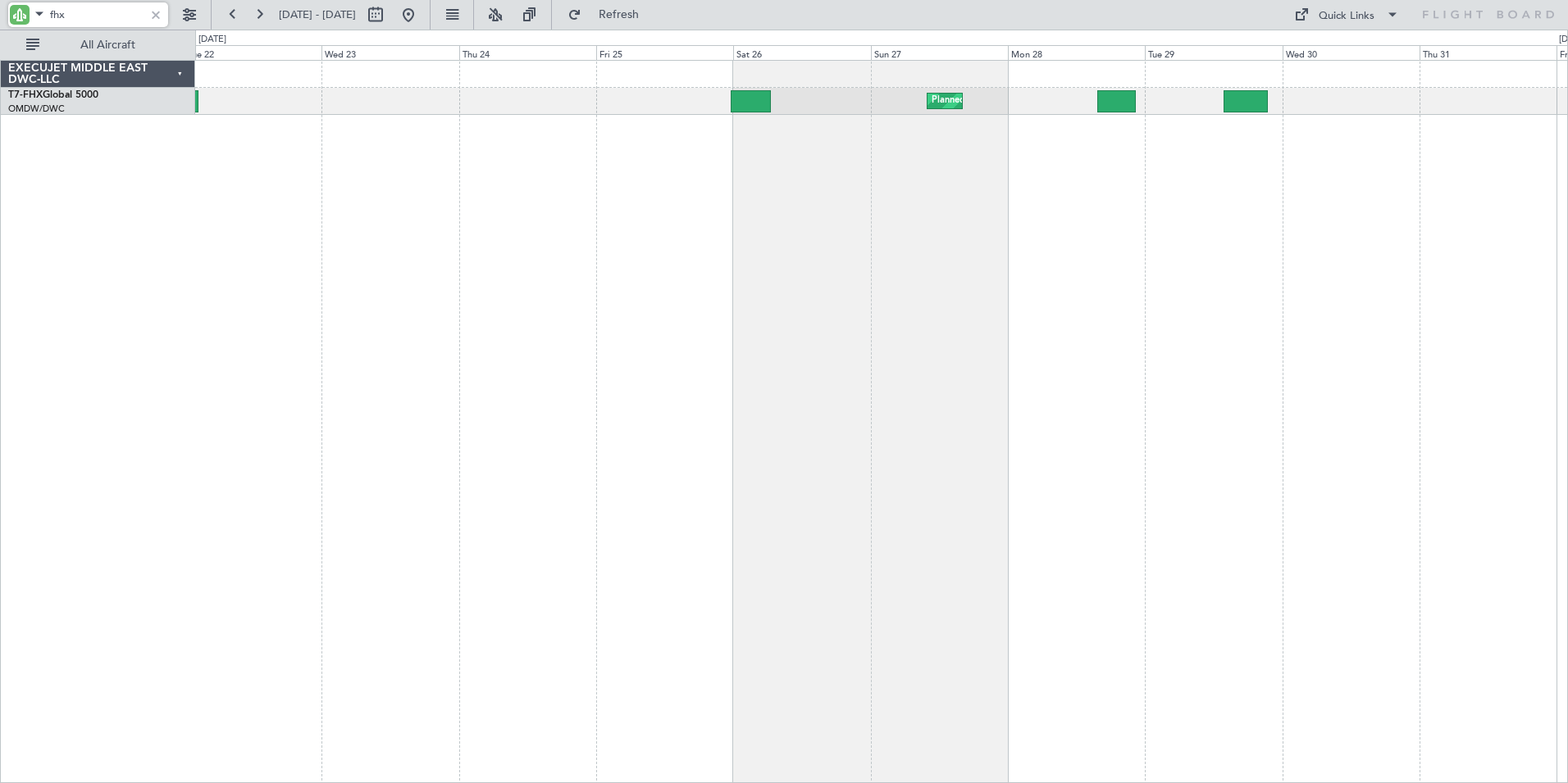
click at [1109, 266] on div "Planned Maint [GEOGRAPHIC_DATA] ([GEOGRAPHIC_DATA])" at bounding box center [882, 421] width 1373 height 723
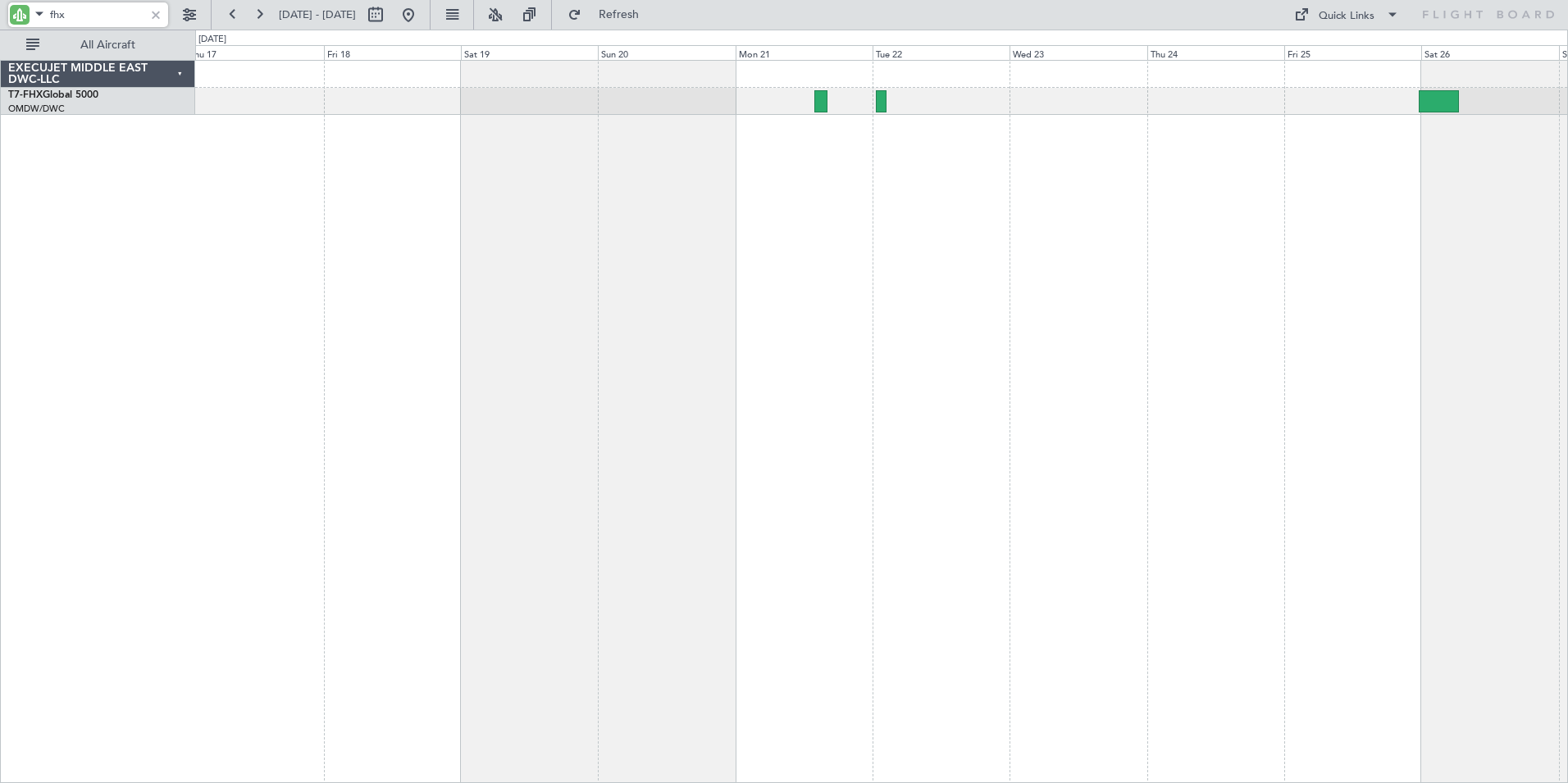
click at [1055, 289] on div "Planned Maint [GEOGRAPHIC_DATA] ([GEOGRAPHIC_DATA])" at bounding box center [882, 421] width 1373 height 723
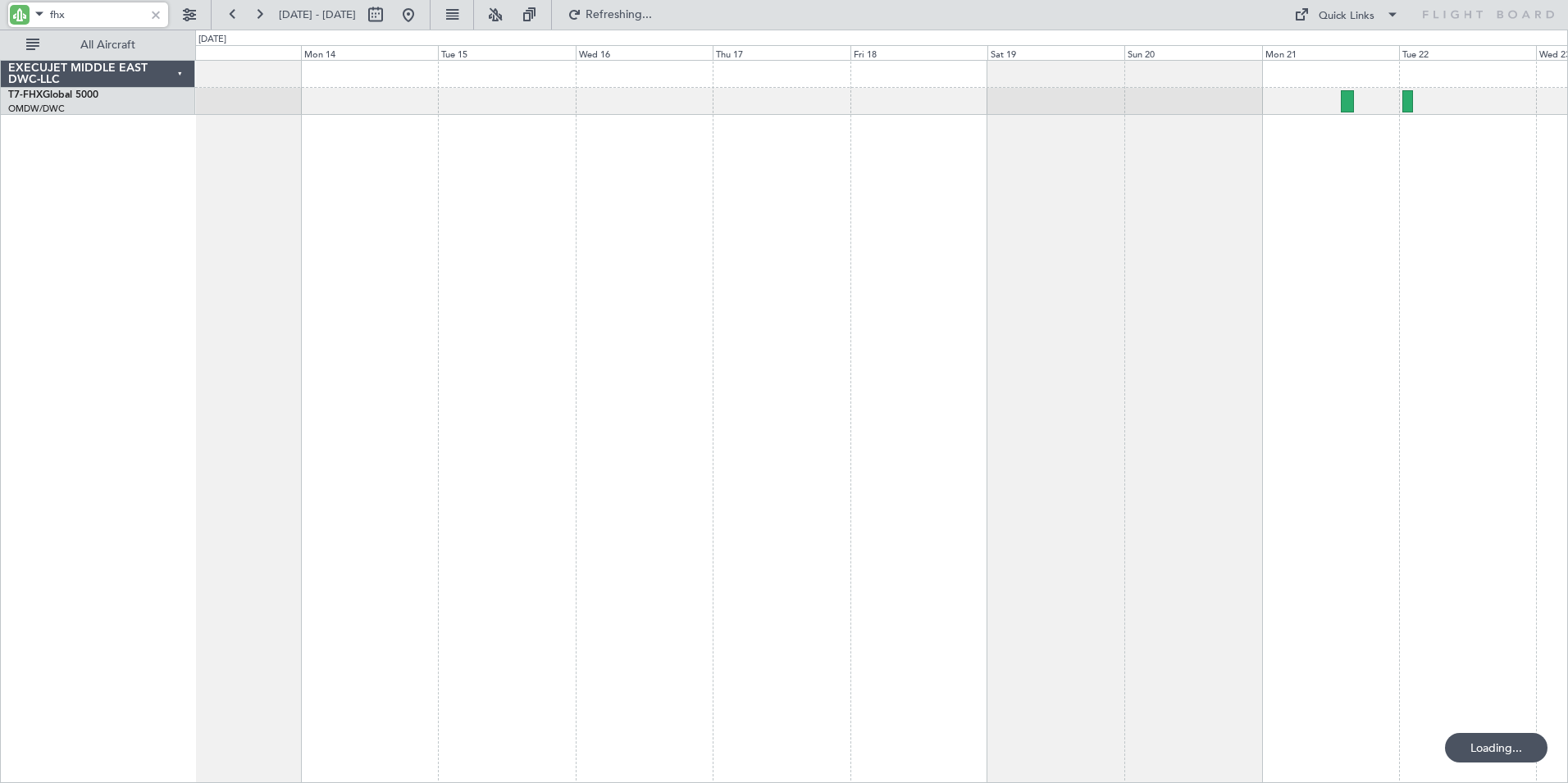
click at [1012, 259] on div at bounding box center [882, 421] width 1373 height 723
drag, startPoint x: 101, startPoint y: 14, endPoint x: -37, endPoint y: 12, distance: 138.0
click at [0, 12] on html "fhx [DATE] - [DATE] Refresh Quick Links All Aircraft Planned Maint [GEOGRAPHIC_…" at bounding box center [784, 391] width 1568 height 783
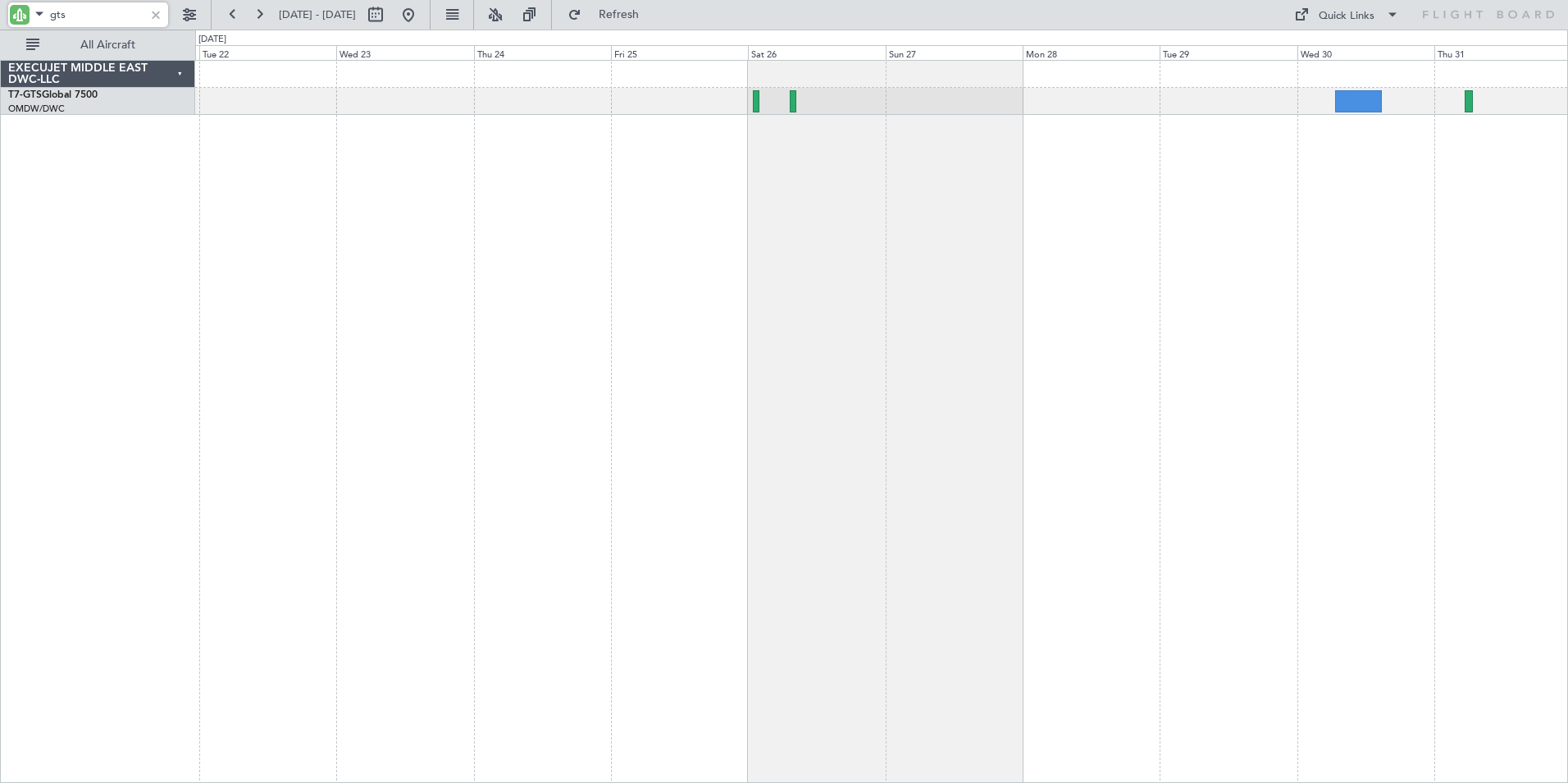
click at [55, 331] on div "EXECUJET MIDDLE EAST DWC-LLC T7-GTS Global 7500 OMDW/DWC Dubai (Al Maktoum Intl…" at bounding box center [784, 406] width 1568 height 753
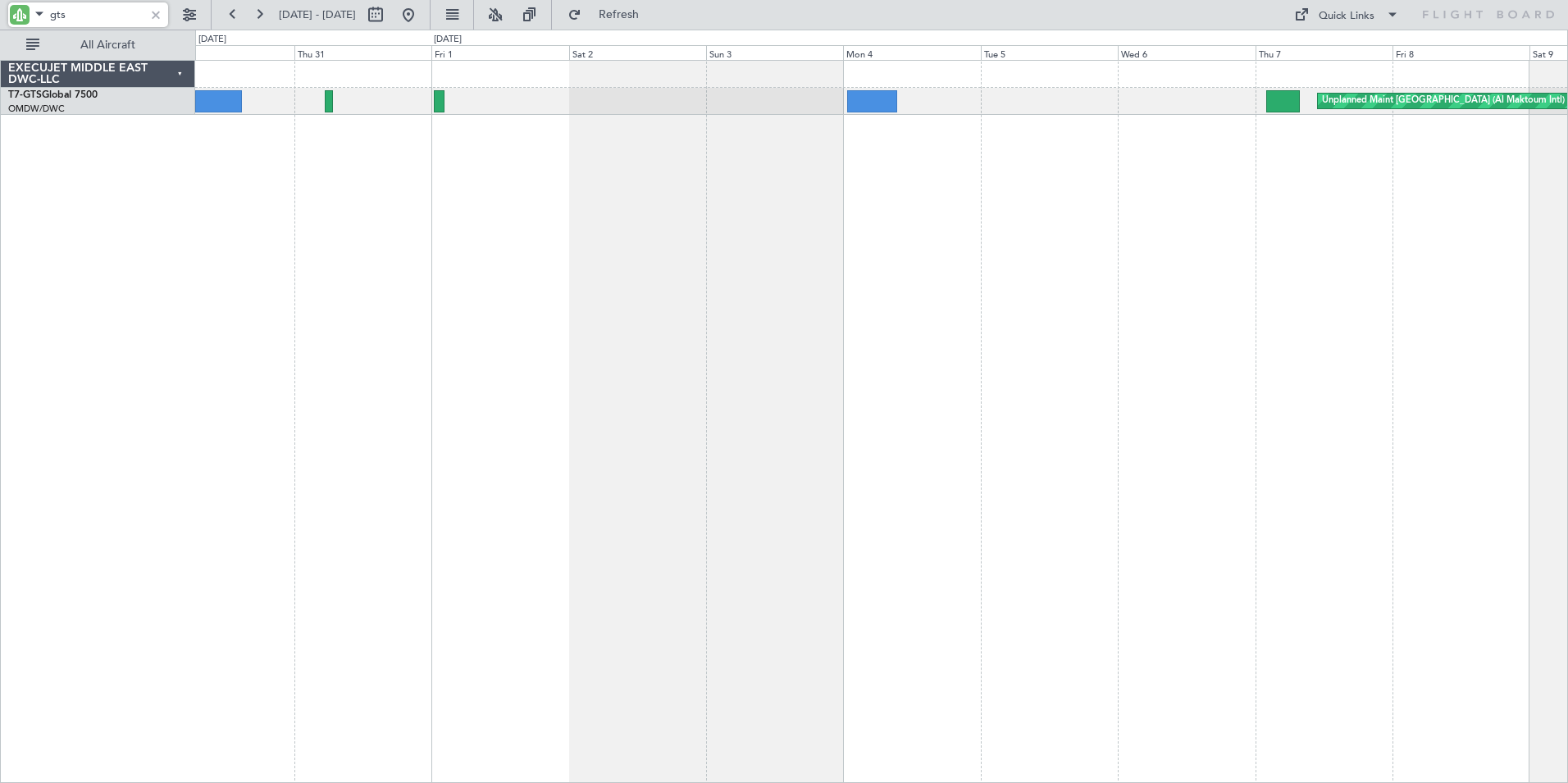
click at [180, 365] on div "Unplanned Maint [GEOGRAPHIC_DATA] (Al Maktoum Intl) EXECUJET MIDDLE EAST DWC-LL…" at bounding box center [784, 406] width 1568 height 753
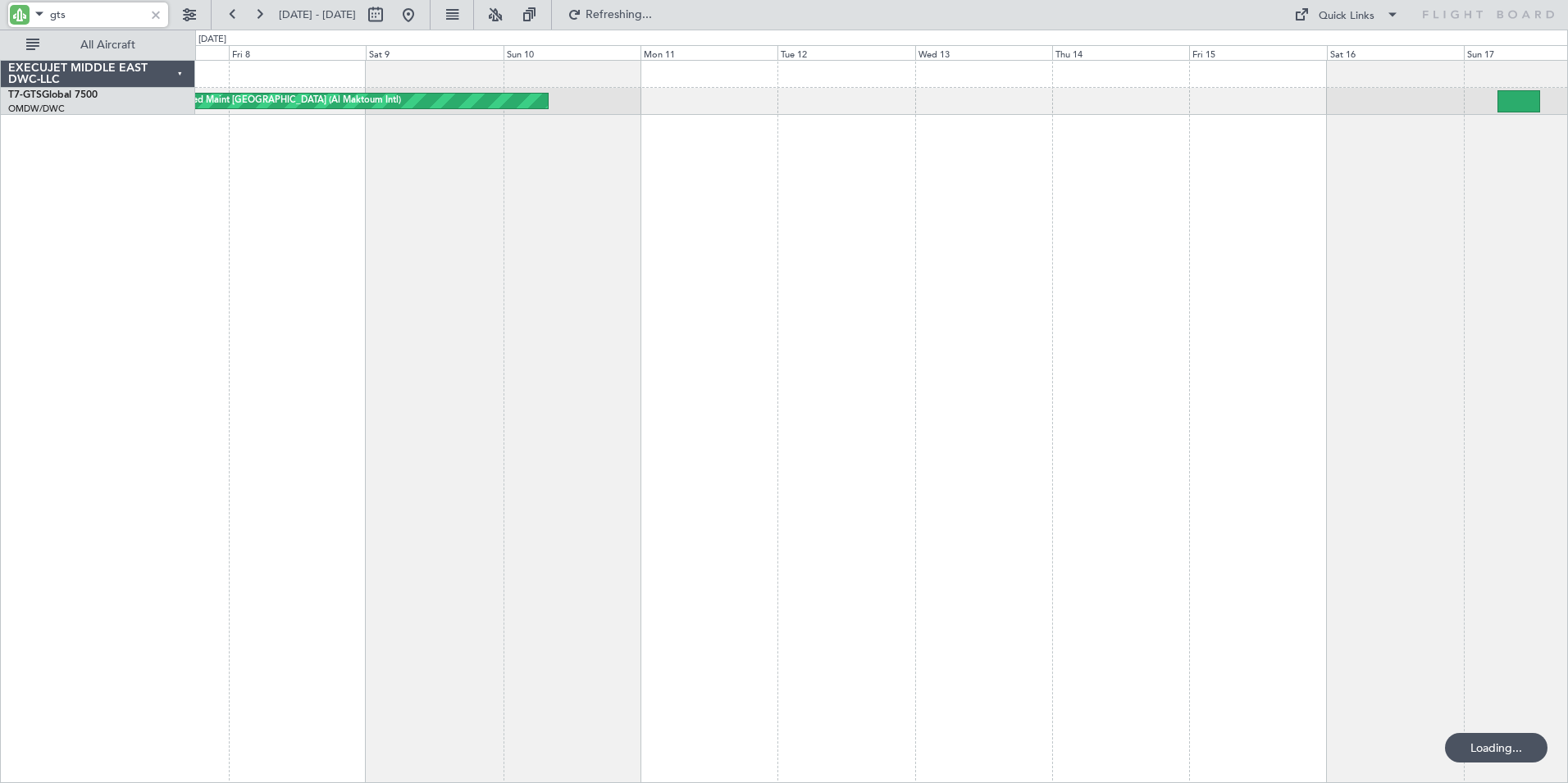
click at [213, 382] on div "Unplanned Maint [GEOGRAPHIC_DATA] (Al Maktoum Intl)" at bounding box center [882, 421] width 1373 height 723
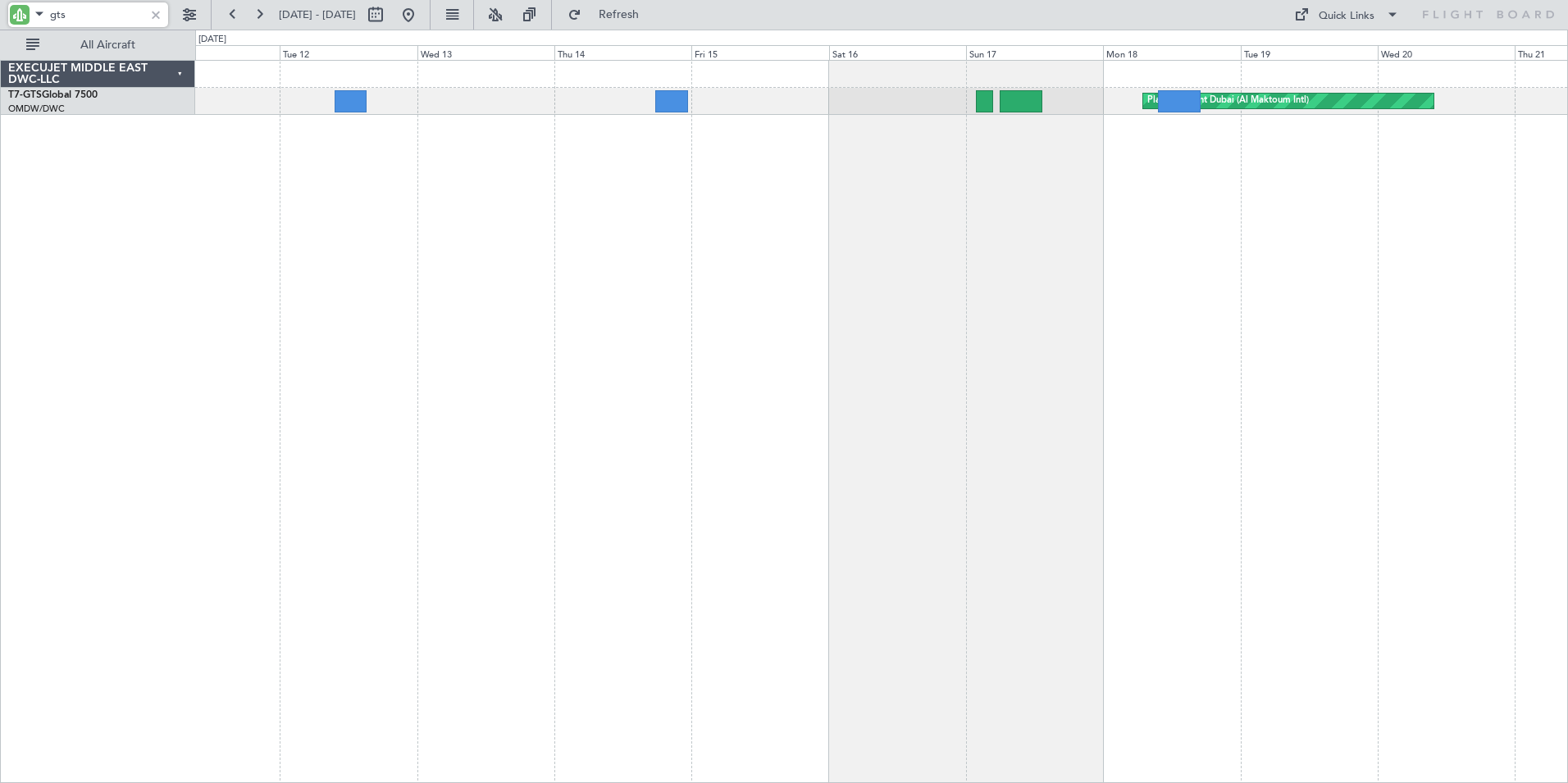
click at [679, 387] on div "Planned Maint Dubai (Al Maktoum Intl) Unplanned Maint [GEOGRAPHIC_DATA] (Al Mak…" at bounding box center [882, 421] width 1373 height 723
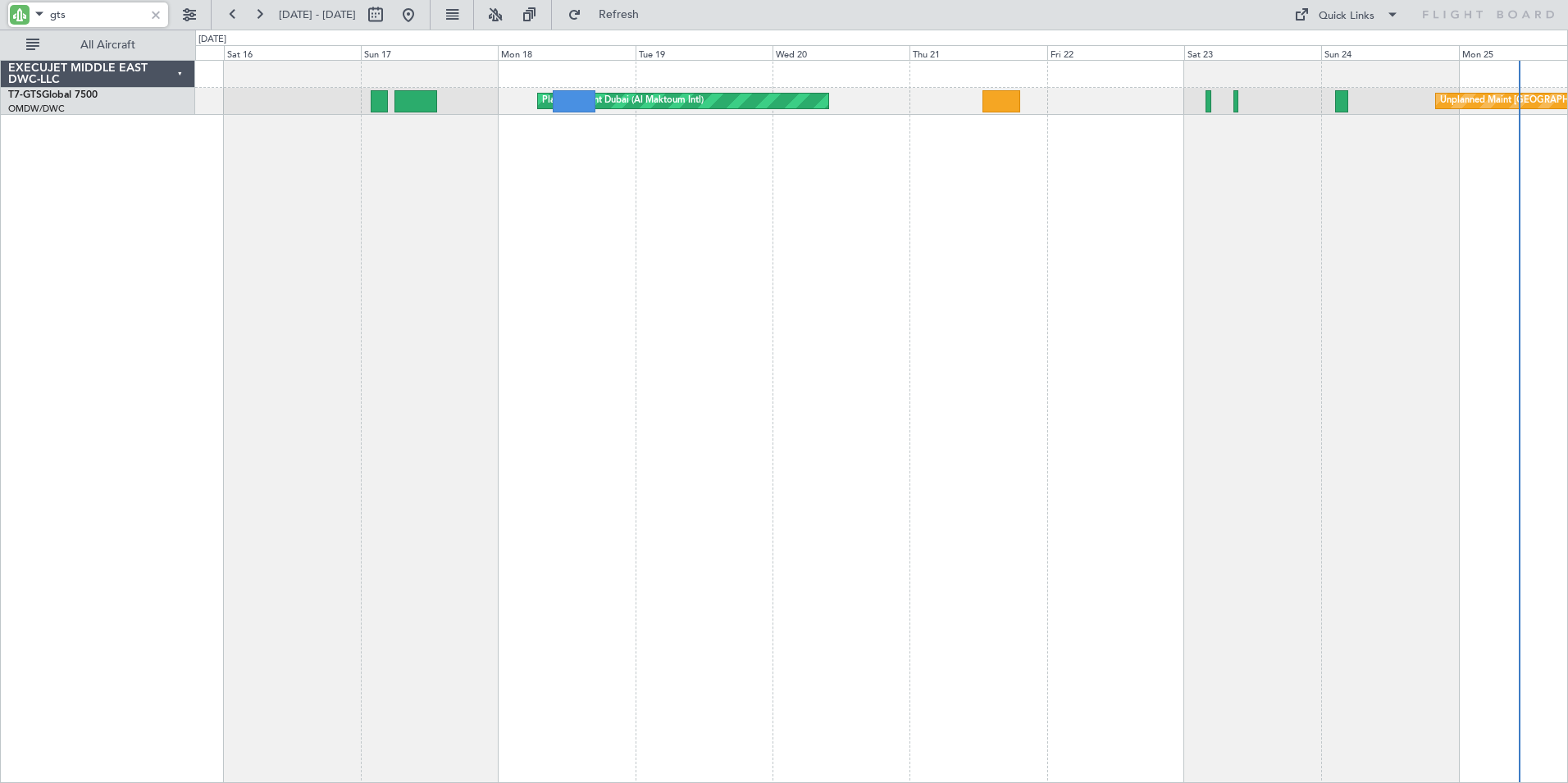
click at [613, 312] on div "Planned Maint Dubai (Al Maktoum Intl) Unplanned Maint [GEOGRAPHIC_DATA] (Seleta…" at bounding box center [882, 421] width 1373 height 723
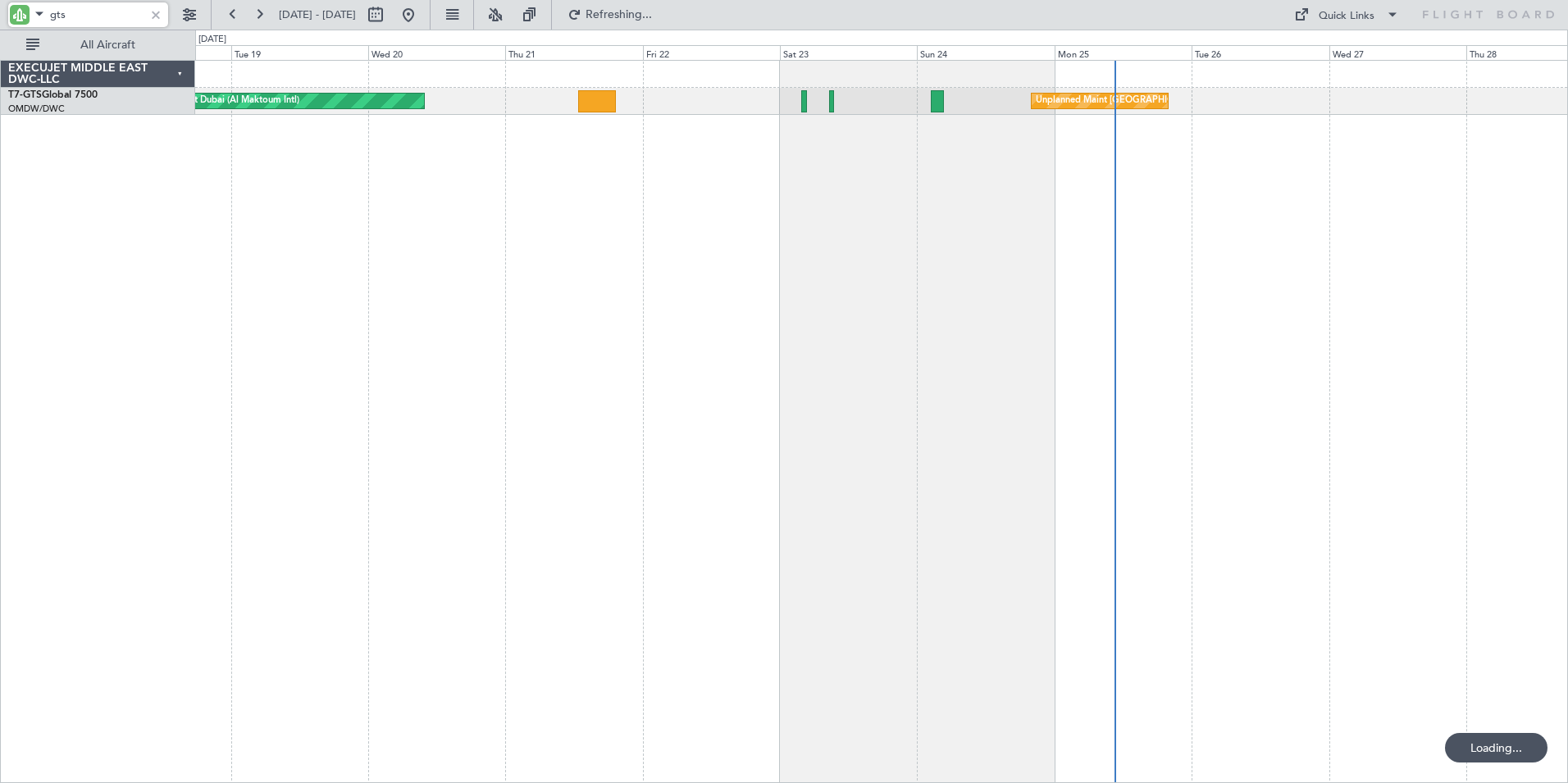
click at [769, 323] on div "Planned Maint Dubai (Al Maktoum Intl) Unplanned Maint [GEOGRAPHIC_DATA] (Seleta…" at bounding box center [882, 421] width 1373 height 723
type input "gts"
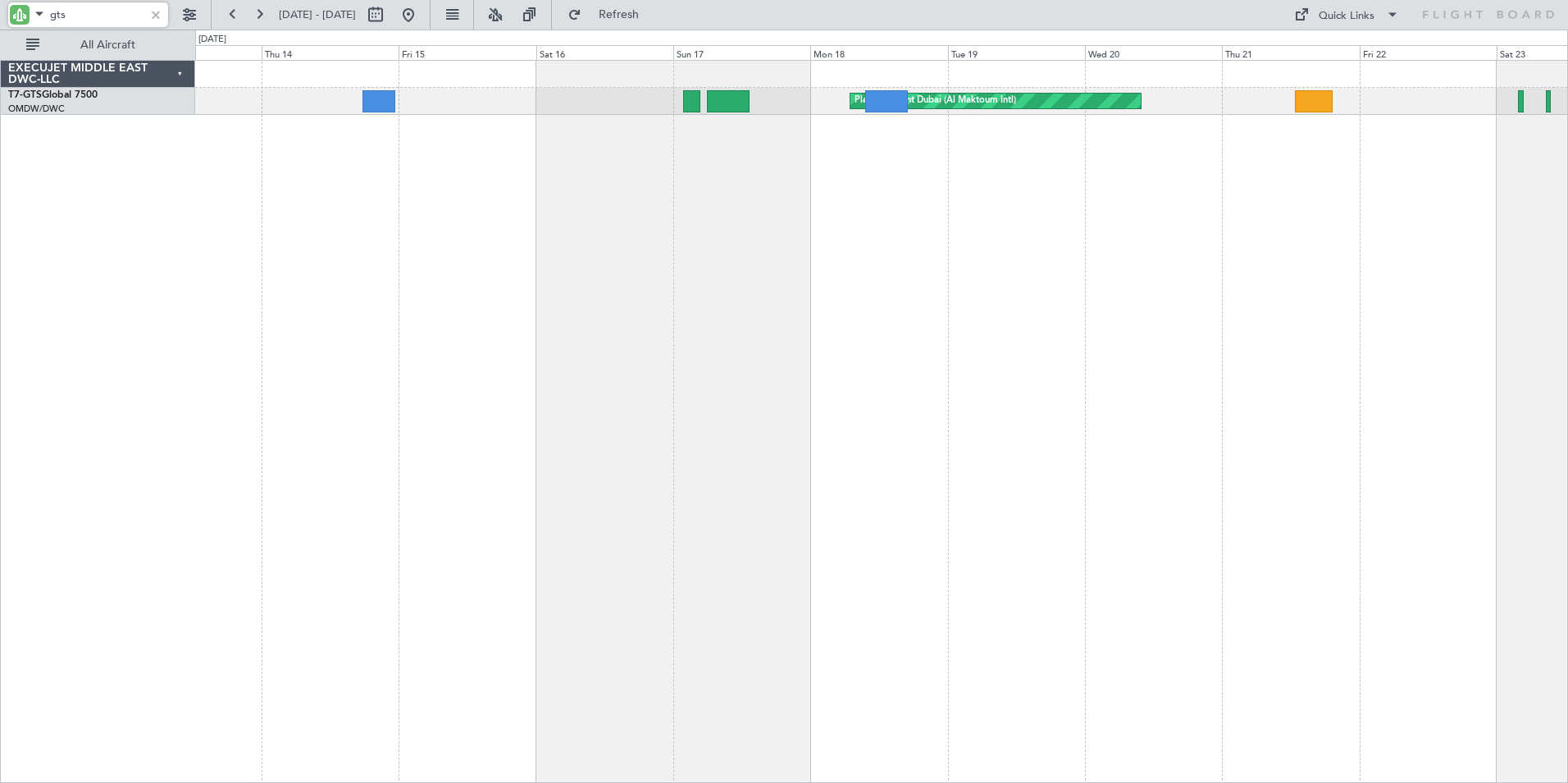
click at [1117, 255] on div "Planned Maint Dubai (Al Maktoum Intl) Unplanned Maint [GEOGRAPHIC_DATA] (Seleta…" at bounding box center [882, 421] width 1373 height 723
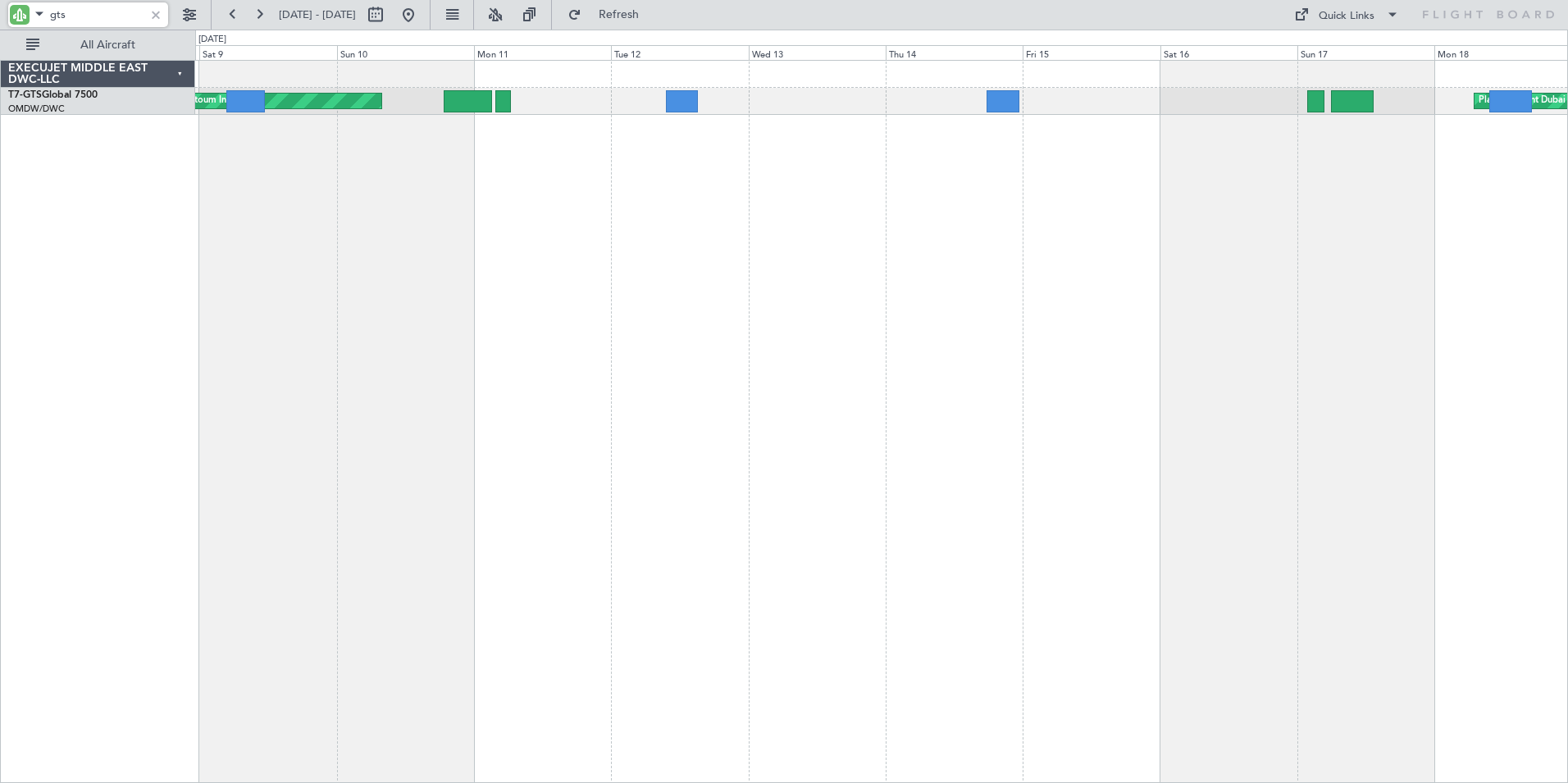
click at [1032, 356] on div "Planned Maint Dubai (Al Maktoum Intl) Unplanned Maint [GEOGRAPHIC_DATA] (Al Mak…" at bounding box center [882, 421] width 1373 height 723
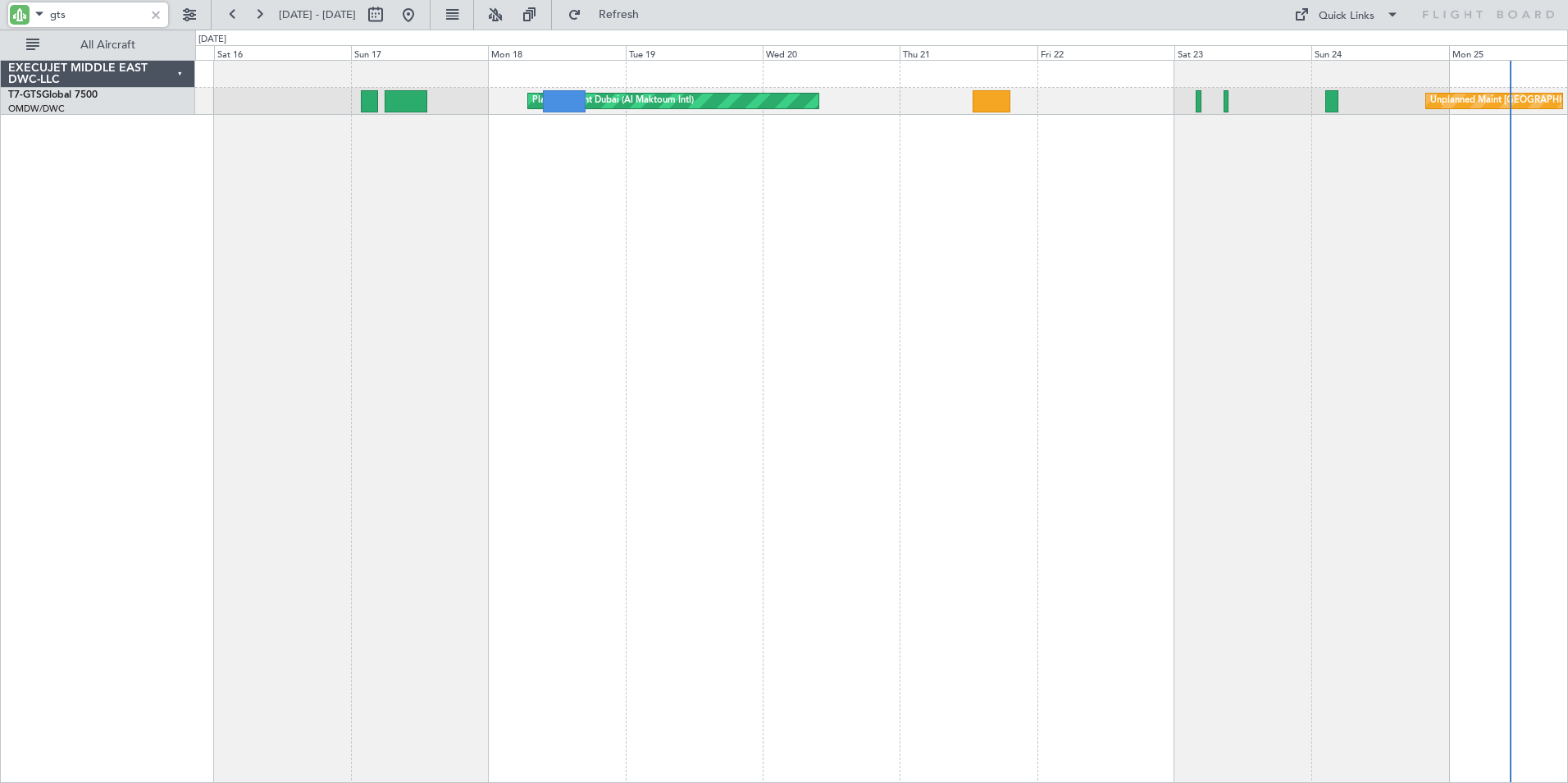
click at [365, 397] on div "Planned Maint Dubai (Al Maktoum Intl) Unplanned Maint [GEOGRAPHIC_DATA] (Seleta…" at bounding box center [882, 421] width 1373 height 723
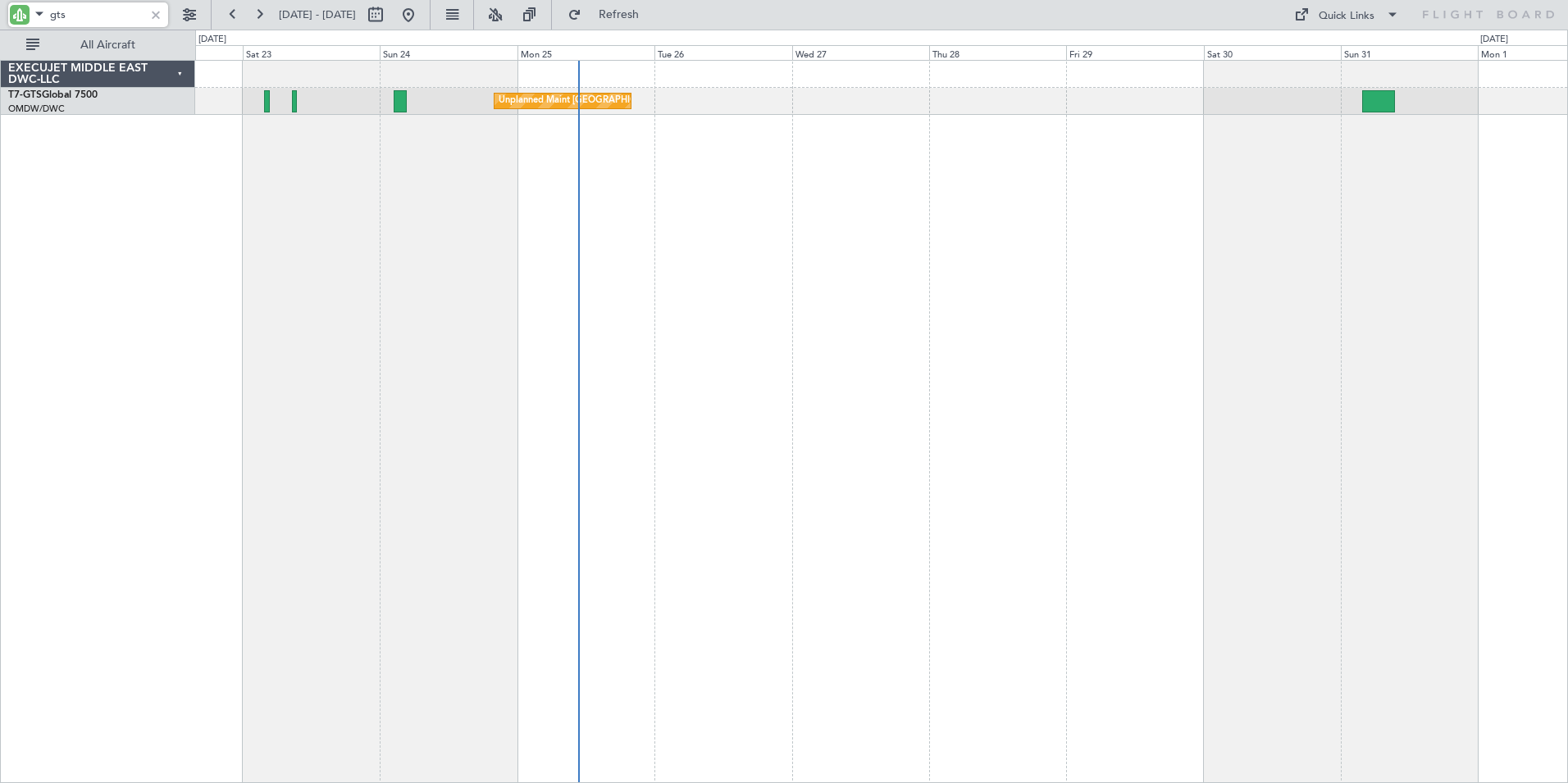
click at [291, 422] on div "Unplanned Maint [GEOGRAPHIC_DATA] (Seletar) Planned Maint [GEOGRAPHIC_DATA] (Al…" at bounding box center [882, 421] width 1373 height 723
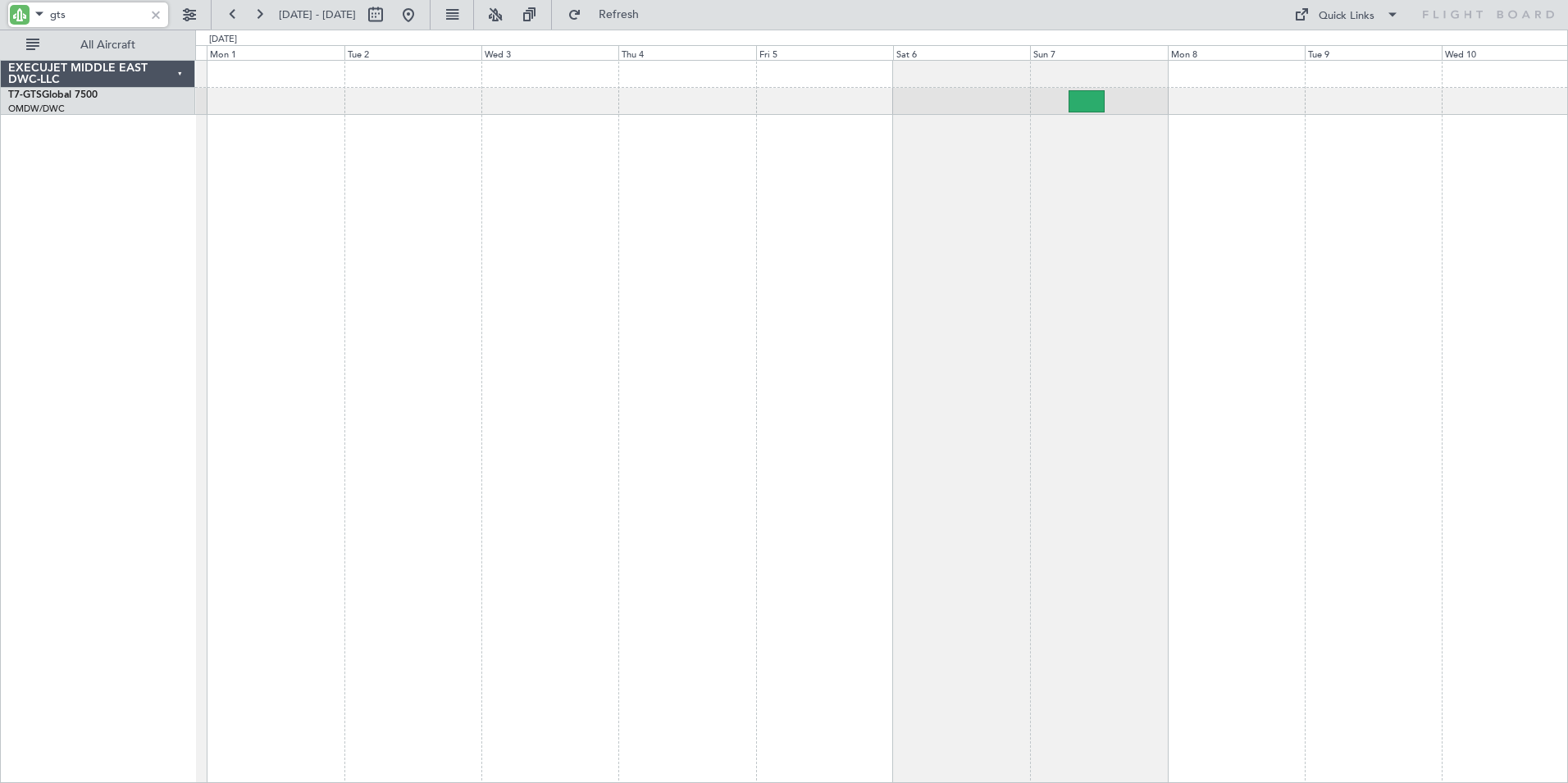
click at [39, 364] on div "EXECUJET MIDDLE EAST DWC-LLC T7-GTS Global 7500 OMDW/DWC Dubai (Al Maktoum Intl…" at bounding box center [784, 406] width 1568 height 753
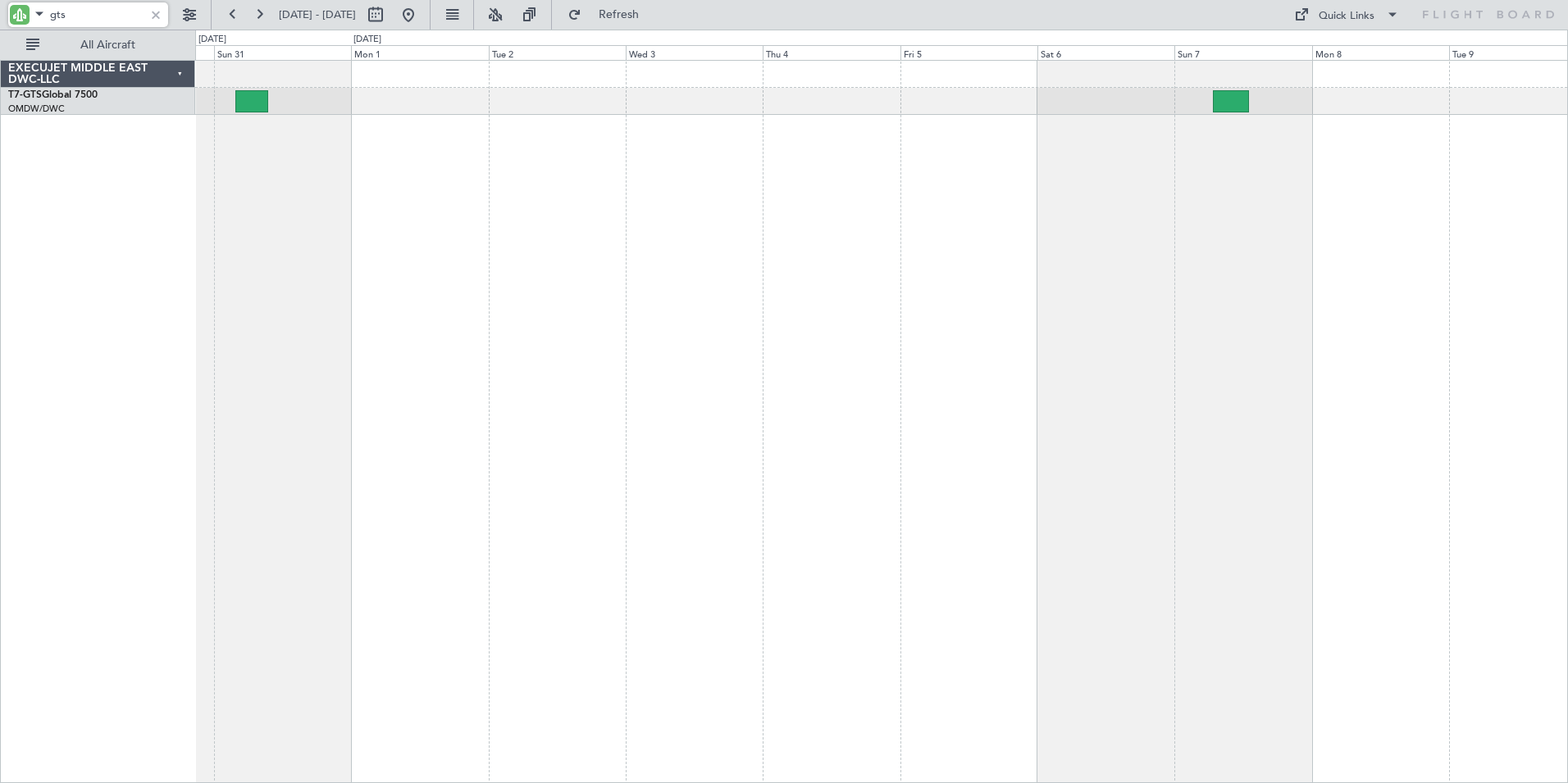
click at [1371, 424] on div at bounding box center [882, 421] width 1373 height 723
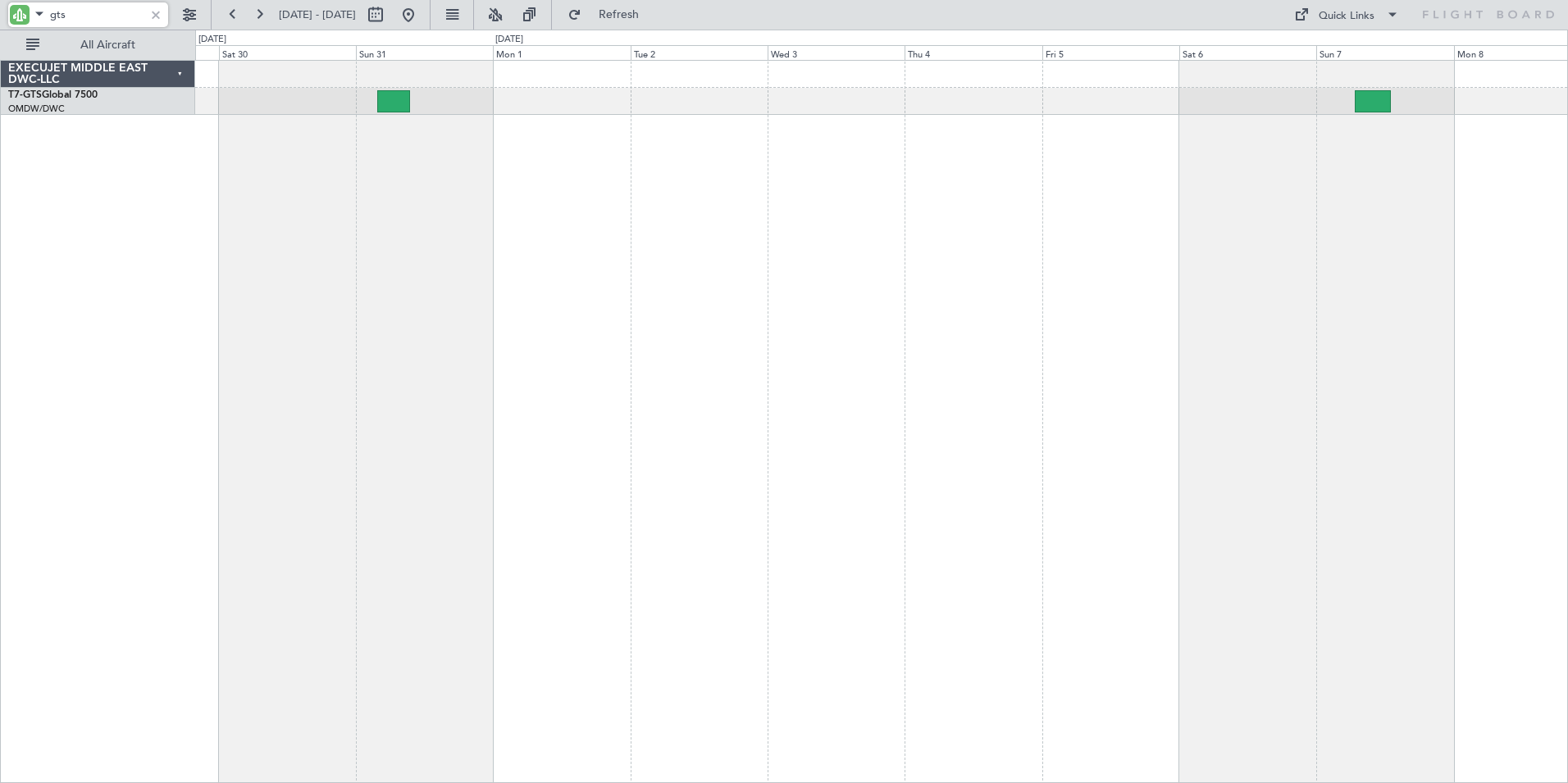
click at [1363, 376] on div at bounding box center [882, 421] width 1373 height 723
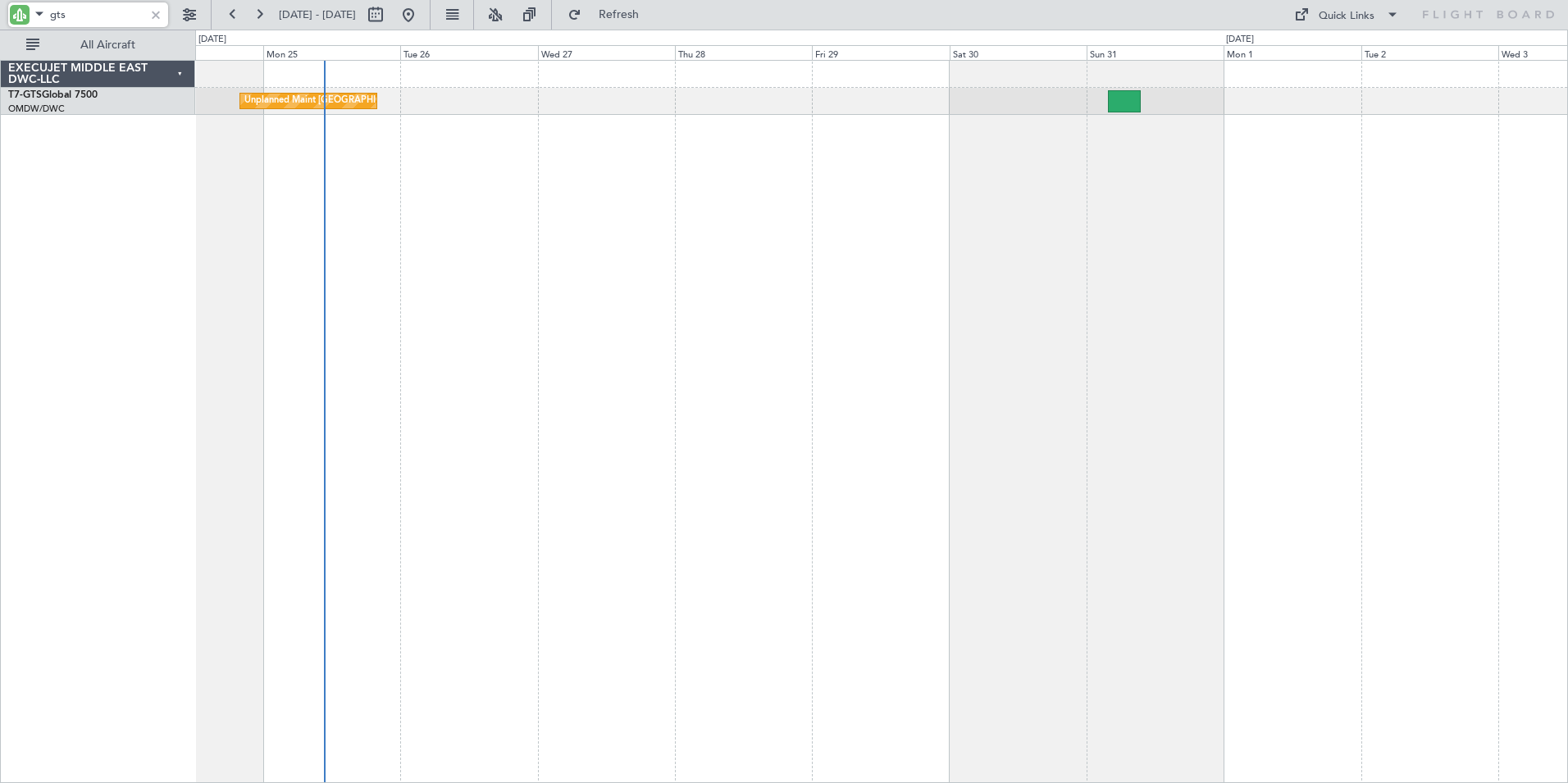
click at [1334, 356] on div "Unplanned Maint [GEOGRAPHIC_DATA] (Seletar)" at bounding box center [882, 421] width 1373 height 723
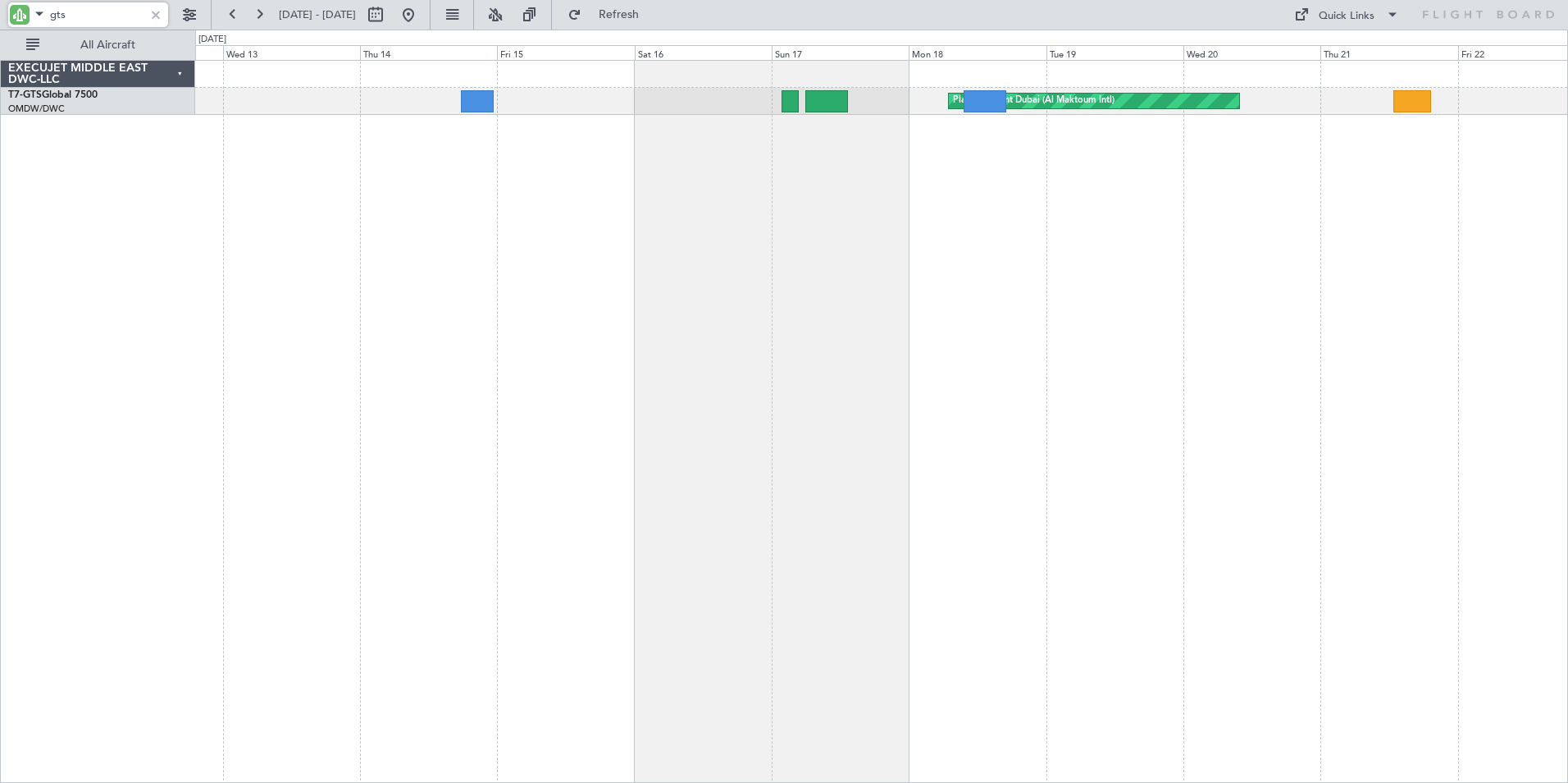
click at [1295, 331] on div "Planned Maint Dubai (Al Maktoum Intl) Unplanned Maint [GEOGRAPHIC_DATA] (Seleta…" at bounding box center [882, 421] width 1373 height 723
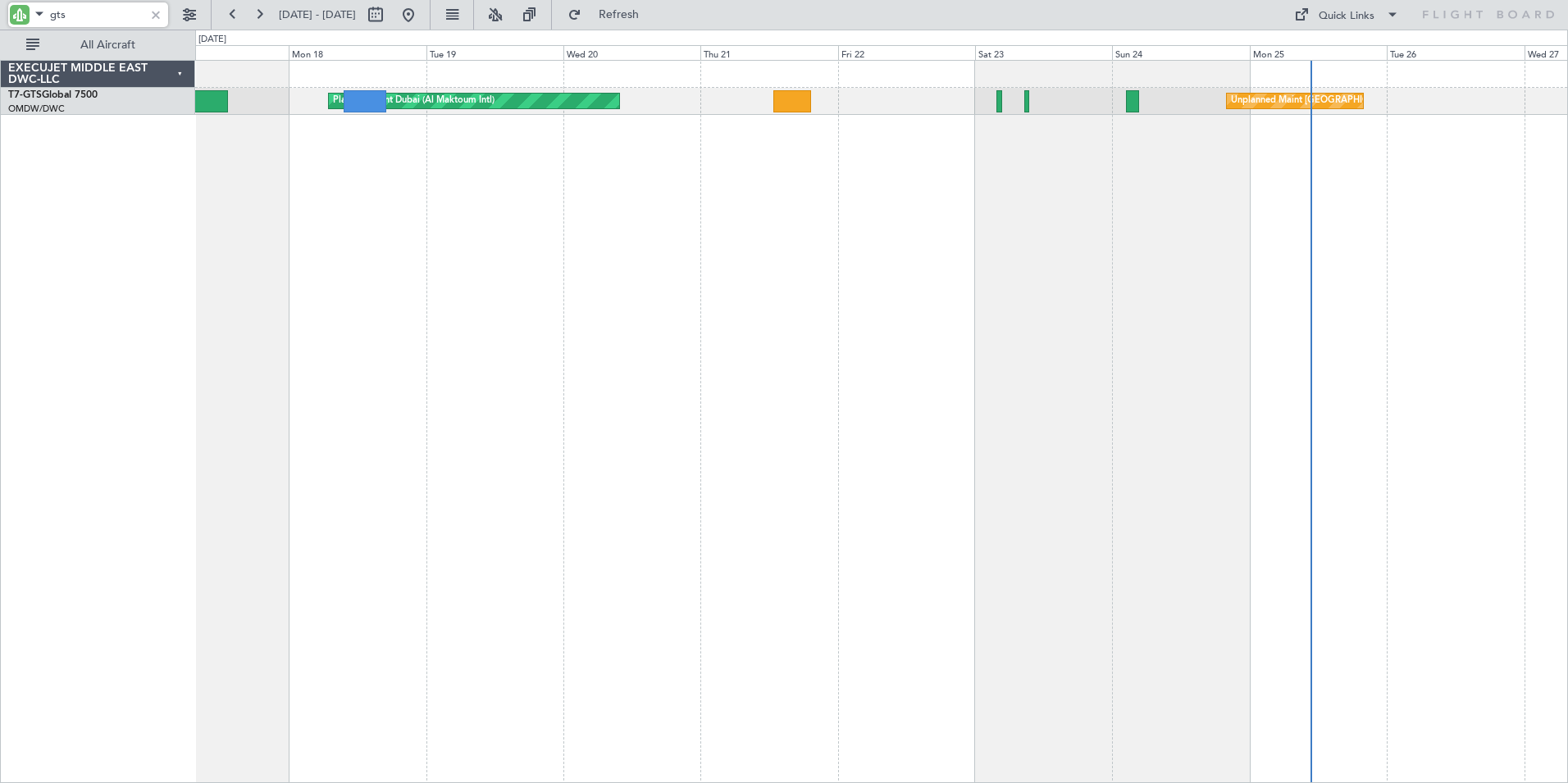
click at [496, 310] on div "Planned Maint Dubai (Al Maktoum Intl) Unplanned Maint [GEOGRAPHIC_DATA] (Seleta…" at bounding box center [882, 421] width 1373 height 723
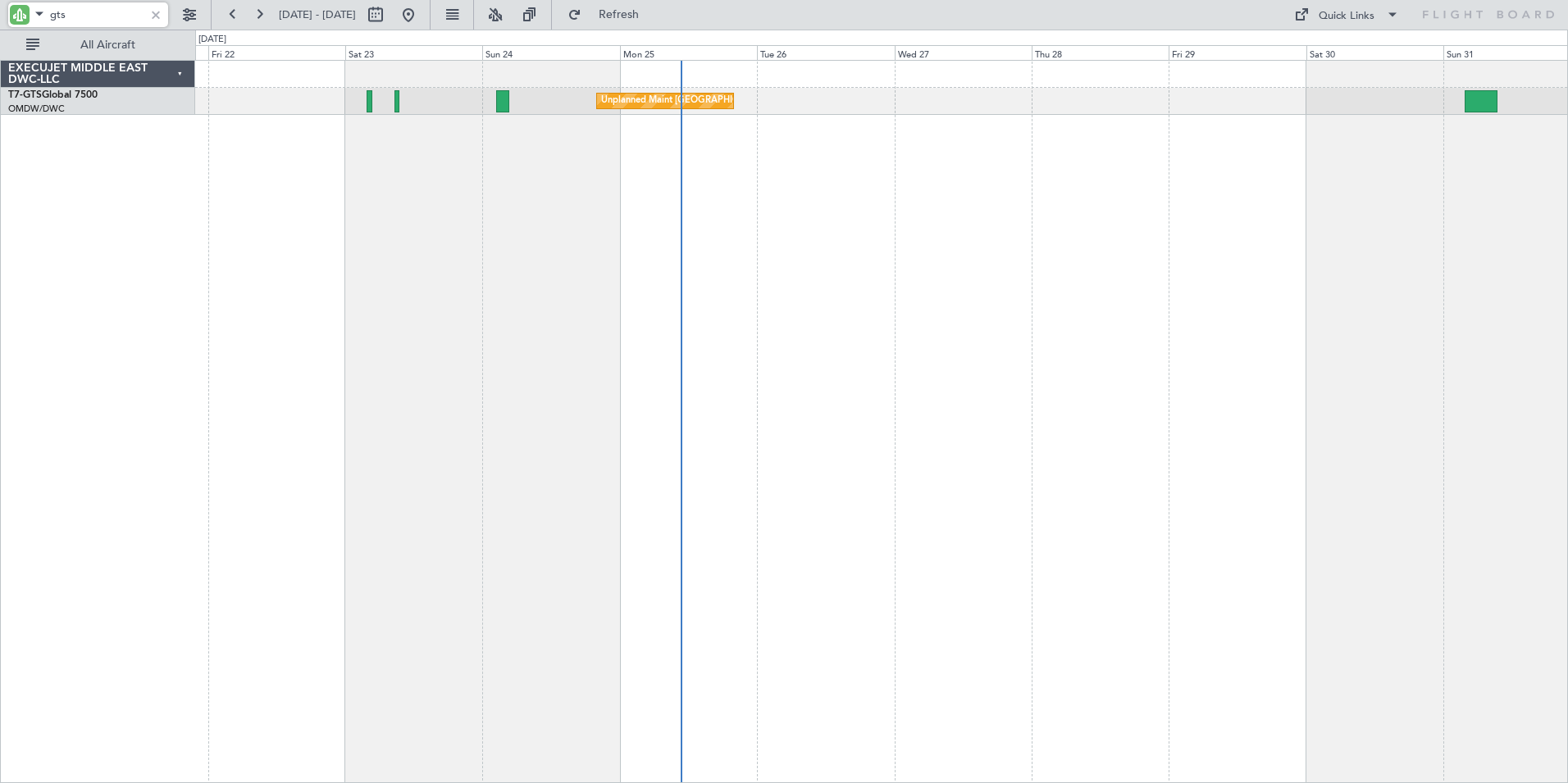
click at [502, 305] on div "Unplanned Maint [GEOGRAPHIC_DATA] (Seletar) Planned Maint [GEOGRAPHIC_DATA] (Al…" at bounding box center [882, 421] width 1373 height 723
